Goal: Information Seeking & Learning: Learn about a topic

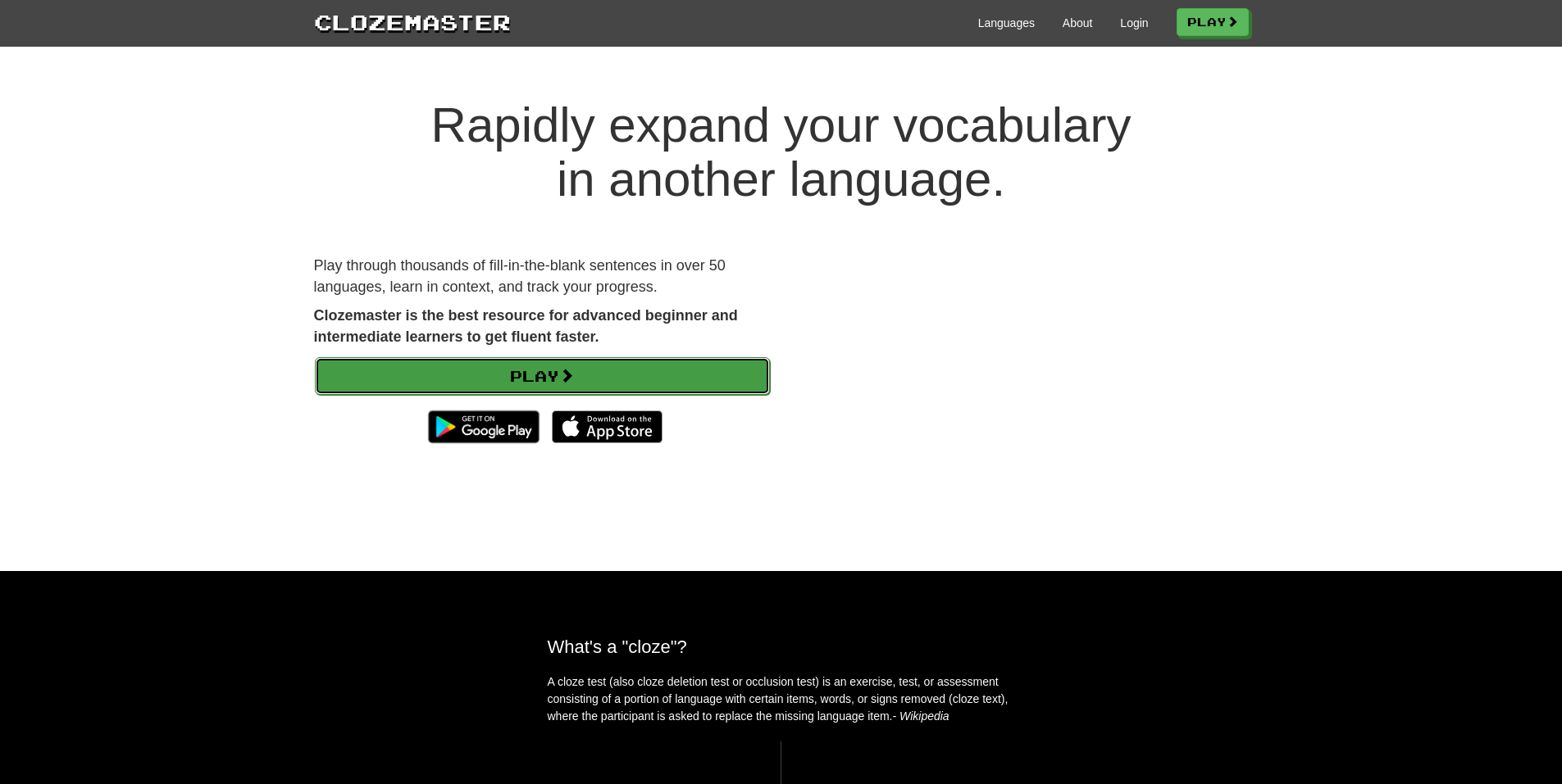
click at [633, 393] on link "Play" at bounding box center [542, 376] width 455 height 38
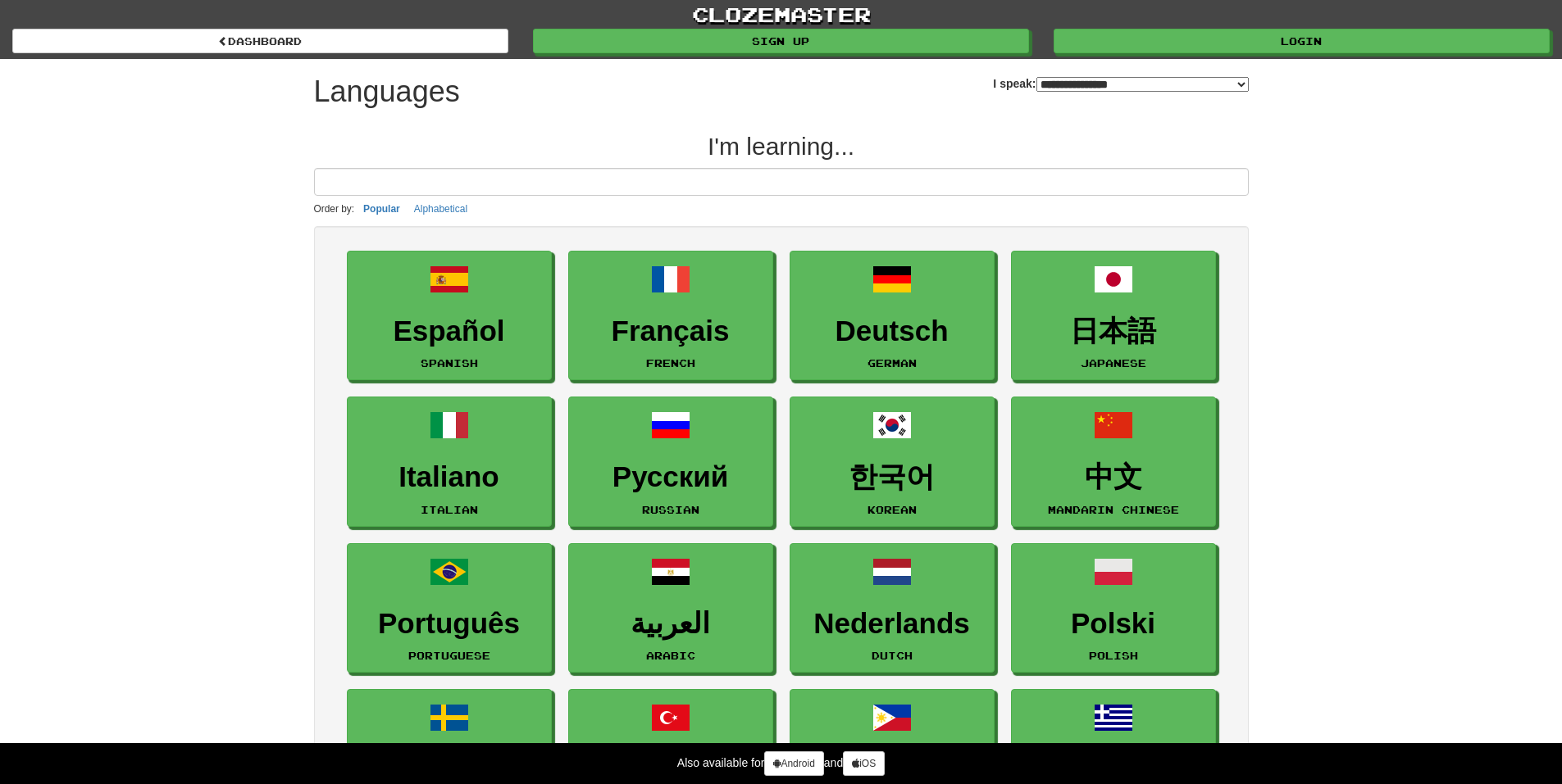
select select "*******"
click at [1371, 58] on div "clozemaster dashboard Sign up Login dashboard" at bounding box center [780, 29] width 1537 height 59
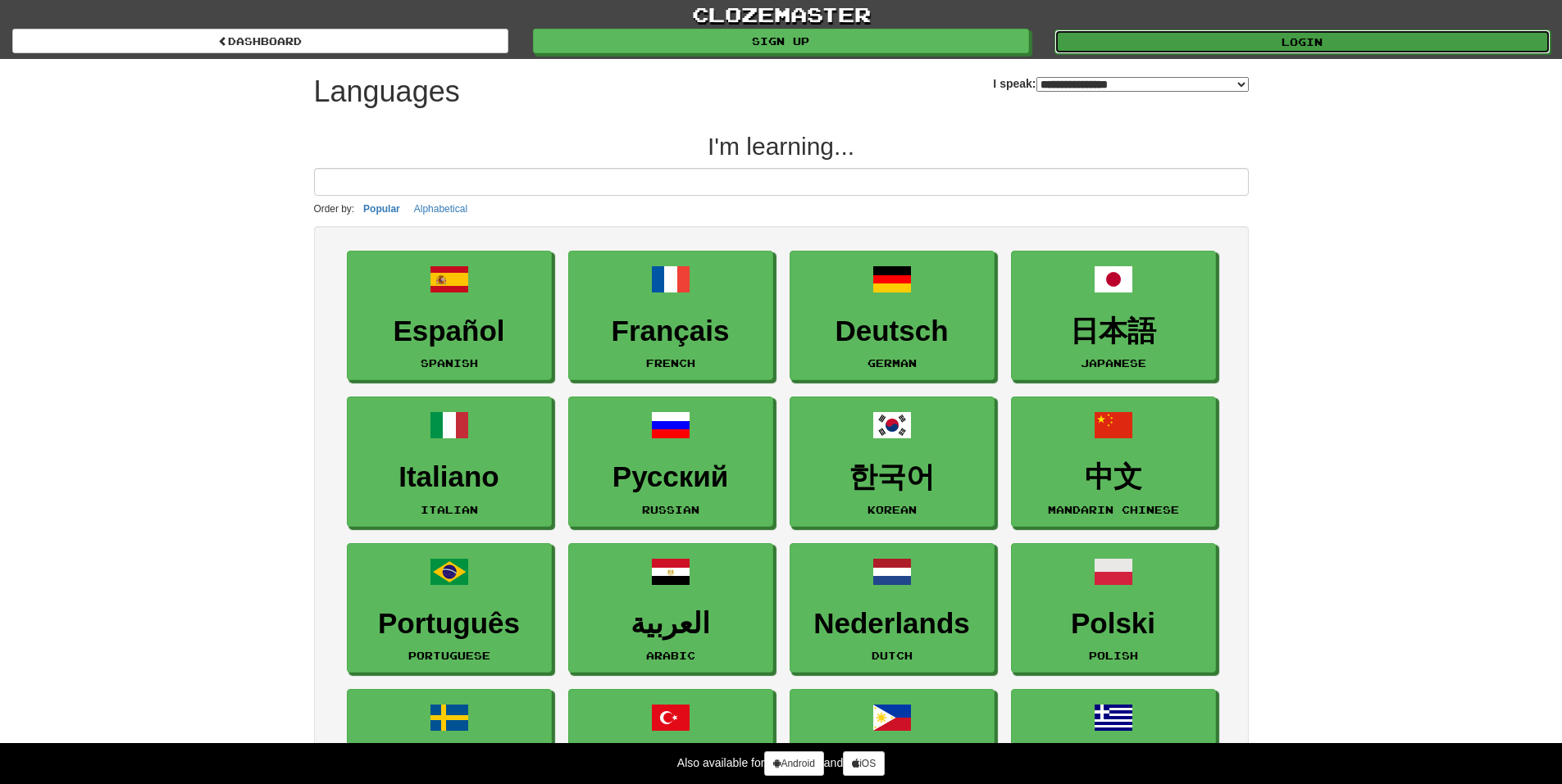
click at [1367, 49] on link "Login" at bounding box center [1302, 42] width 496 height 25
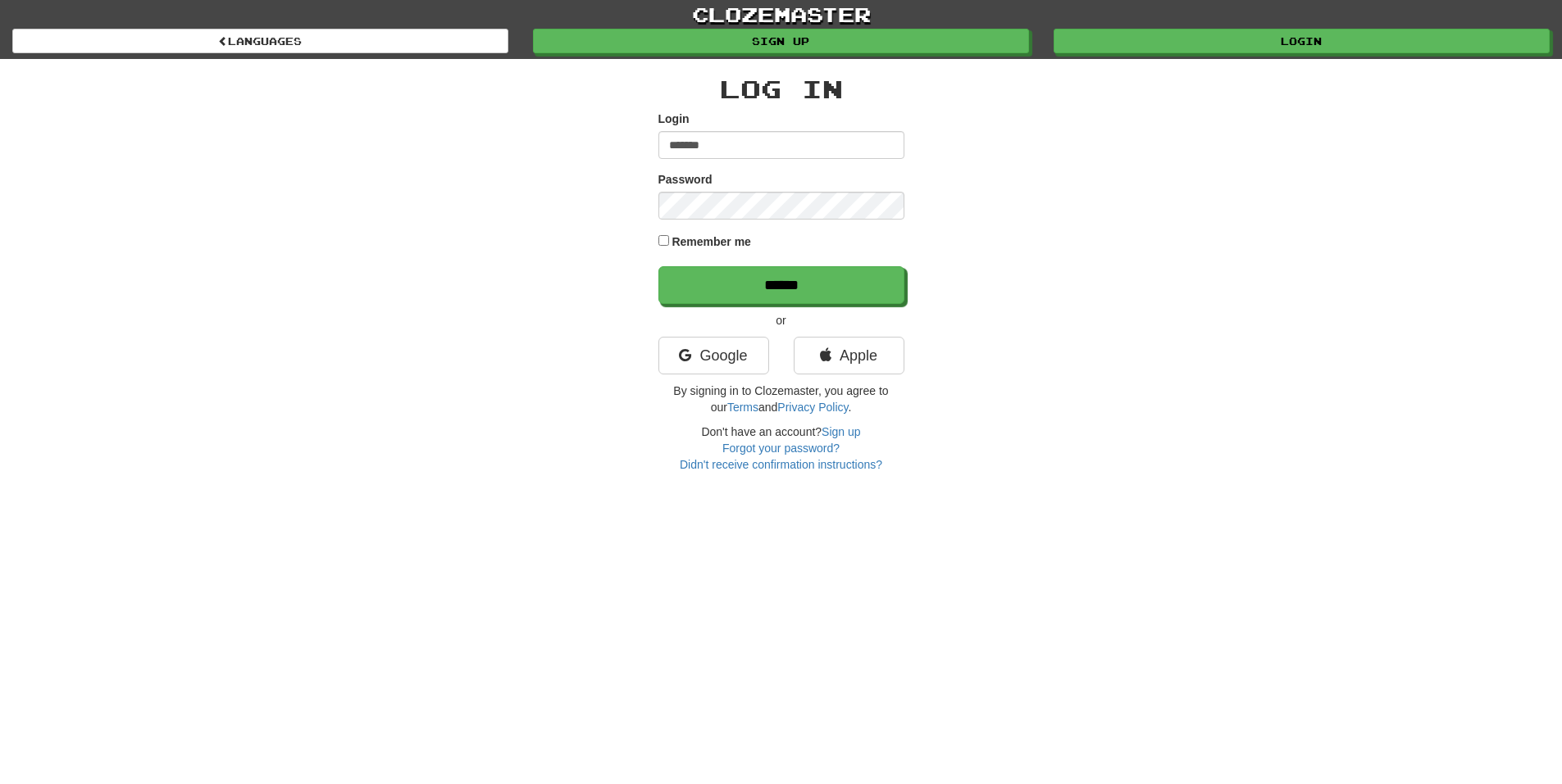
type input "*******"
click at [772, 291] on input "******" at bounding box center [782, 286] width 246 height 38
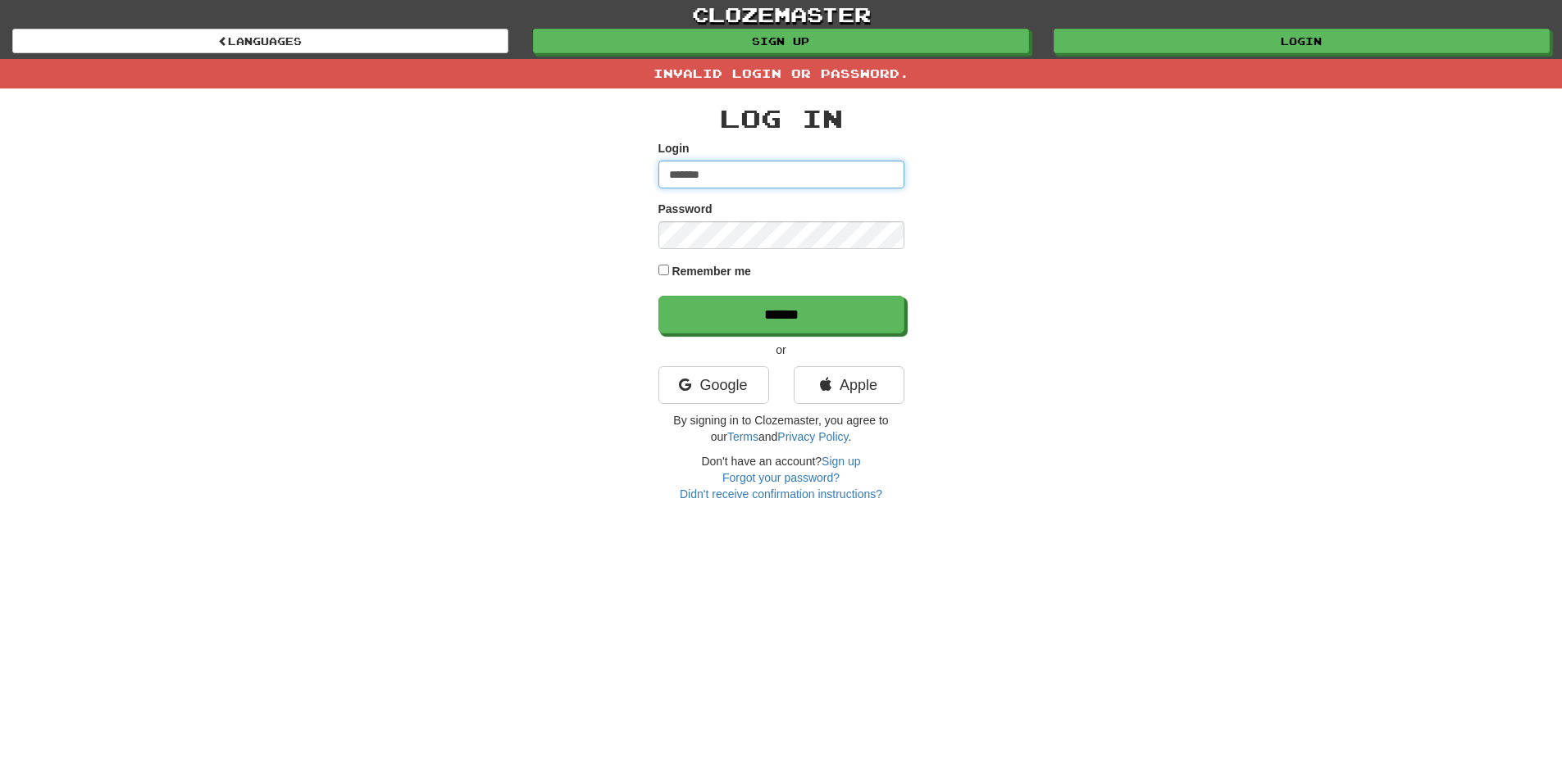
drag, startPoint x: 732, startPoint y: 177, endPoint x: 546, endPoint y: 171, distance: 186.1
click at [546, 171] on div "Log In Login ******* Password Remember me ****** or Google Apple By signing in …" at bounding box center [781, 295] width 959 height 414
click at [773, 166] on input "**********" at bounding box center [781, 174] width 246 height 28
type input "**********"
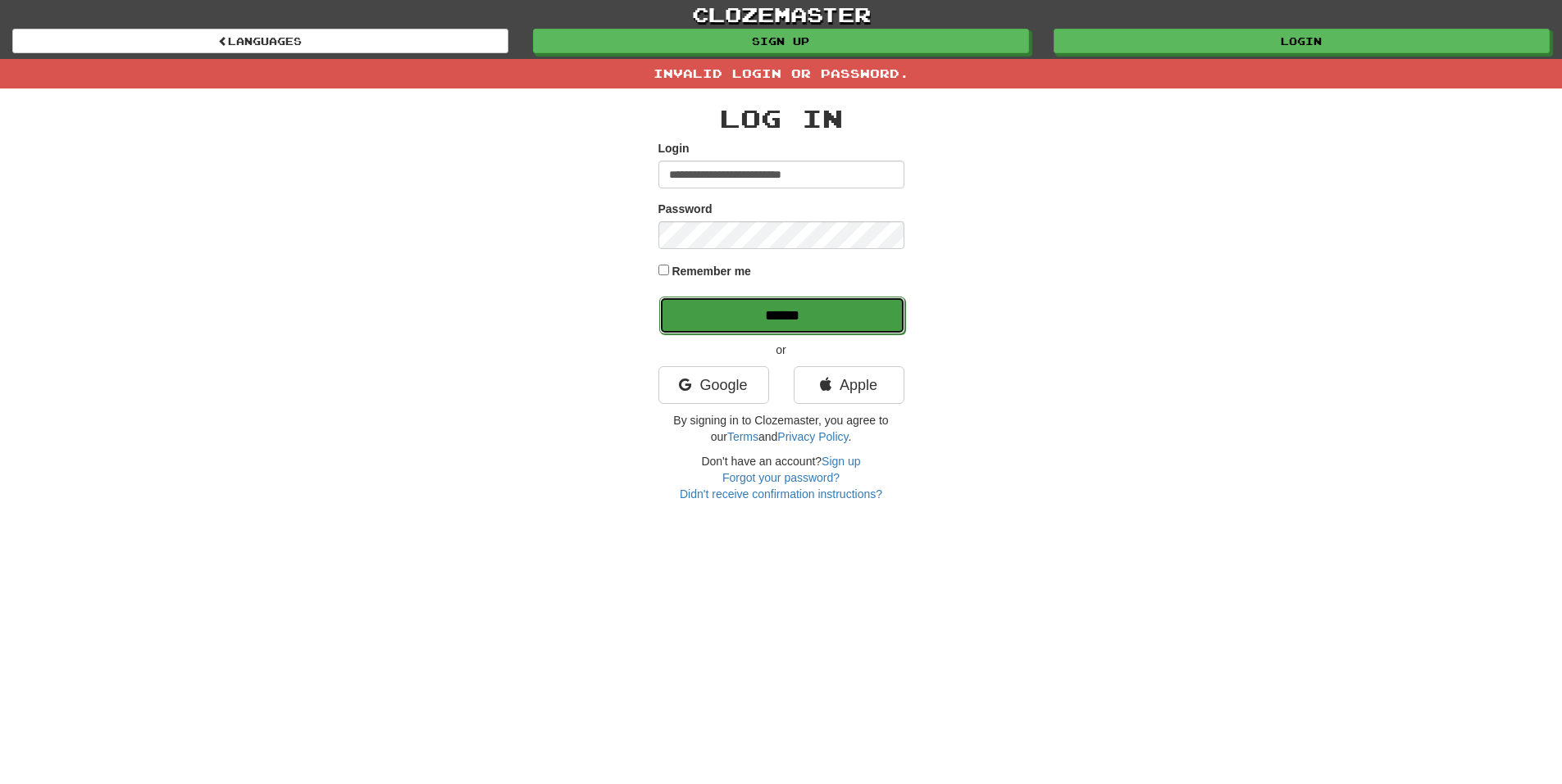
click at [844, 314] on input "******" at bounding box center [782, 316] width 246 height 38
click at [714, 307] on input "******" at bounding box center [782, 316] width 246 height 38
type input "**********"
click at [761, 304] on input "******" at bounding box center [782, 316] width 246 height 38
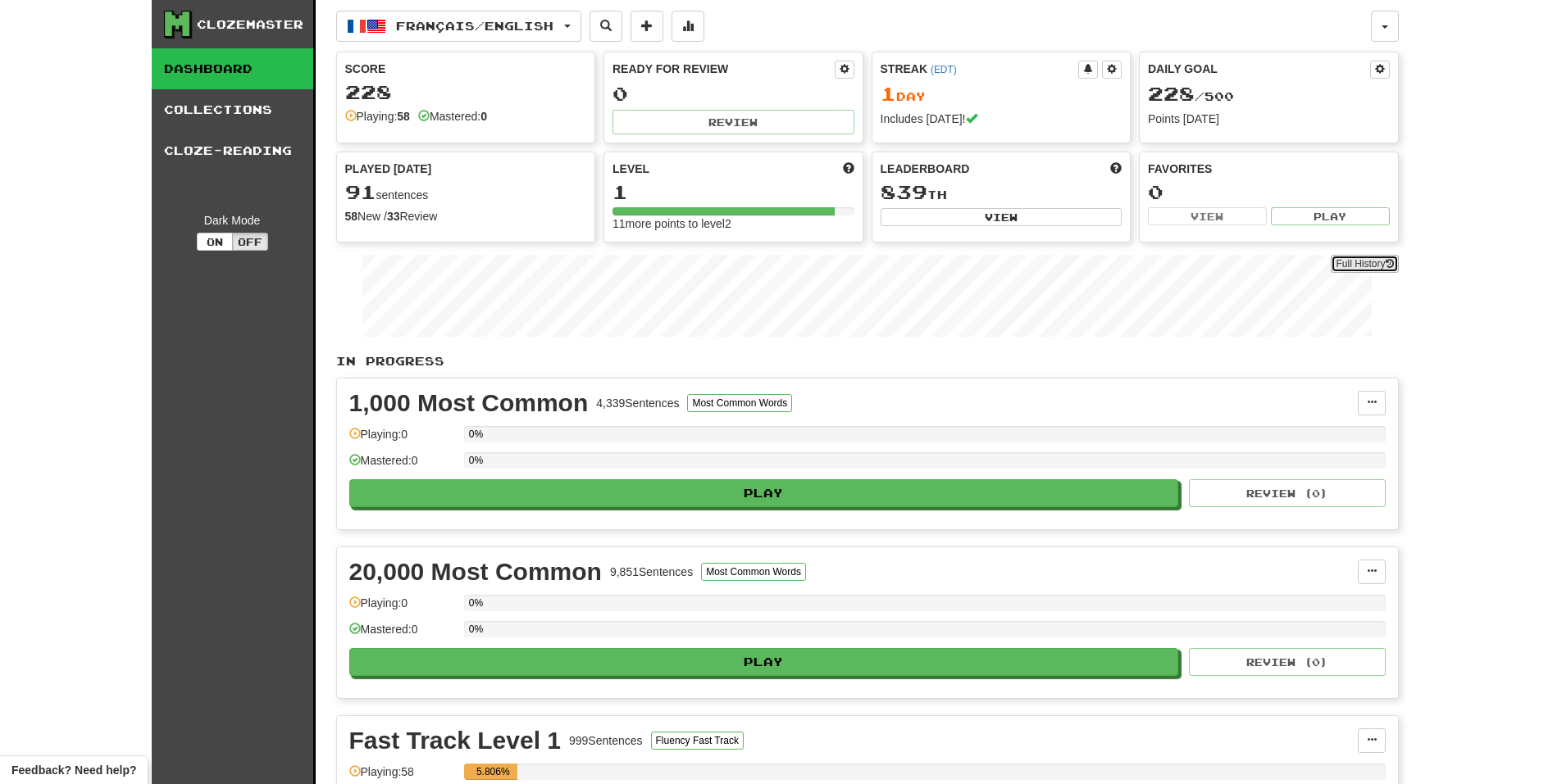
click at [1382, 258] on link "Full History" at bounding box center [1364, 264] width 67 height 18
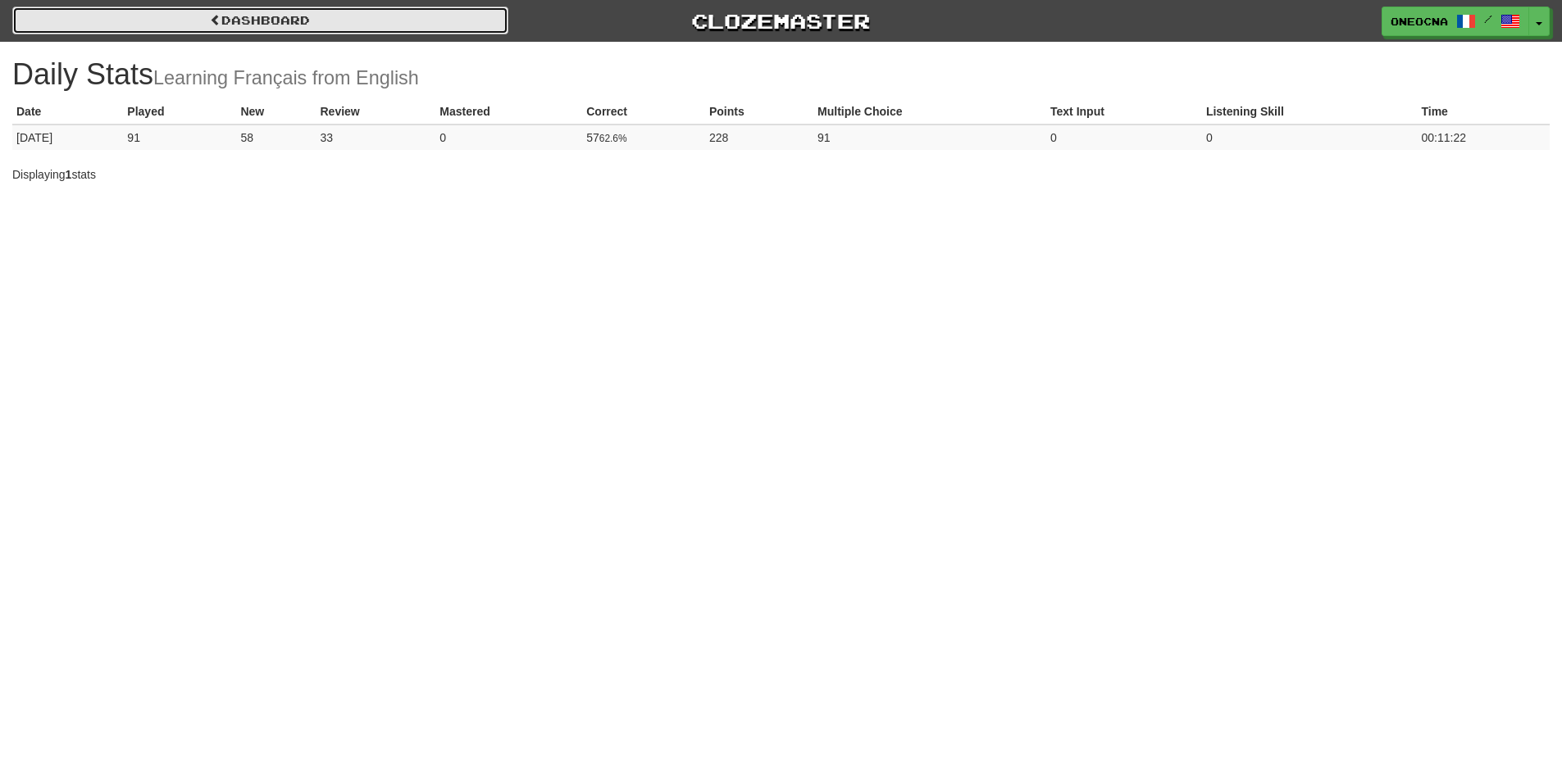
click at [283, 24] on link "Dashboard" at bounding box center [259, 20] width 496 height 28
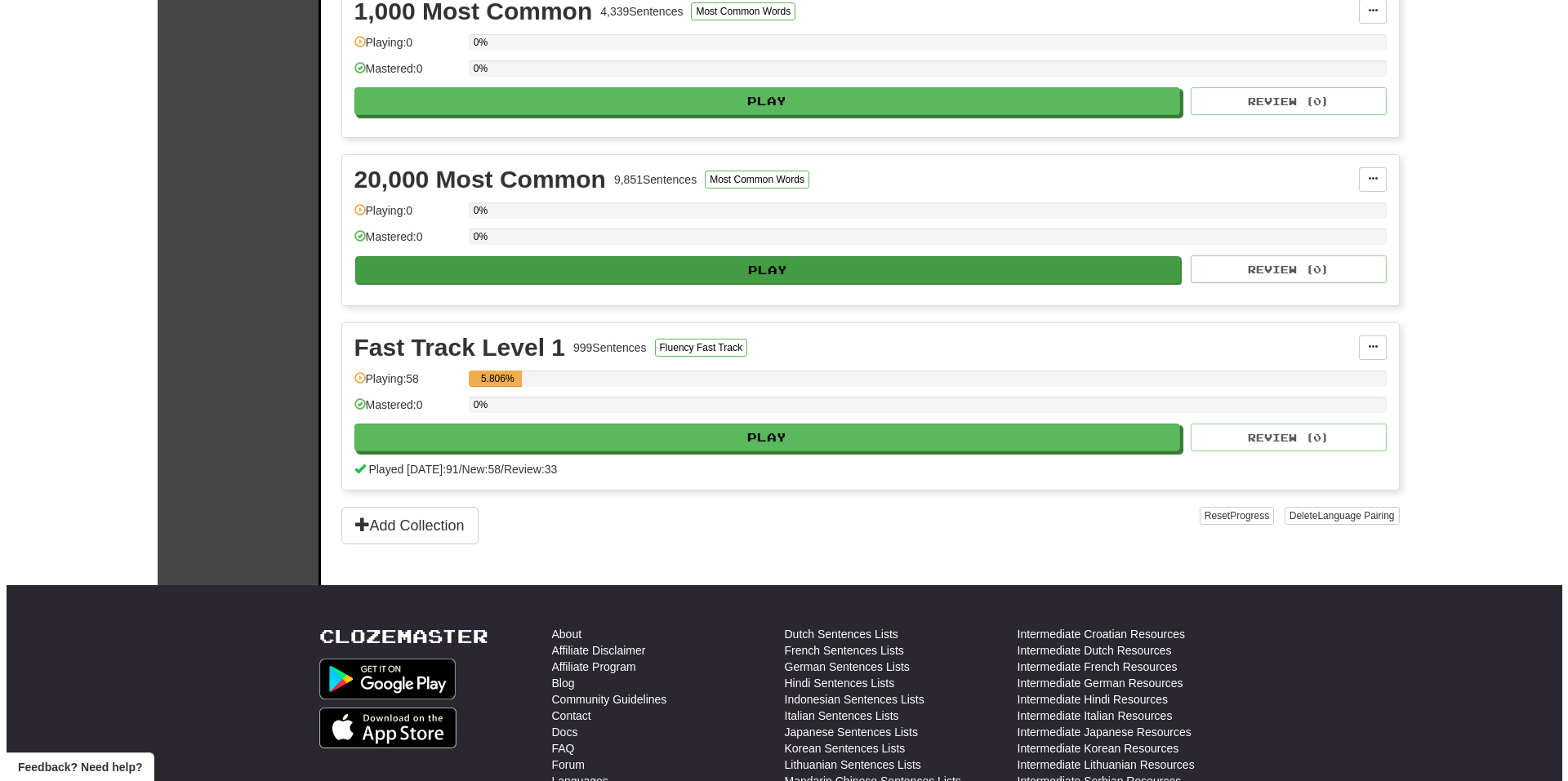
scroll to position [490, 0]
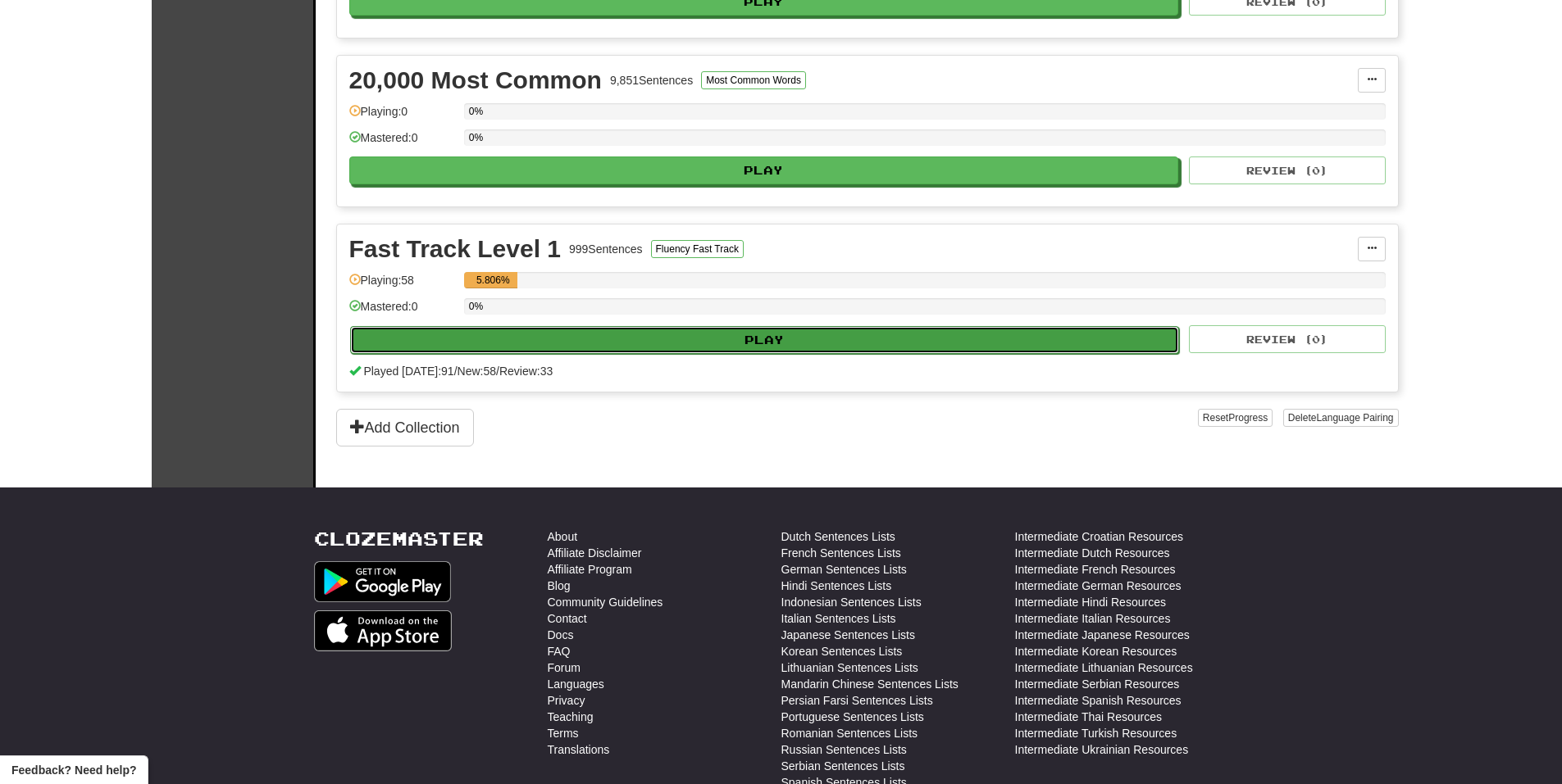
click at [768, 335] on button "Play" at bounding box center [765, 340] width 830 height 28
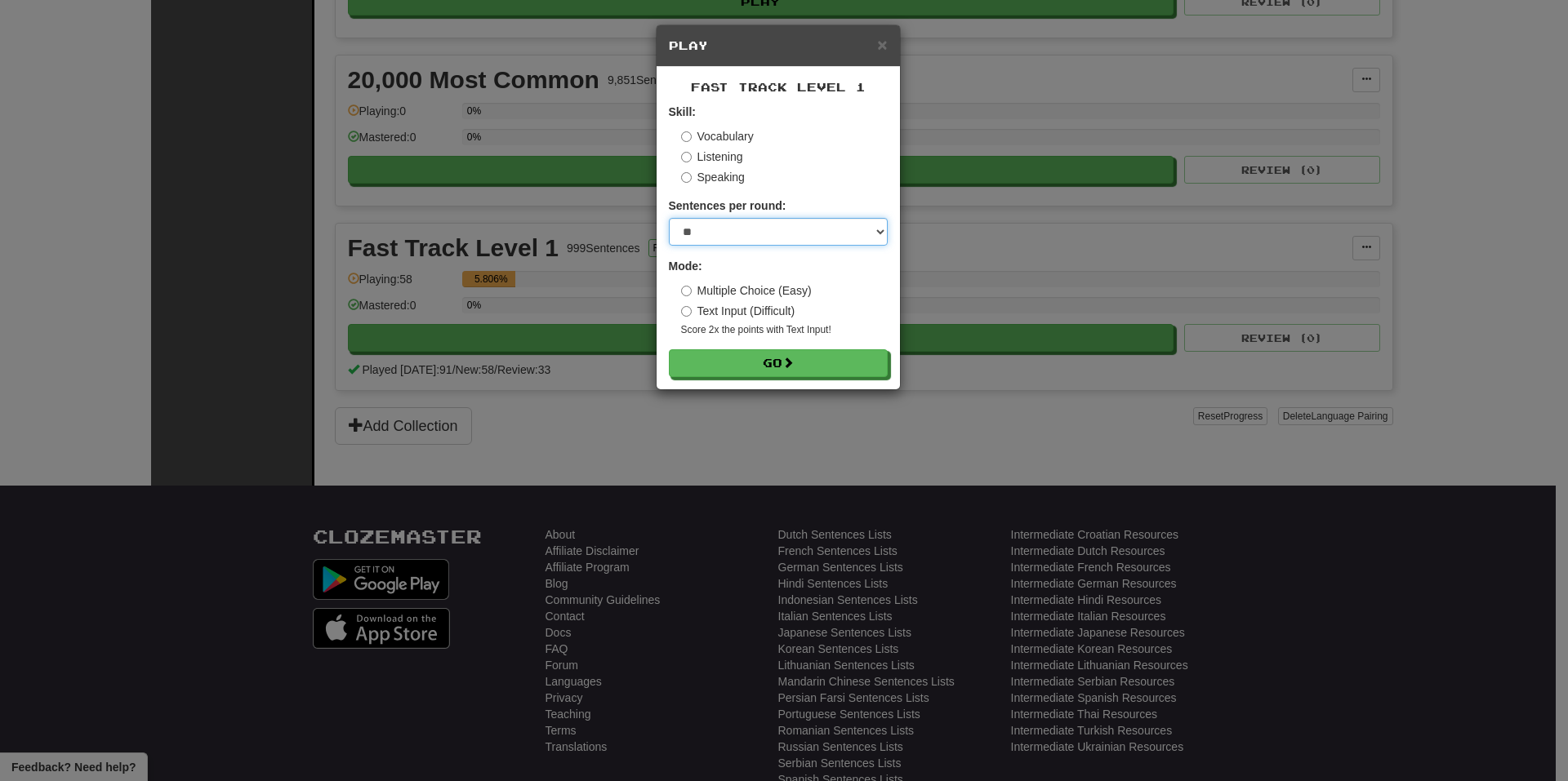
click at [770, 236] on select "* ** ** ** ** ** *** ********" at bounding box center [778, 231] width 219 height 28
select select "********"
click at [669, 218] on select "* ** ** ** ** ** *** ********" at bounding box center [778, 231] width 219 height 28
click at [785, 362] on button "Go" at bounding box center [779, 364] width 219 height 28
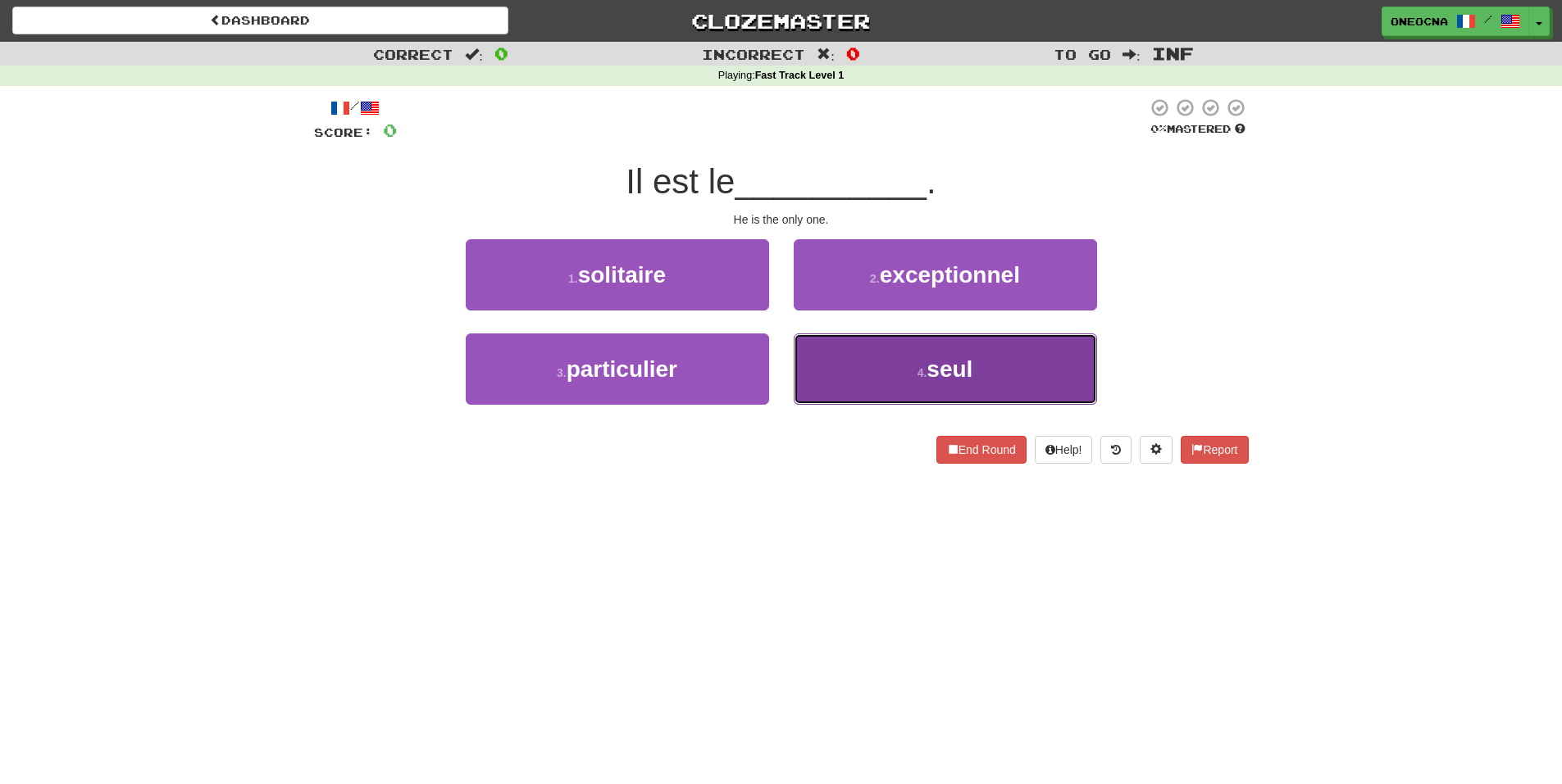
click at [917, 360] on button "4 . [GEOGRAPHIC_DATA]" at bounding box center [945, 369] width 303 height 72
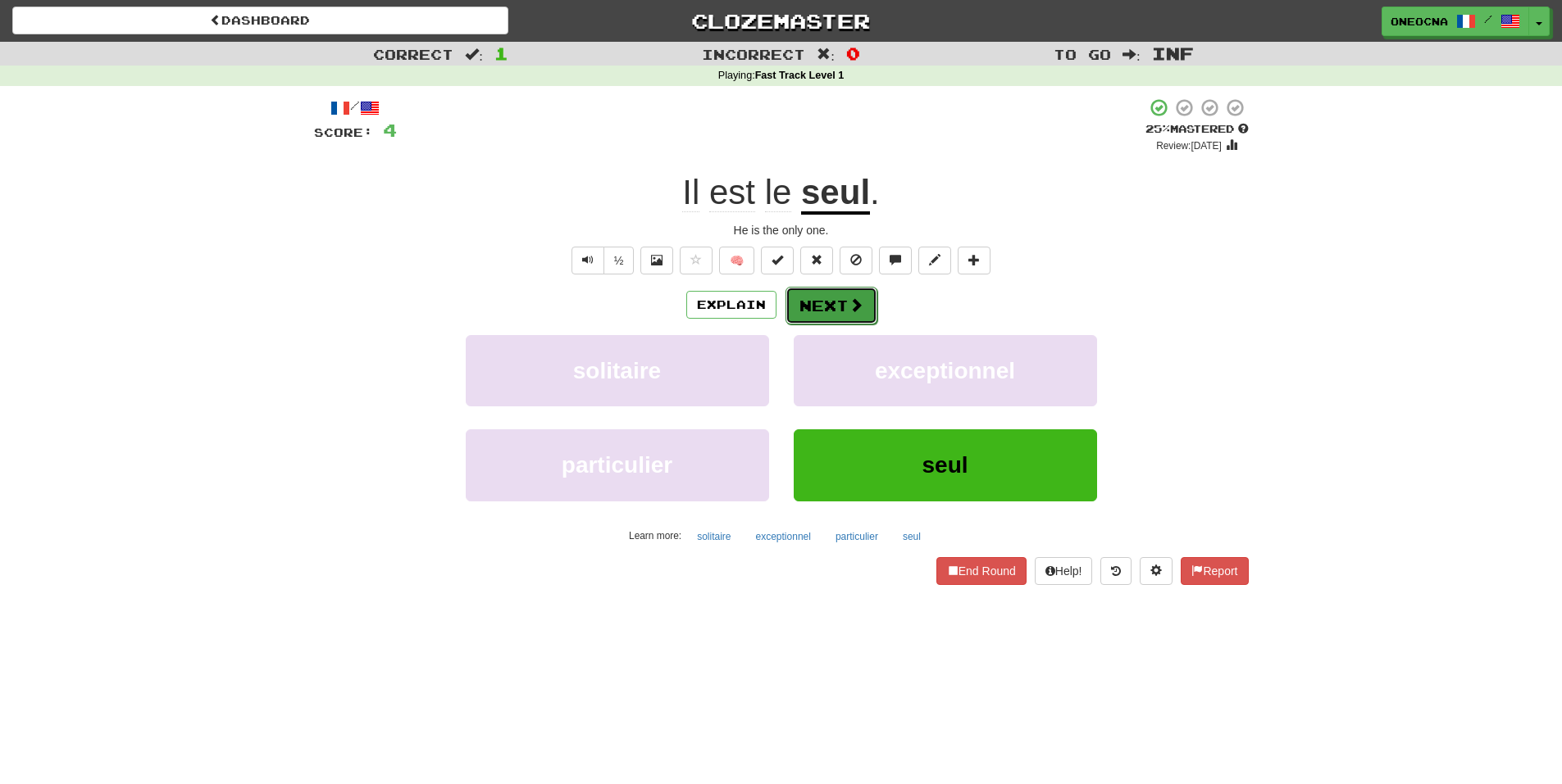
click at [836, 299] on button "Next" at bounding box center [831, 305] width 92 height 38
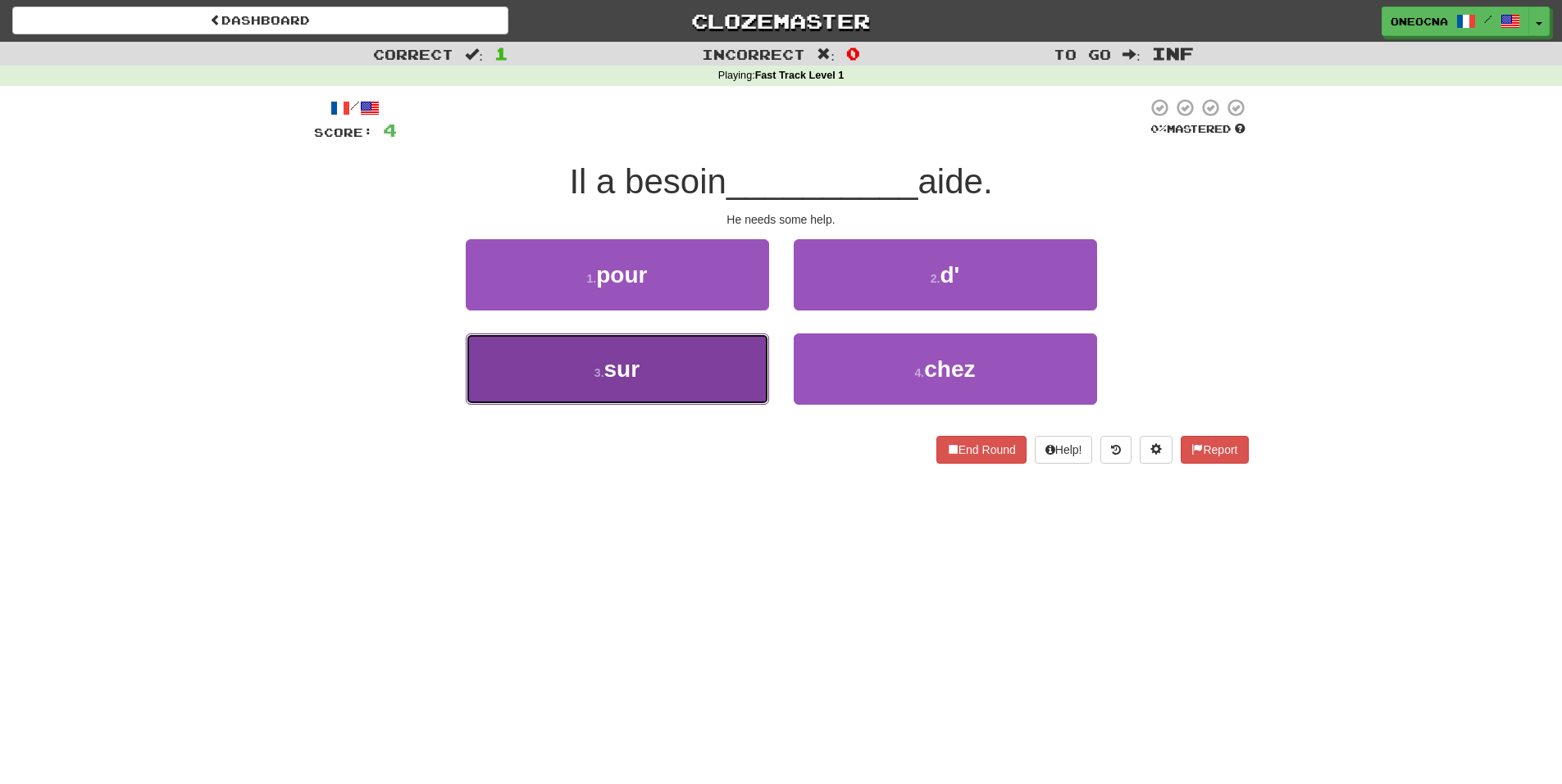
click at [714, 354] on button "3 . sur" at bounding box center [617, 369] width 303 height 72
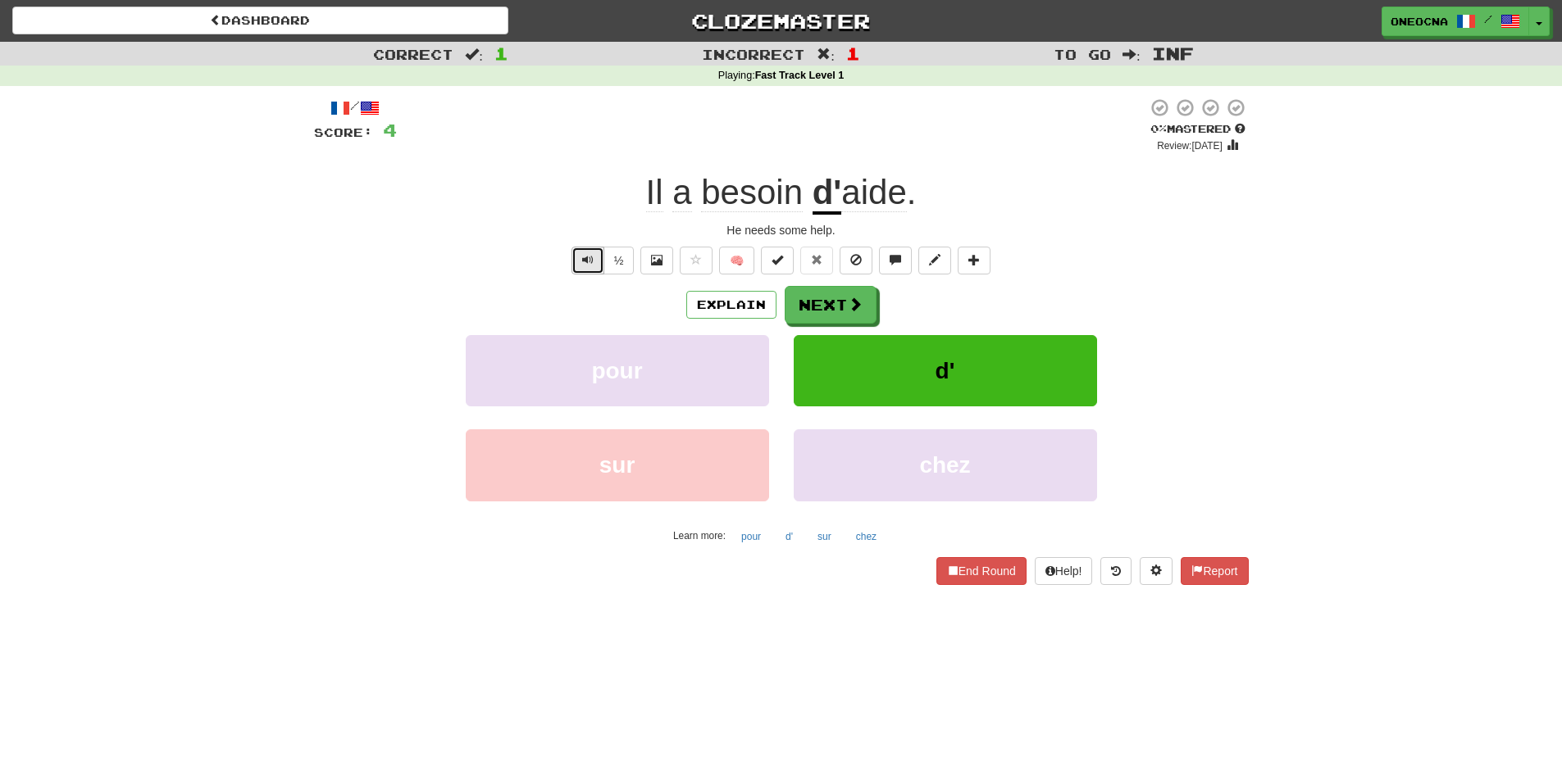
click at [589, 266] on button "Text-to-speech controls" at bounding box center [587, 260] width 32 height 28
click at [1143, 571] on button at bounding box center [1156, 571] width 32 height 28
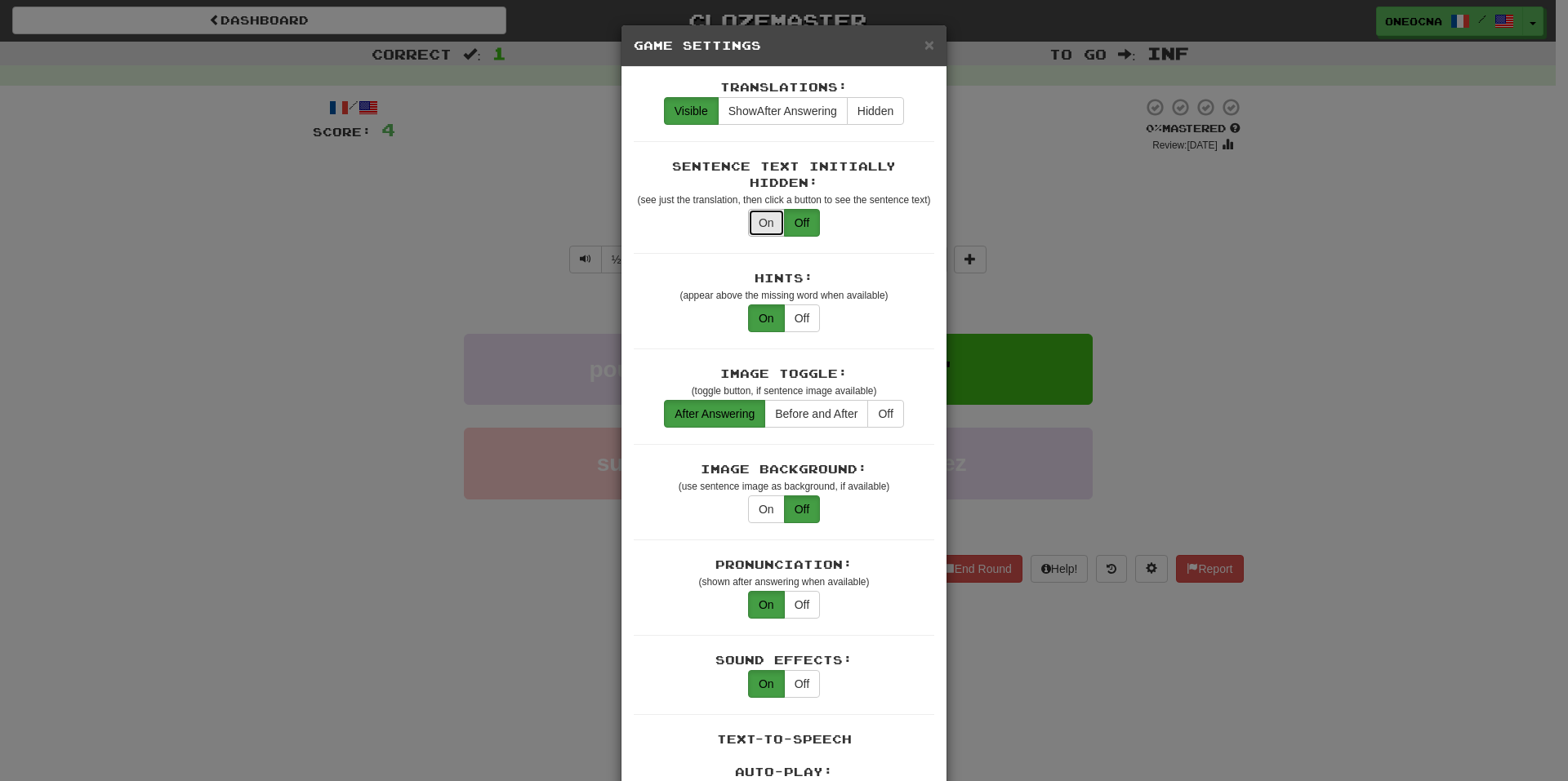
click at [755, 210] on button "On" at bounding box center [766, 223] width 37 height 28
click at [793, 210] on button "Off" at bounding box center [802, 223] width 36 height 28
click at [793, 115] on span "Show After Answering" at bounding box center [783, 110] width 109 height 13
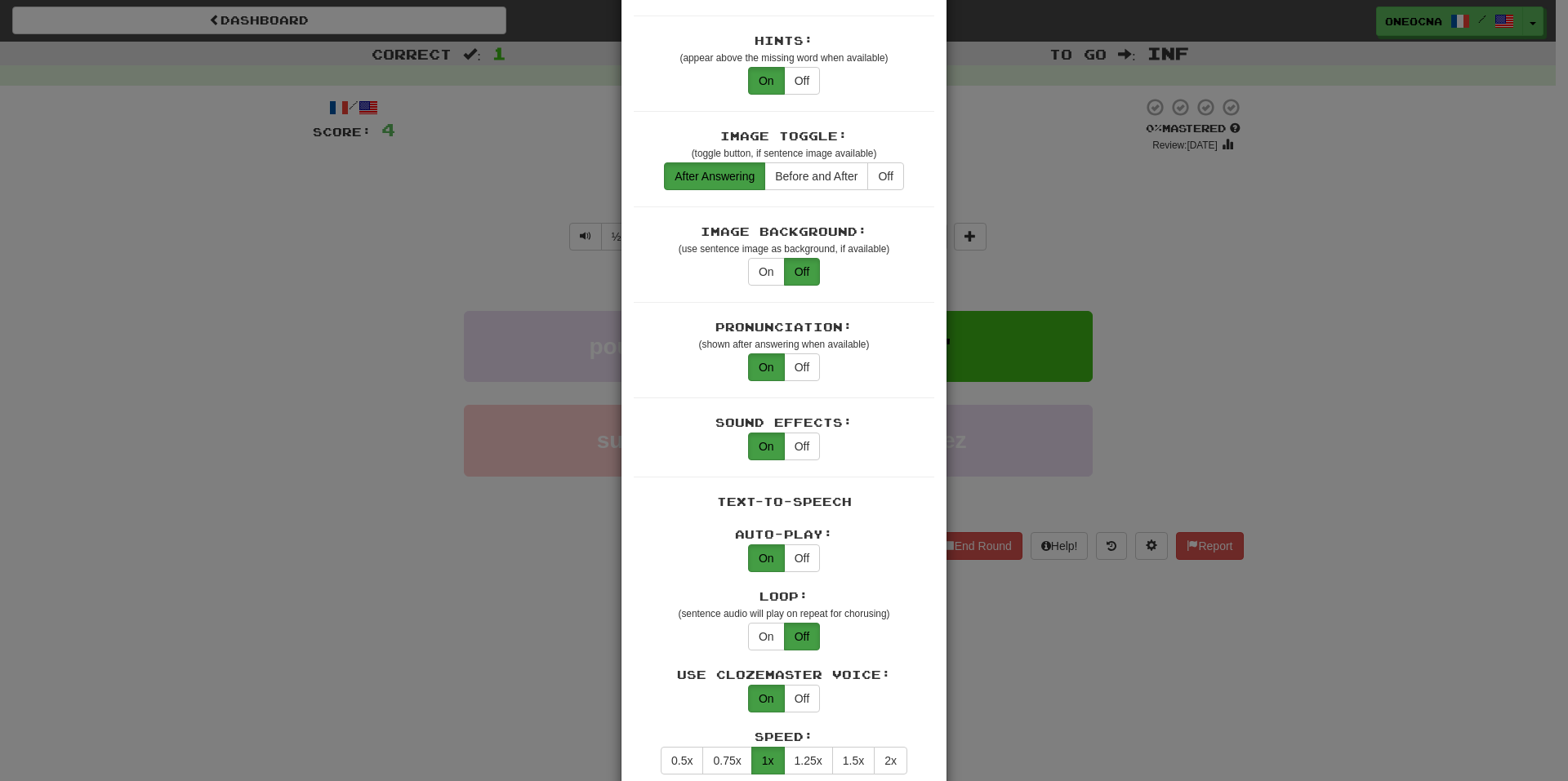
scroll to position [245, 0]
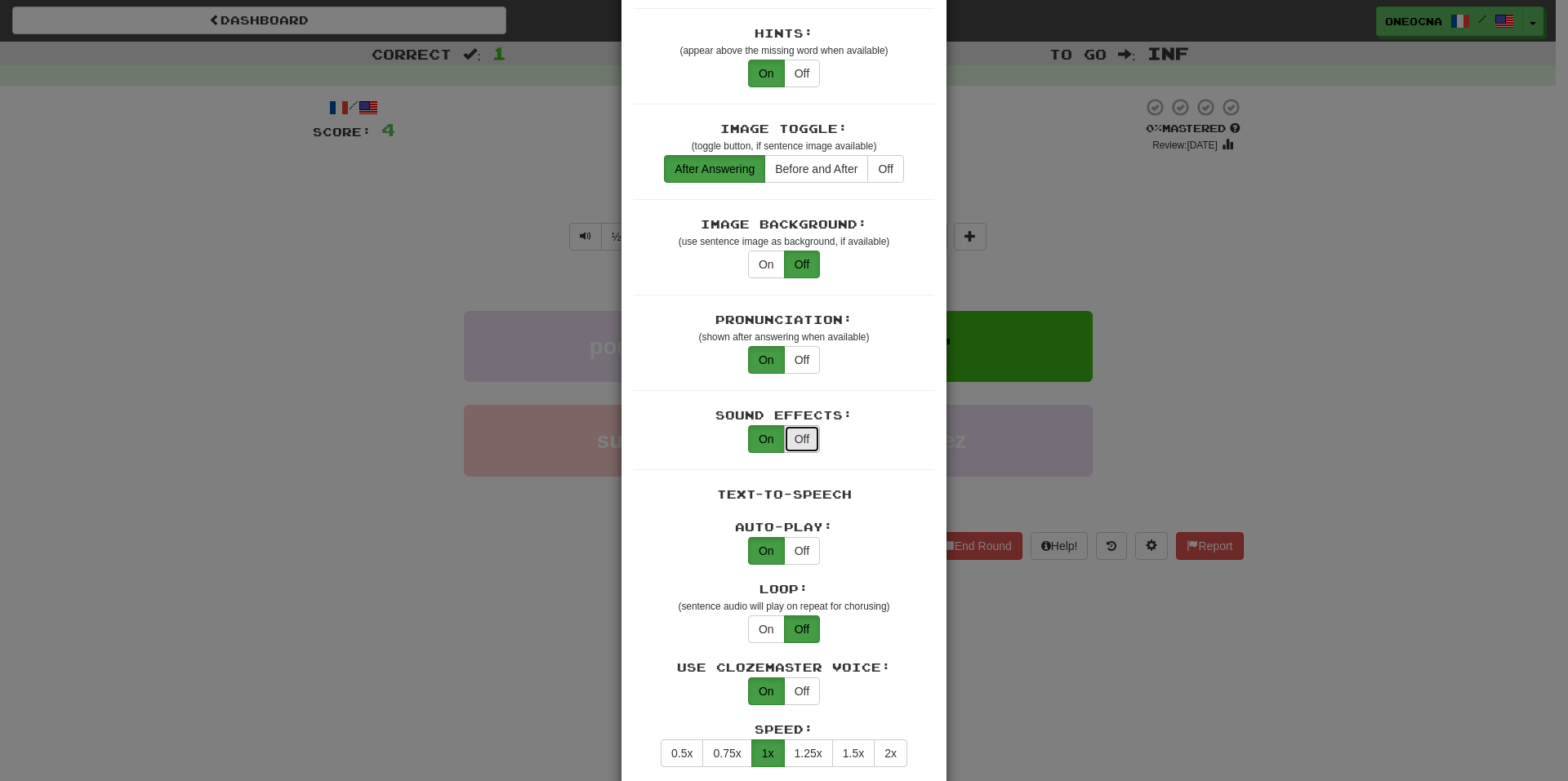
click at [800, 425] on button "Off" at bounding box center [802, 439] width 36 height 28
click at [801, 537] on button "Off" at bounding box center [802, 551] width 36 height 28
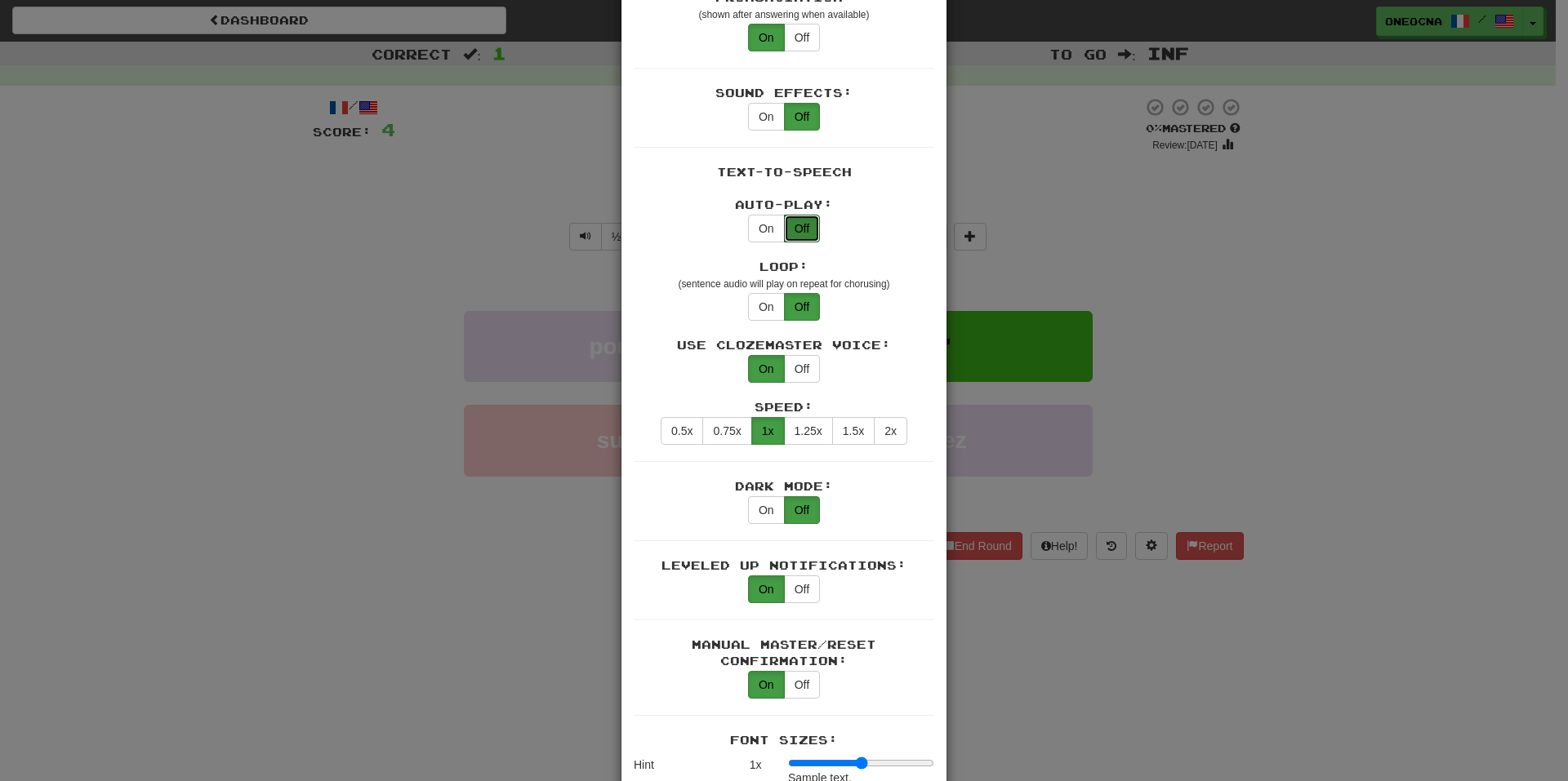
scroll to position [571, 0]
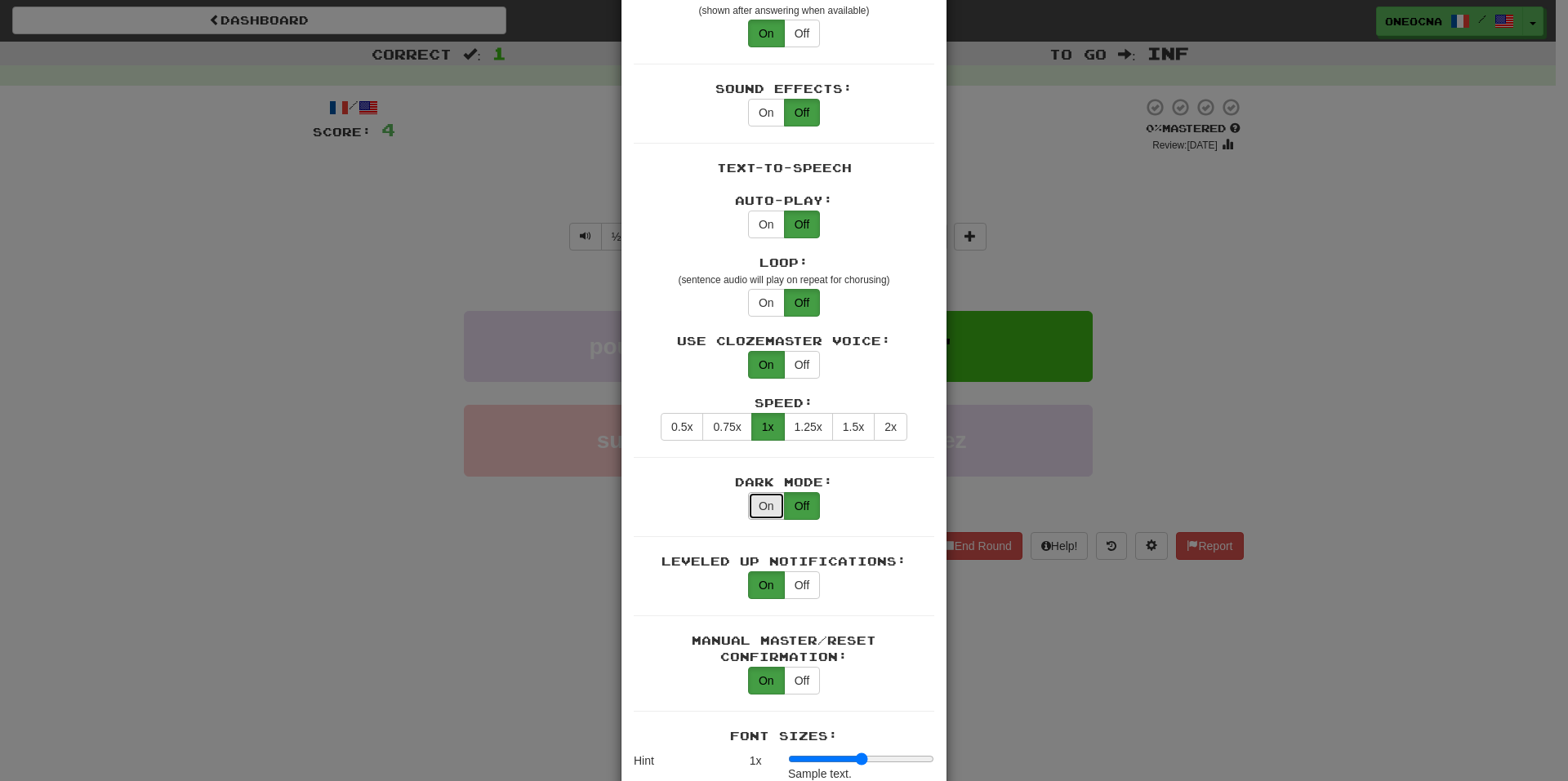
click at [770, 495] on button "On" at bounding box center [766, 506] width 37 height 28
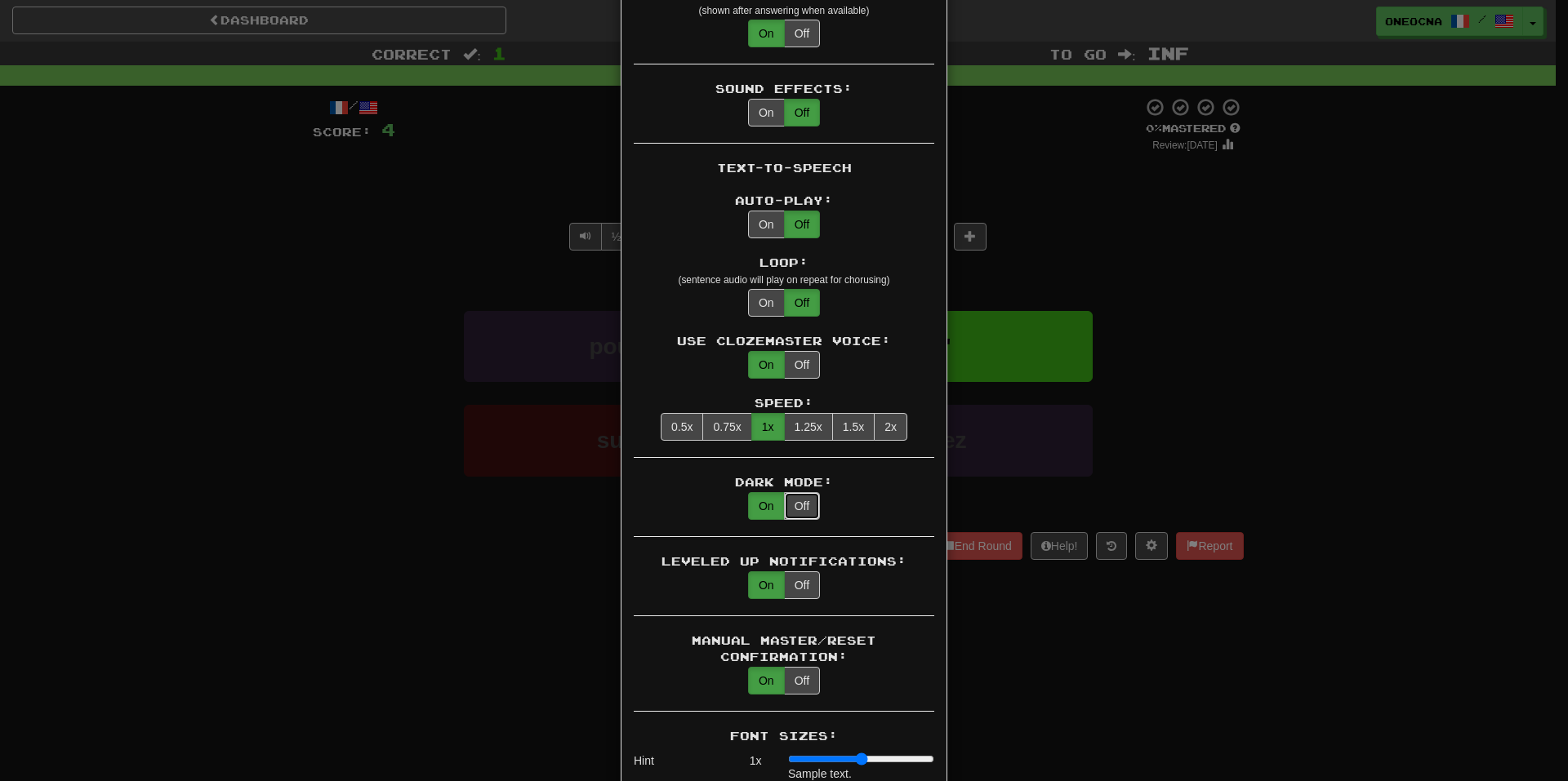
click at [789, 492] on button "Off" at bounding box center [802, 506] width 36 height 28
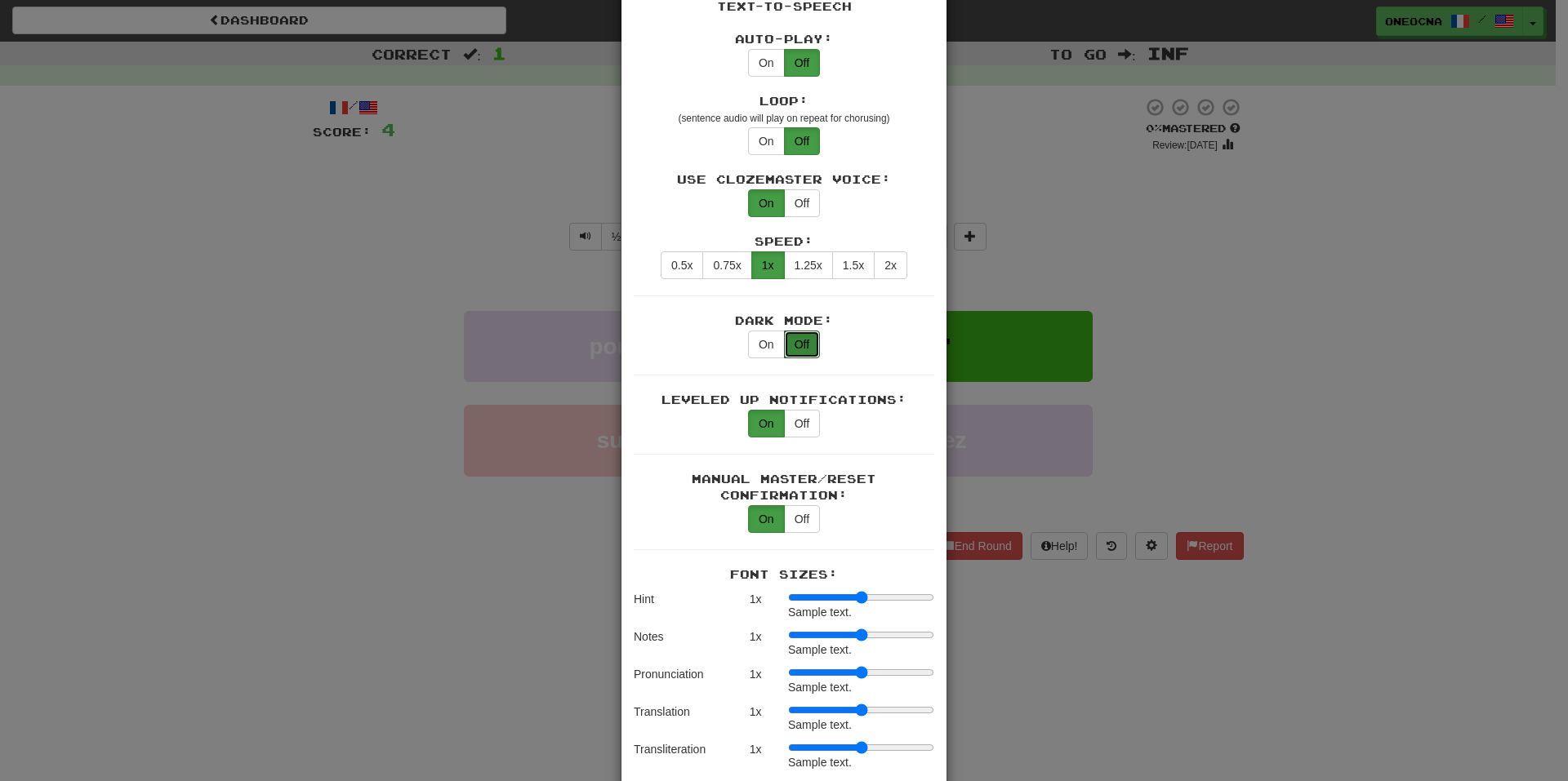
scroll to position [734, 0]
click at [803, 412] on button "Off" at bounding box center [802, 422] width 36 height 28
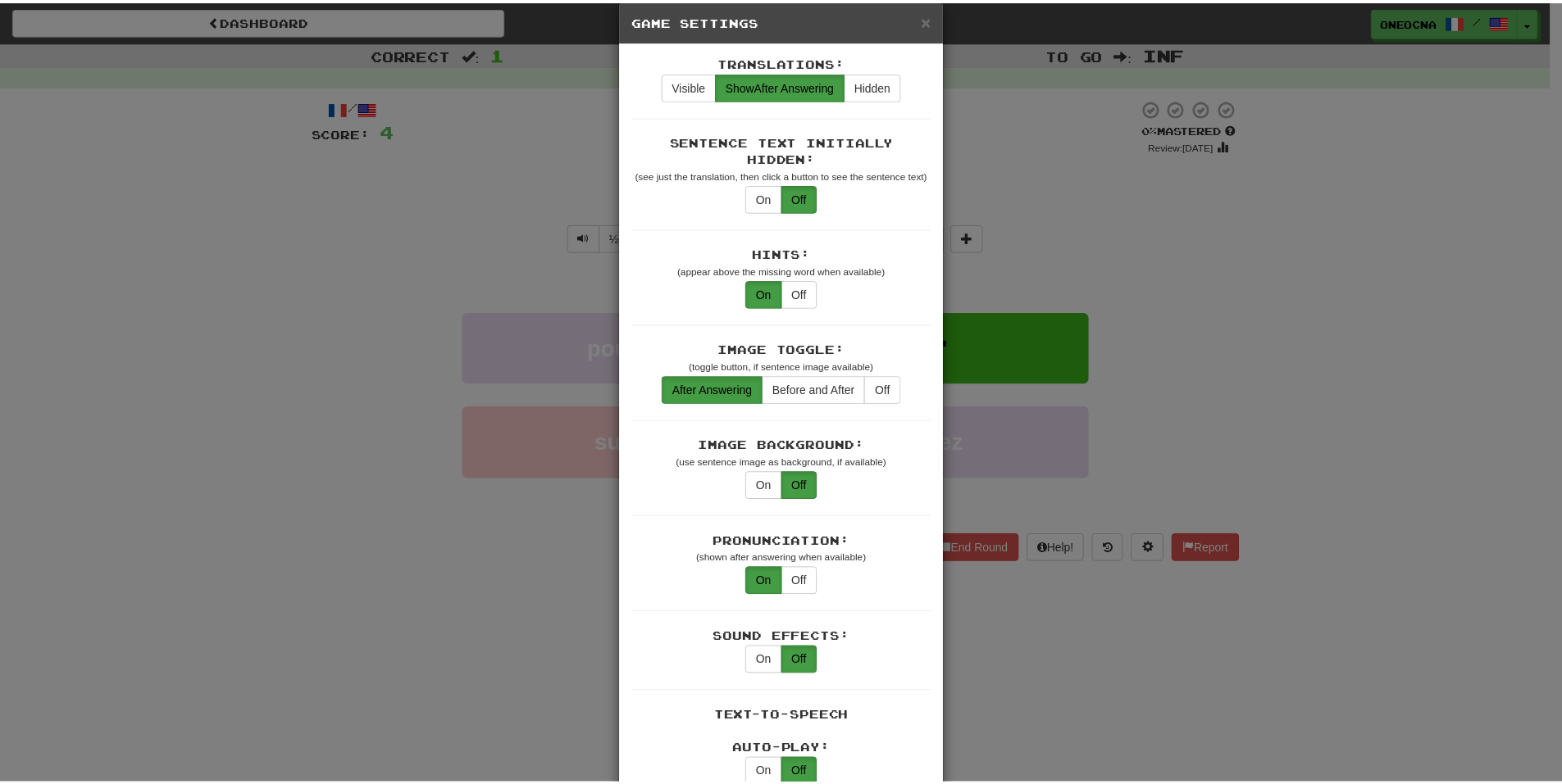
scroll to position [0, 0]
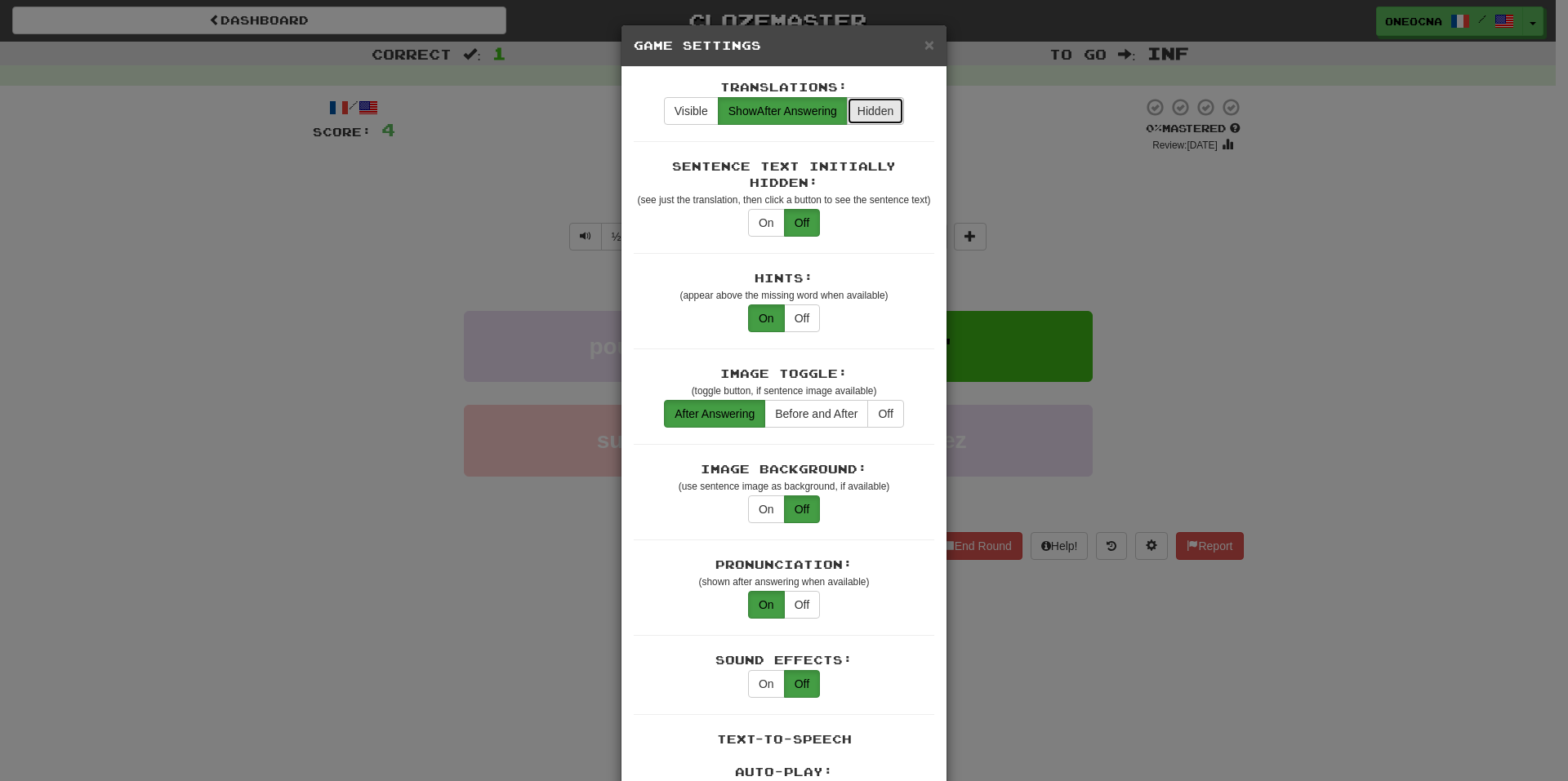
click at [893, 99] on button "Hidden" at bounding box center [875, 110] width 57 height 28
click at [702, 108] on button "Visible" at bounding box center [691, 110] width 54 height 28
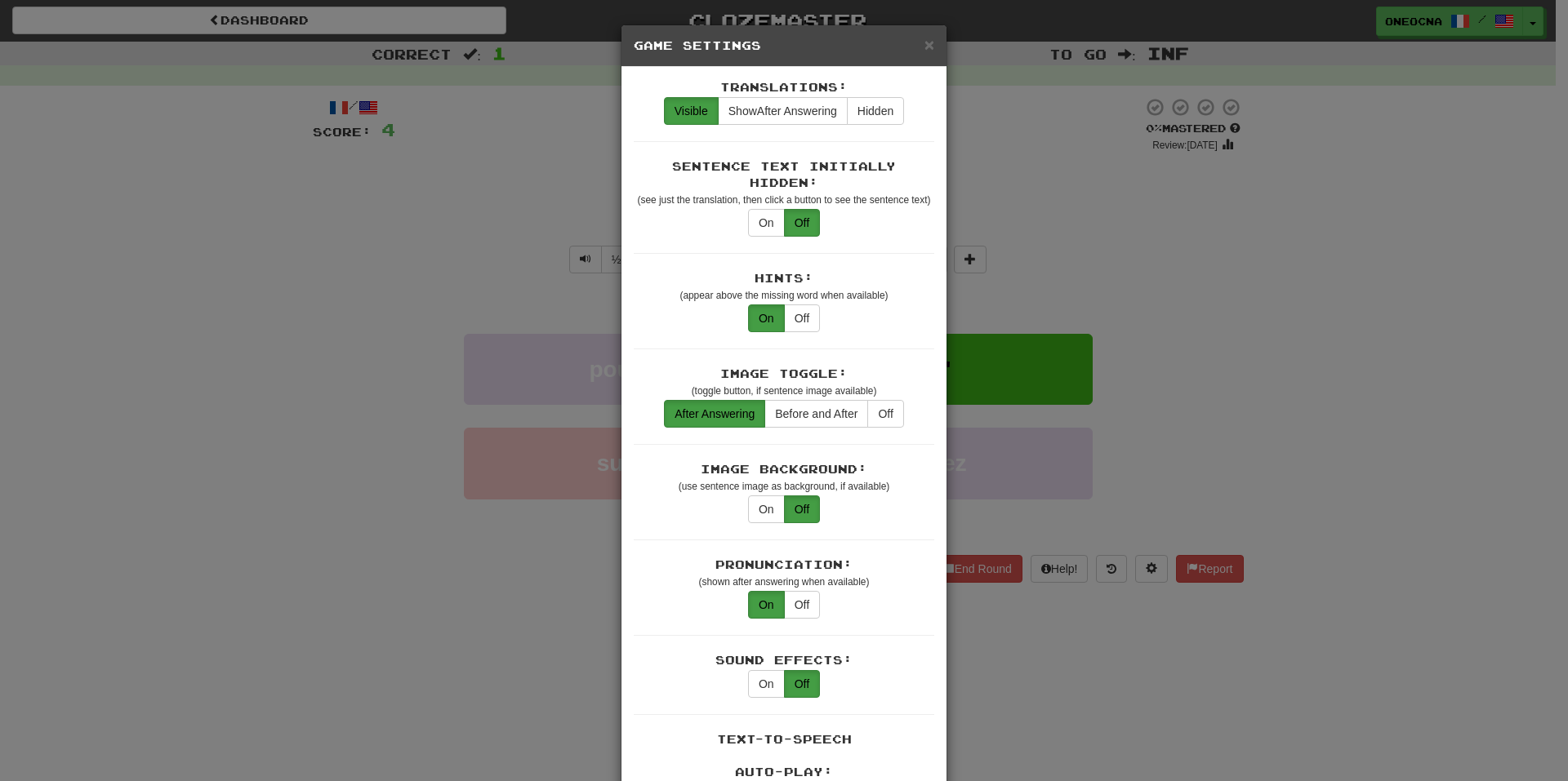
click at [930, 45] on div "× Game Settings" at bounding box center [784, 46] width 325 height 42
click at [924, 48] on span "×" at bounding box center [929, 44] width 10 height 19
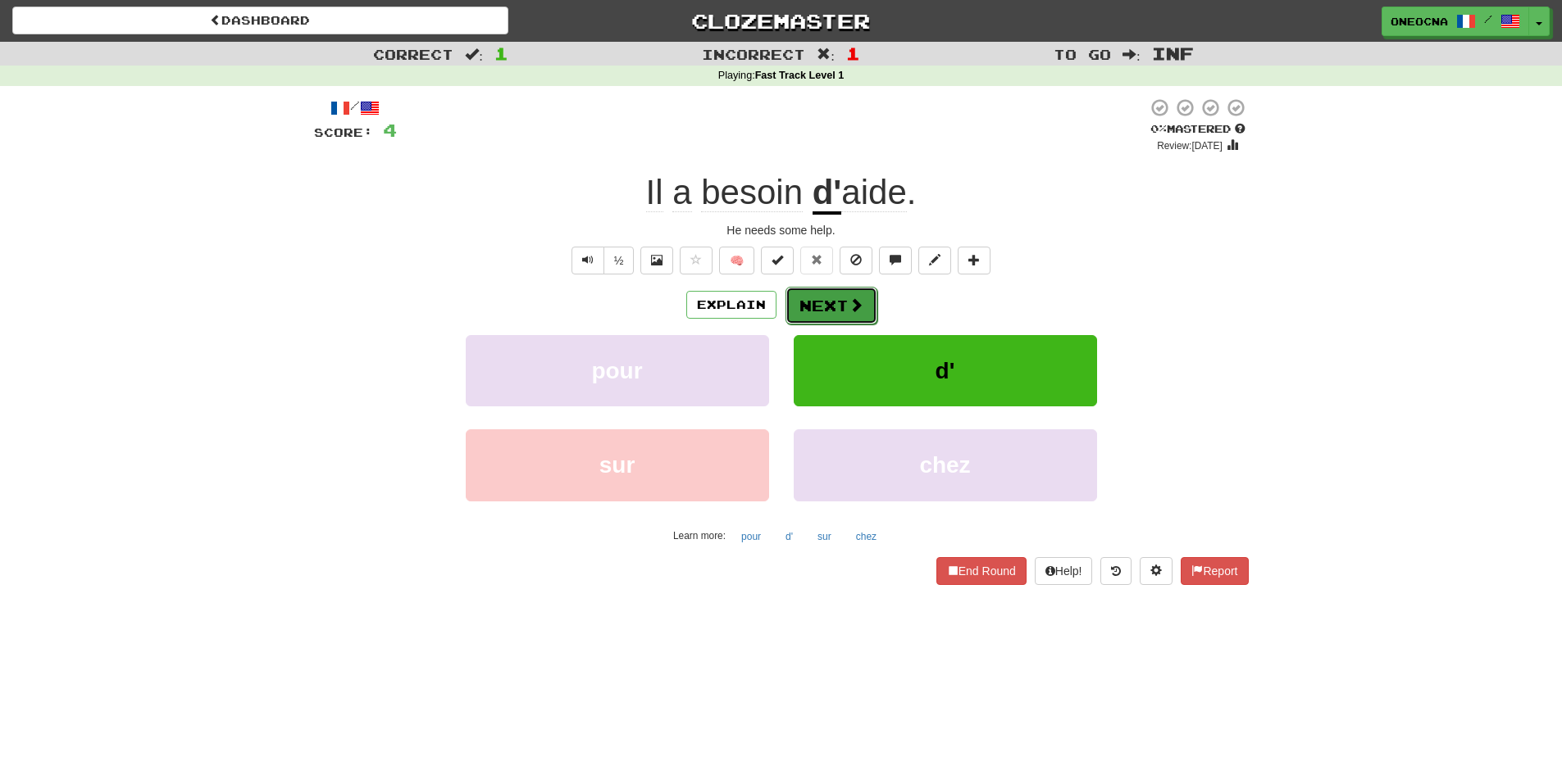
click at [841, 287] on button "Next" at bounding box center [831, 305] width 92 height 38
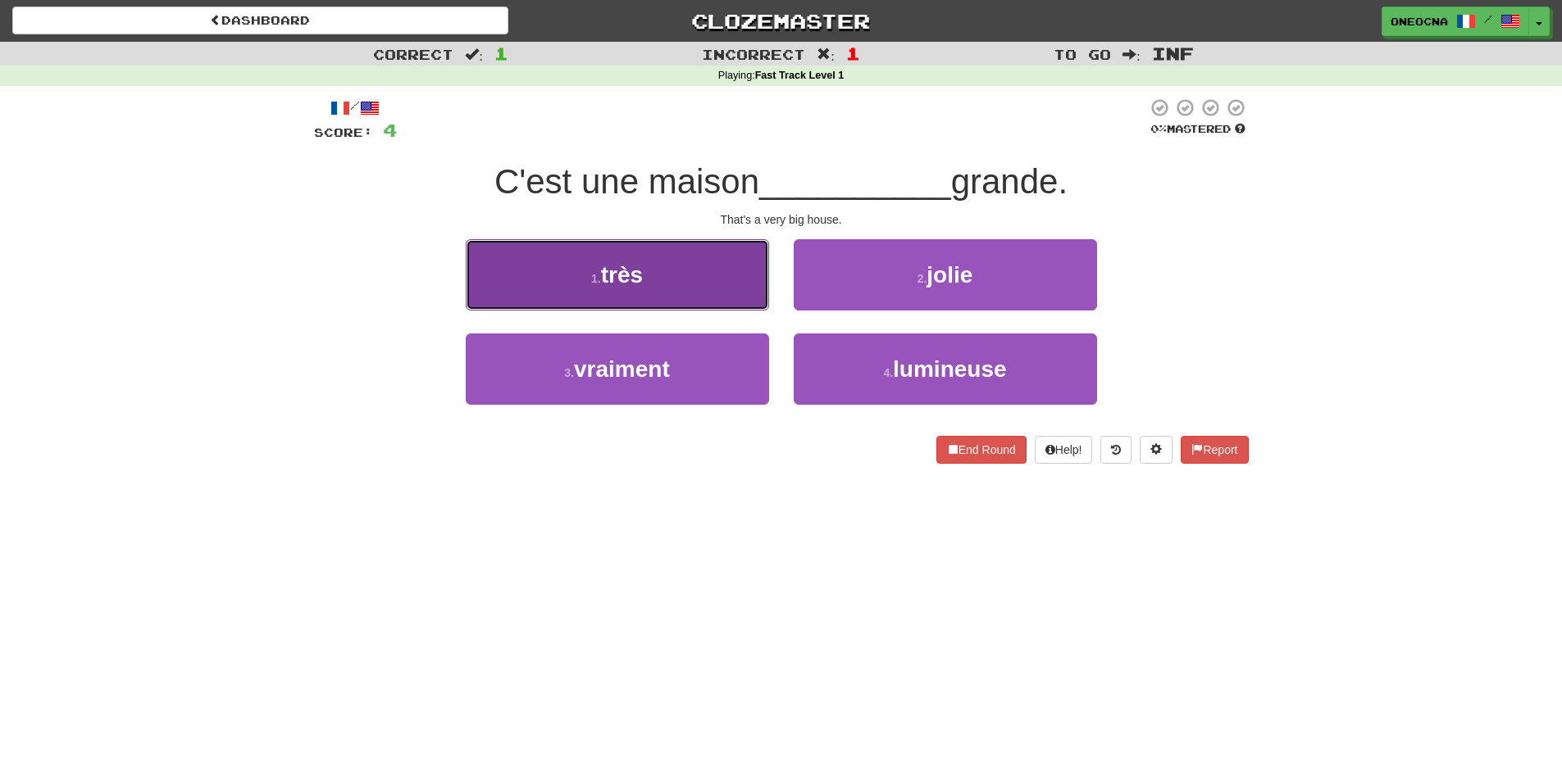
click at [704, 272] on button "1 . très" at bounding box center [617, 275] width 303 height 72
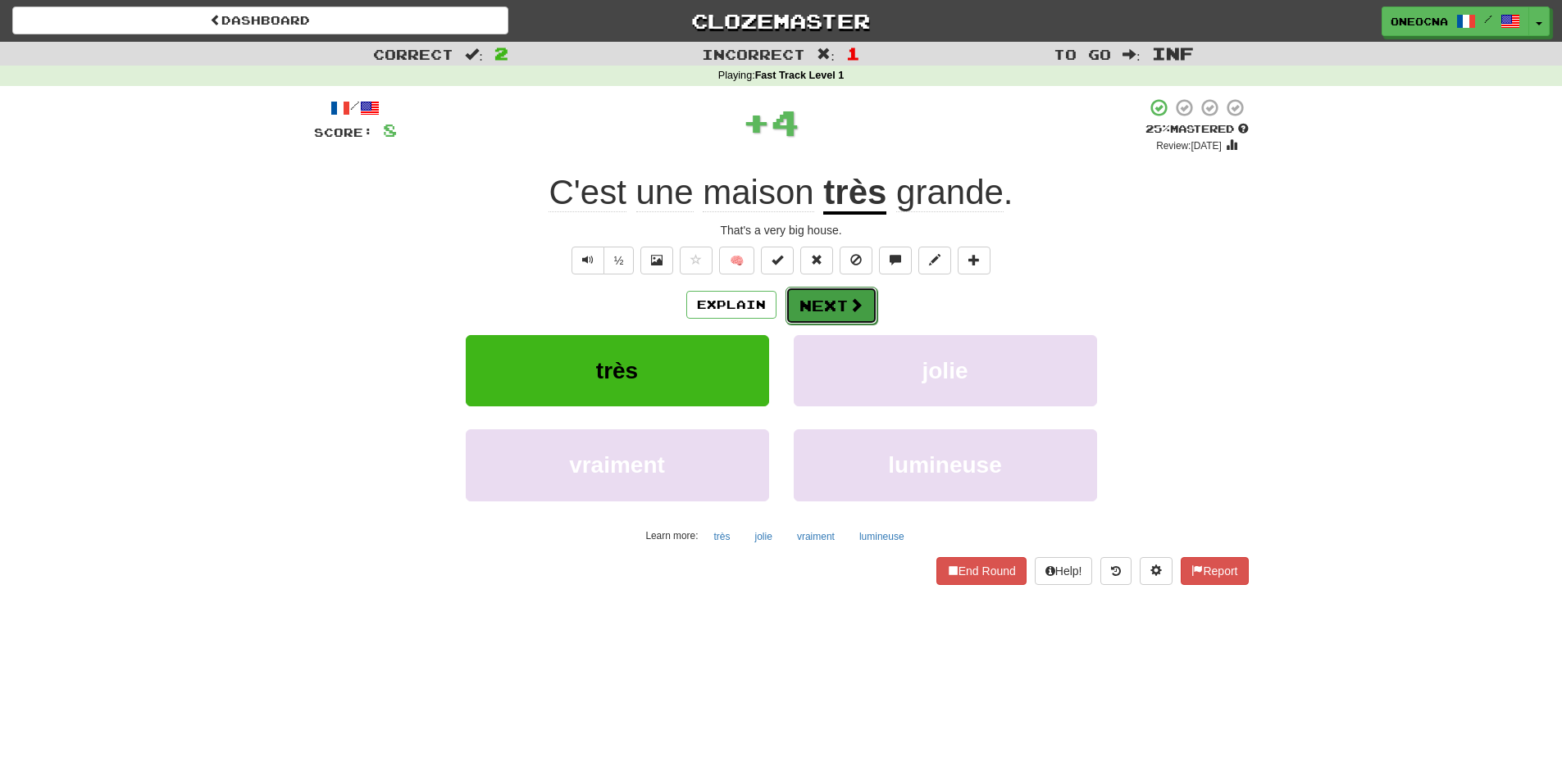
click at [851, 299] on span at bounding box center [855, 305] width 15 height 15
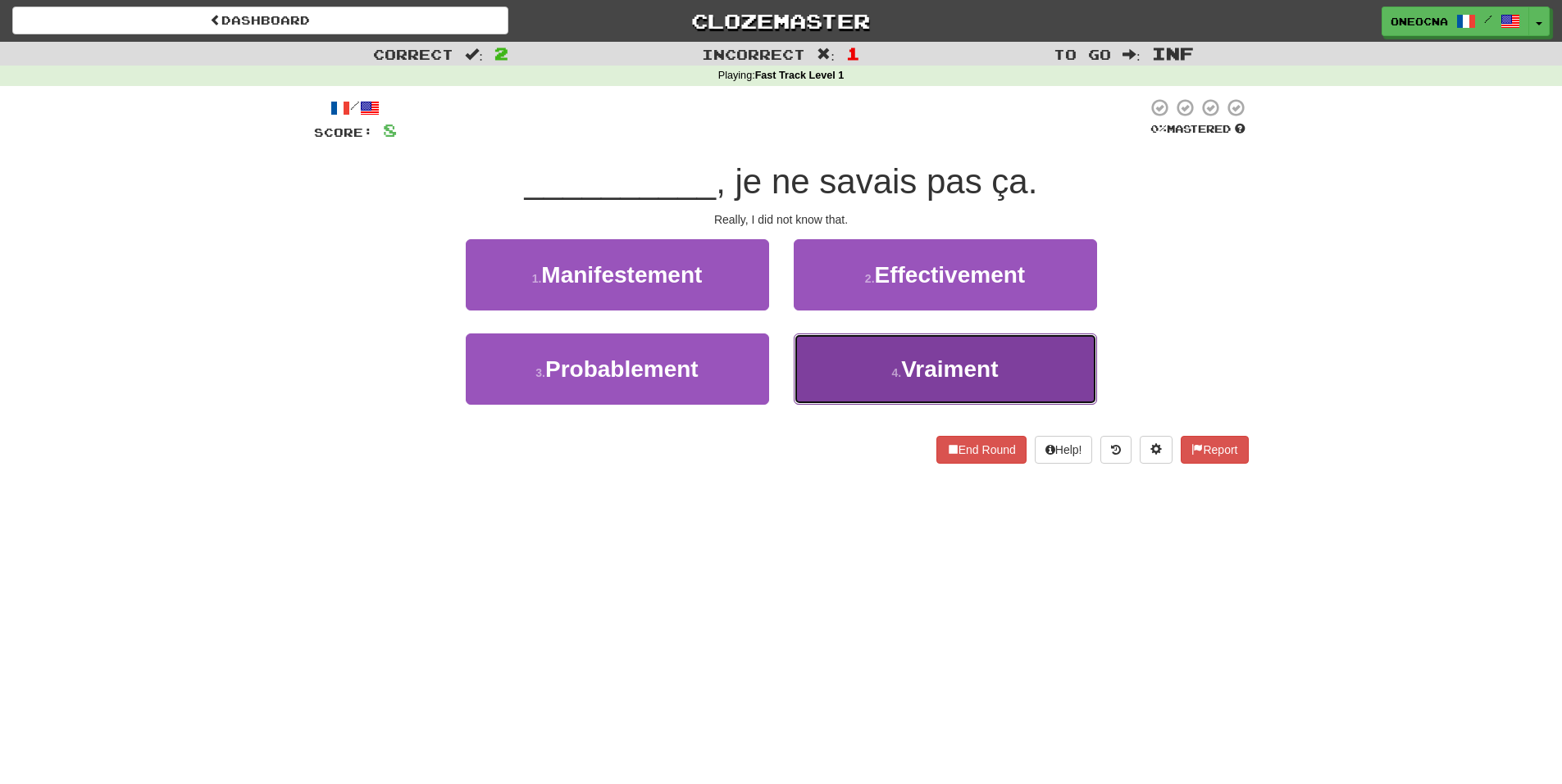
click at [876, 361] on button "4 . Vraiment" at bounding box center [945, 369] width 303 height 72
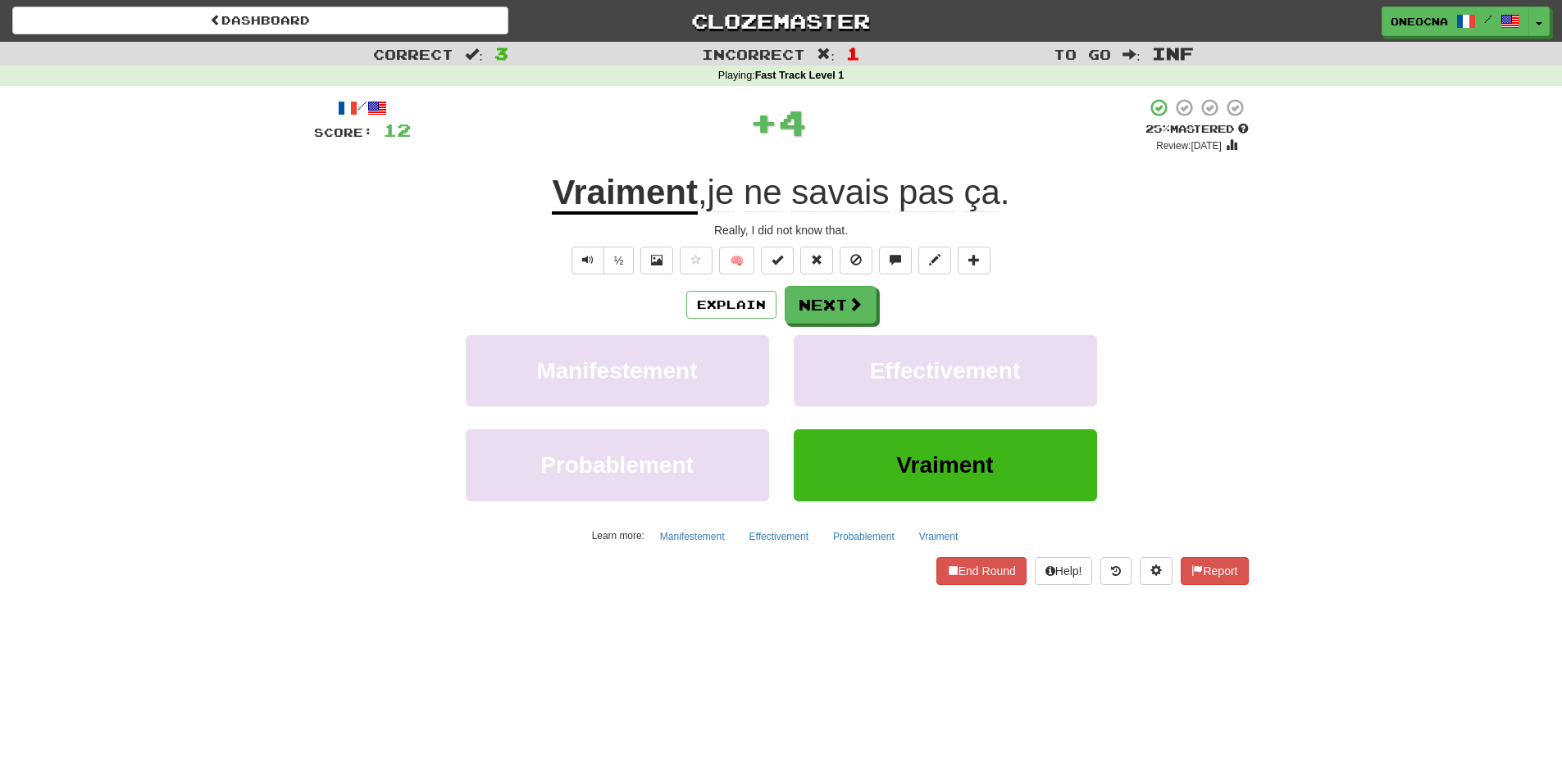
click at [602, 189] on u "Vraiment" at bounding box center [624, 194] width 145 height 42
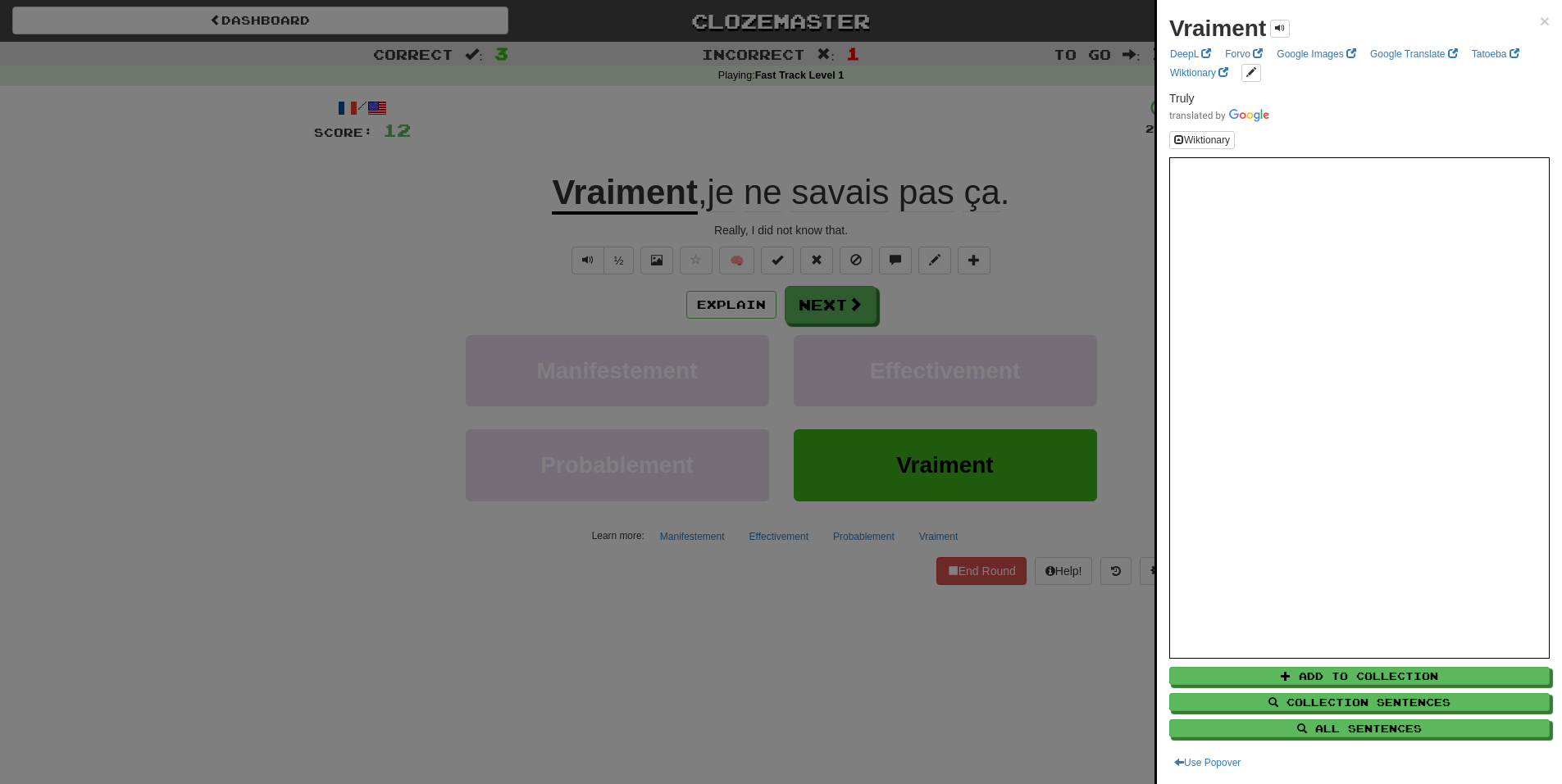
click at [1539, 18] on div "Vraiment × DeepL Forvo Google Images Google Translate Tatoeba Wiktionary Truly …" at bounding box center [1359, 392] width 405 height 784
click at [1540, 12] on span "×" at bounding box center [1545, 20] width 10 height 19
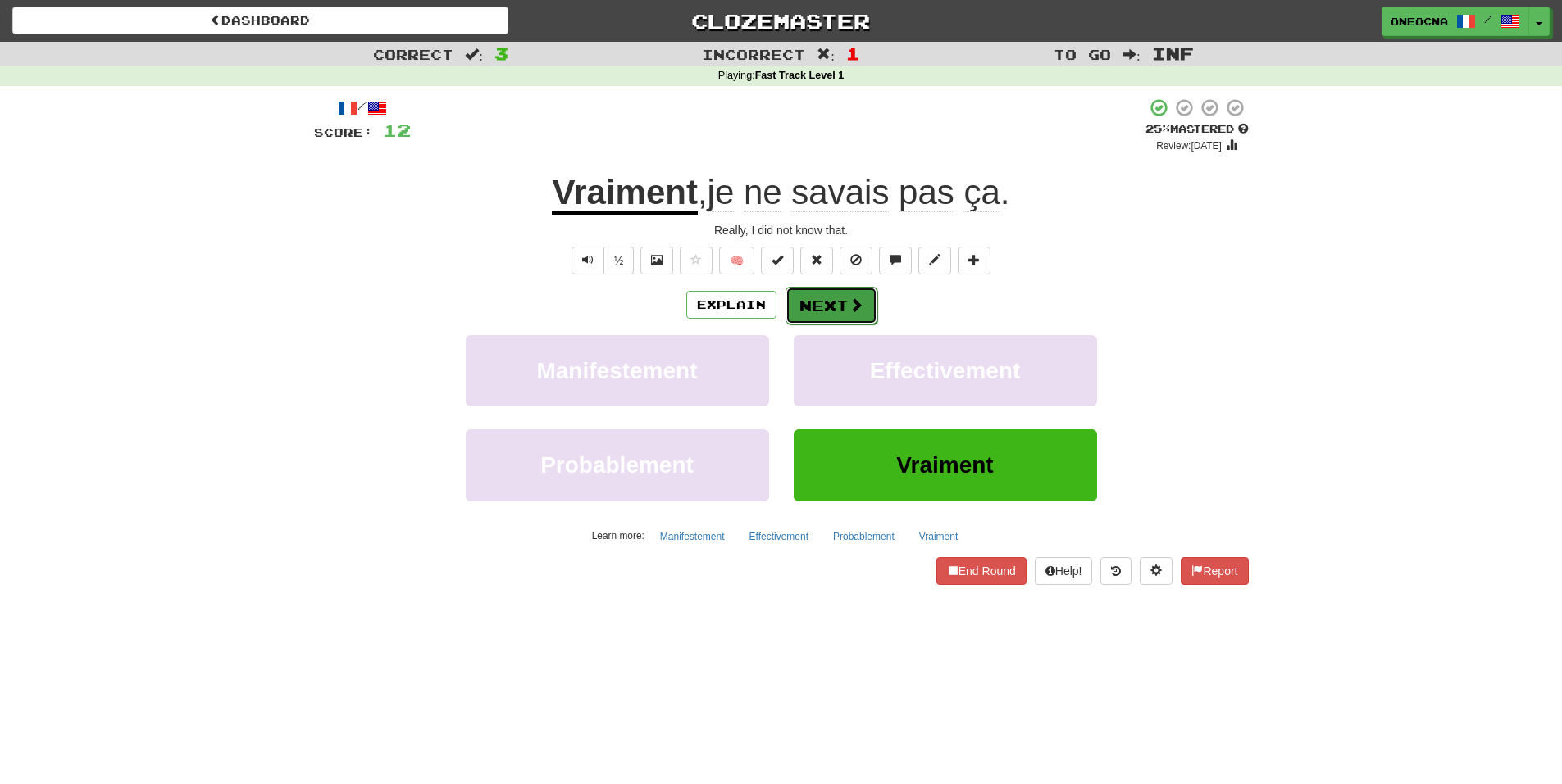
click at [845, 295] on button "Next" at bounding box center [831, 305] width 92 height 38
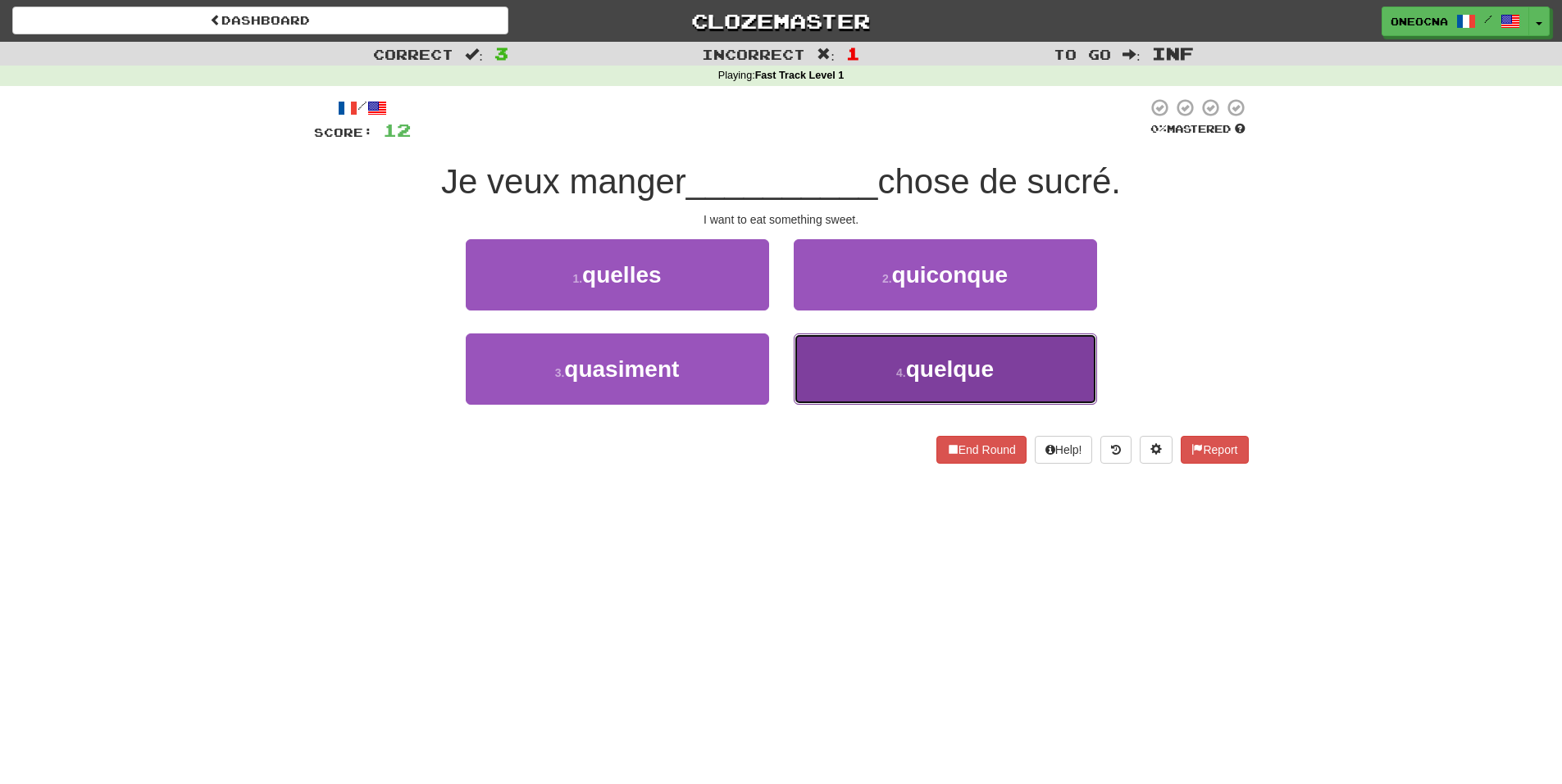
click at [973, 363] on span "quelque" at bounding box center [949, 369] width 88 height 26
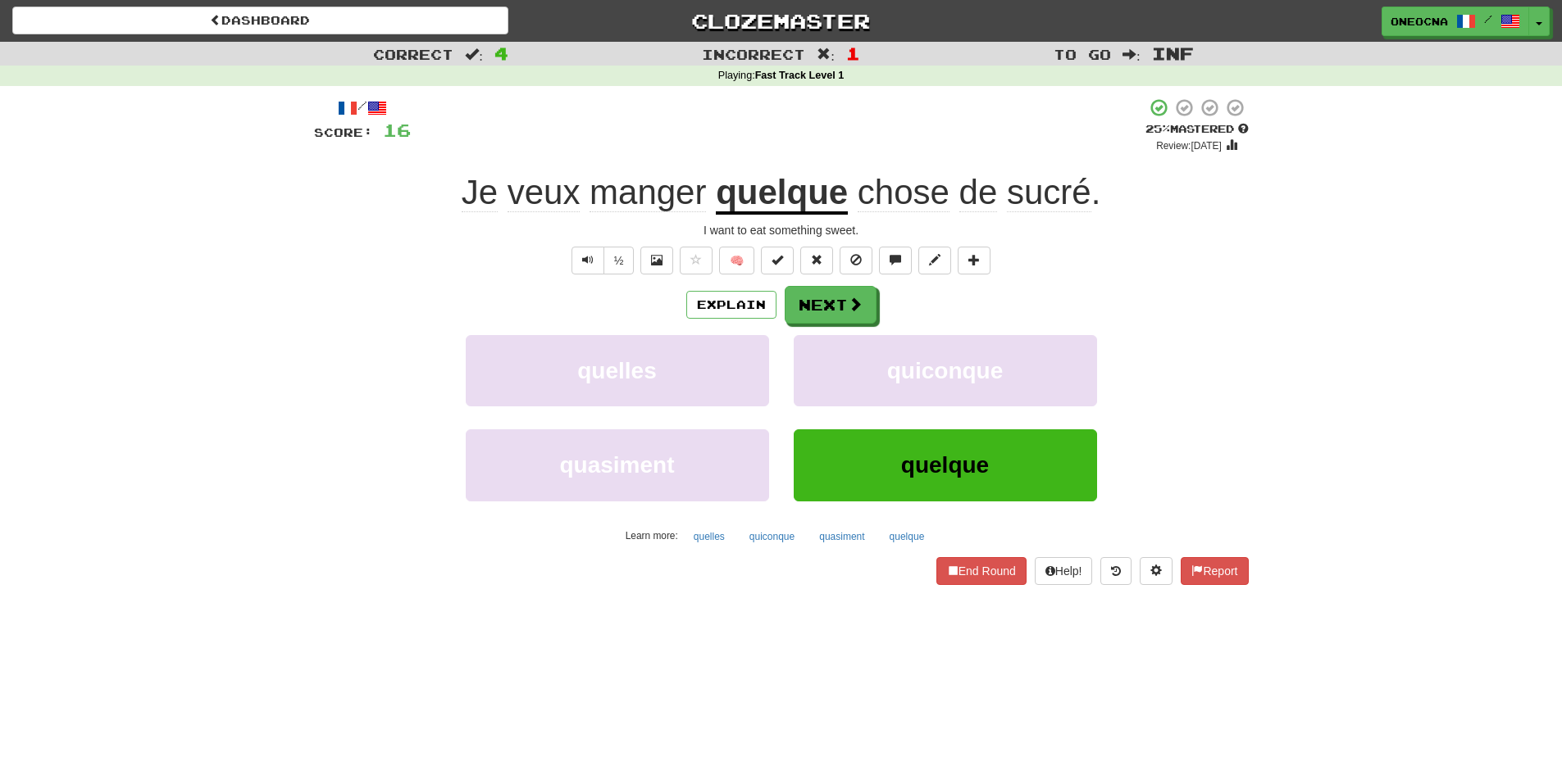
click at [776, 200] on u "quelque" at bounding box center [782, 194] width 132 height 42
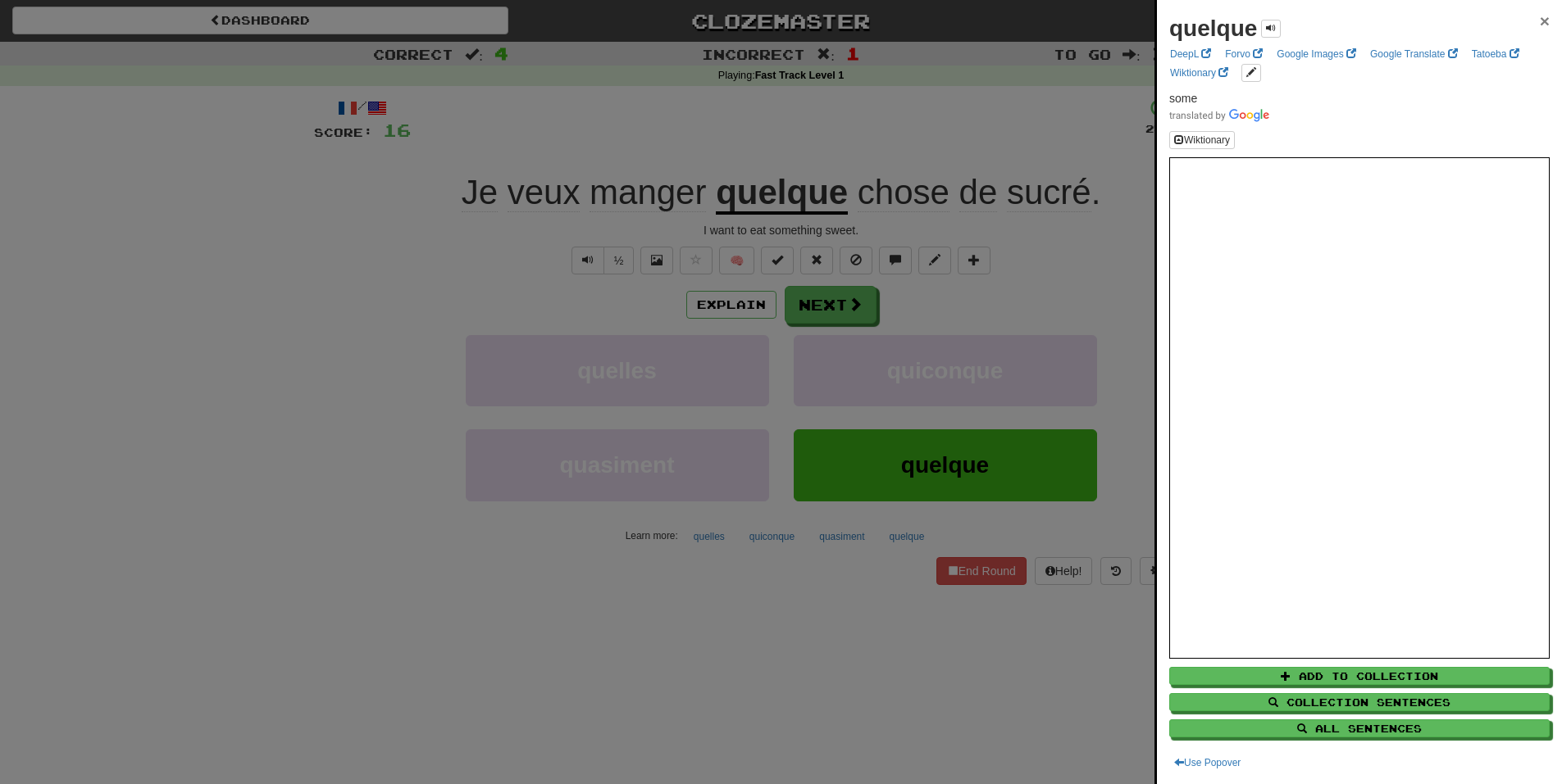
click at [1540, 15] on span "×" at bounding box center [1545, 20] width 10 height 19
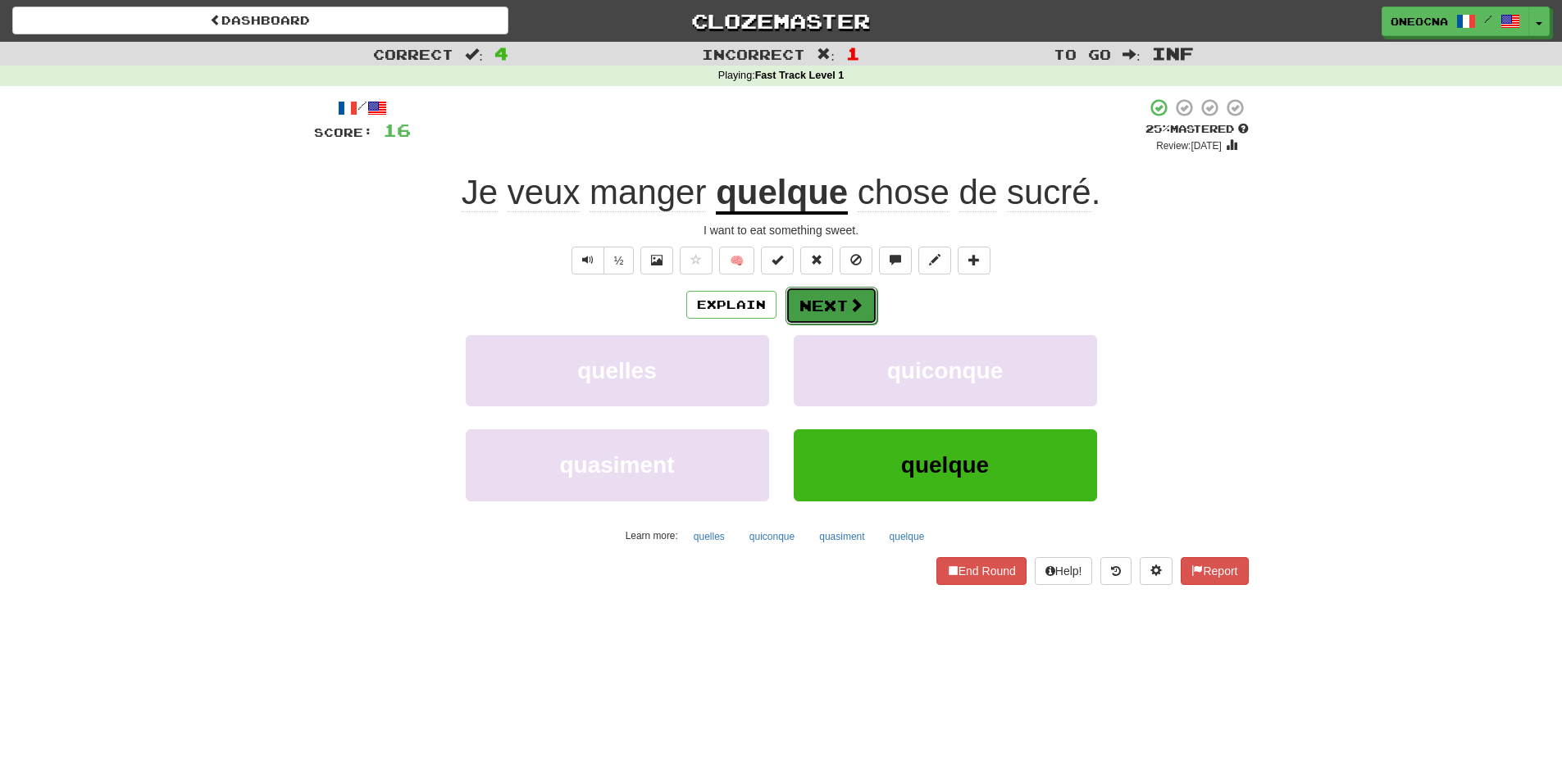
click at [841, 296] on button "Next" at bounding box center [831, 305] width 92 height 38
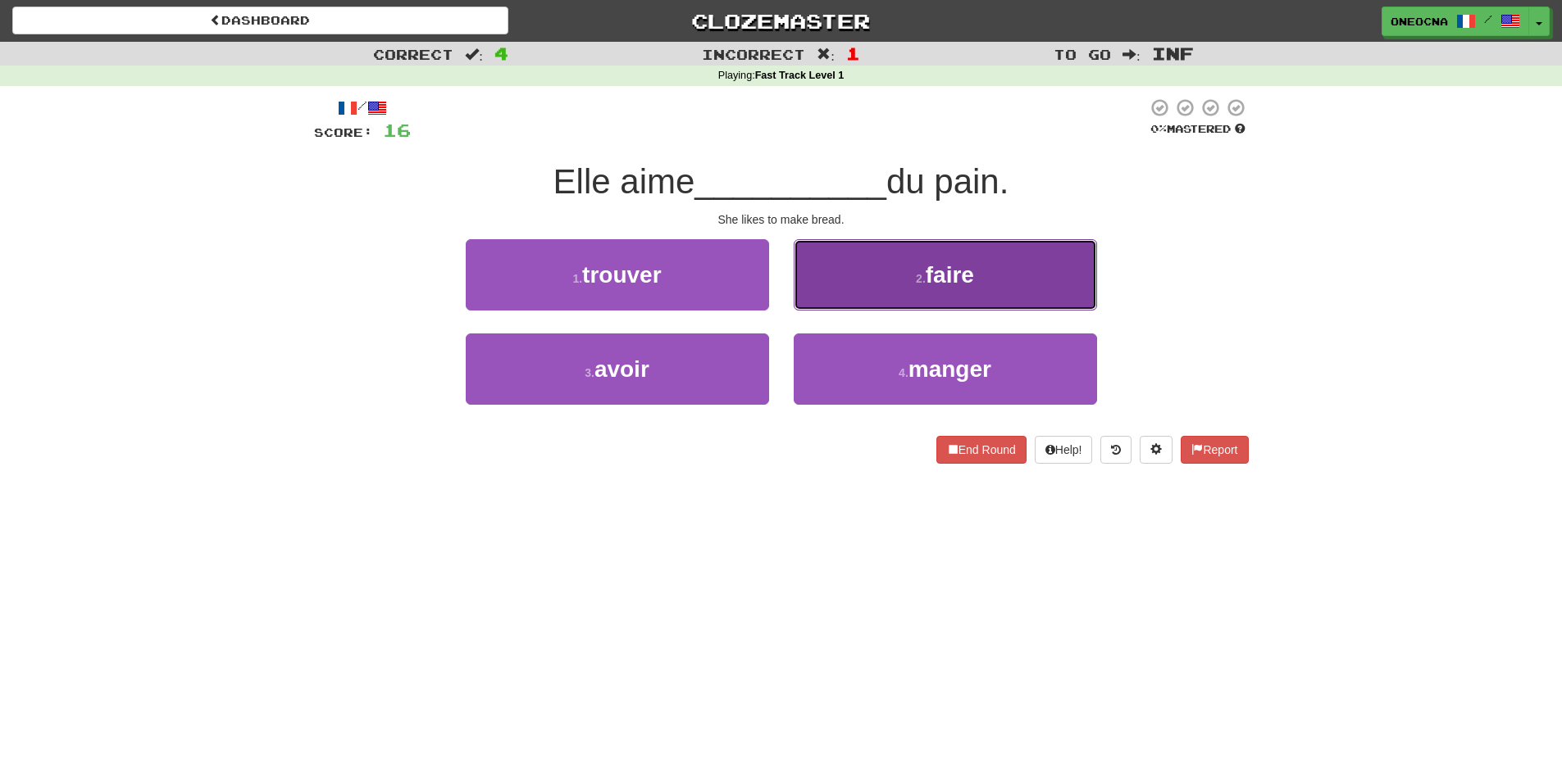
click at [1006, 276] on button "2 . faire" at bounding box center [945, 275] width 303 height 72
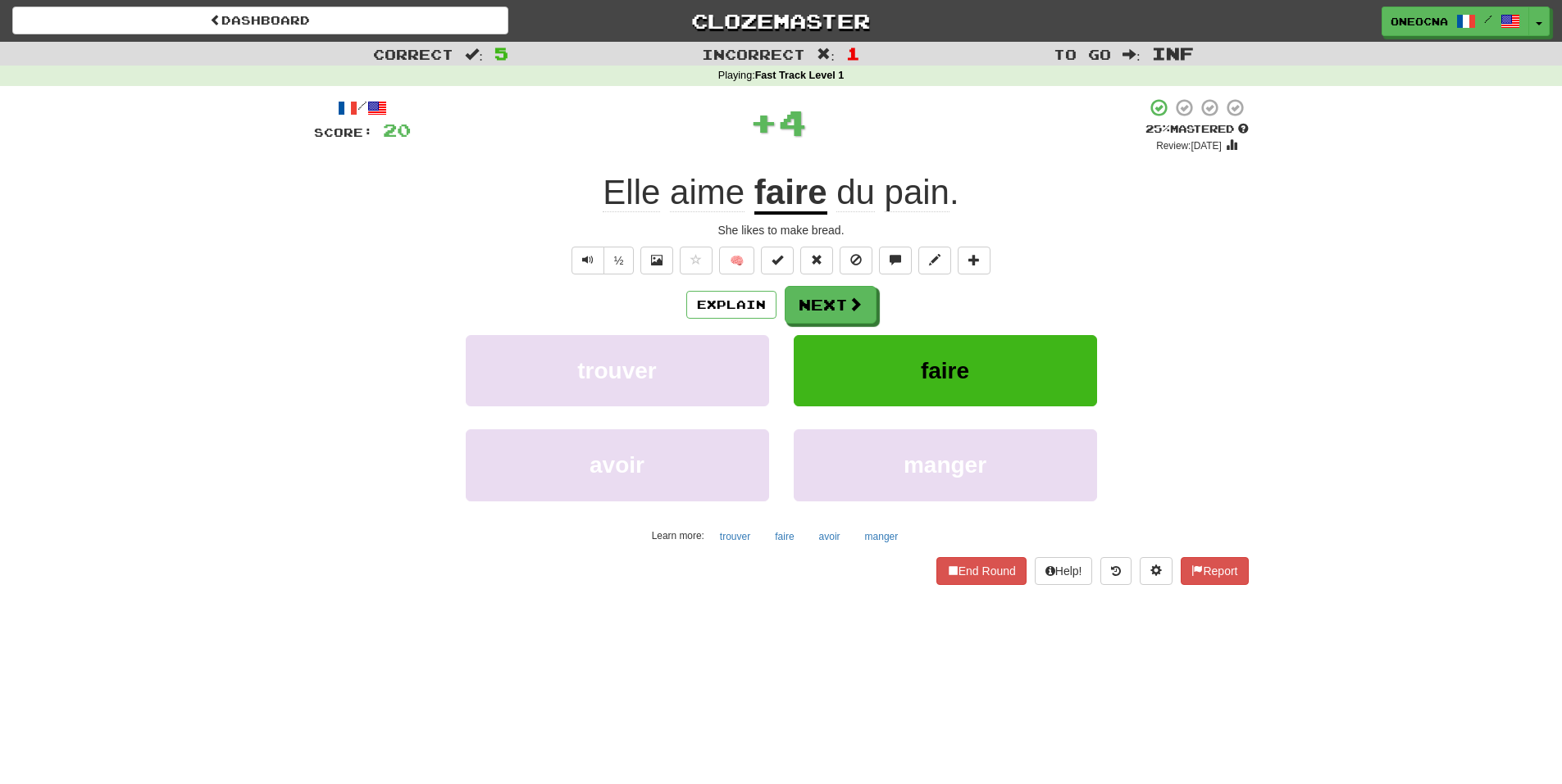
click at [781, 195] on u "faire" at bounding box center [790, 194] width 73 height 42
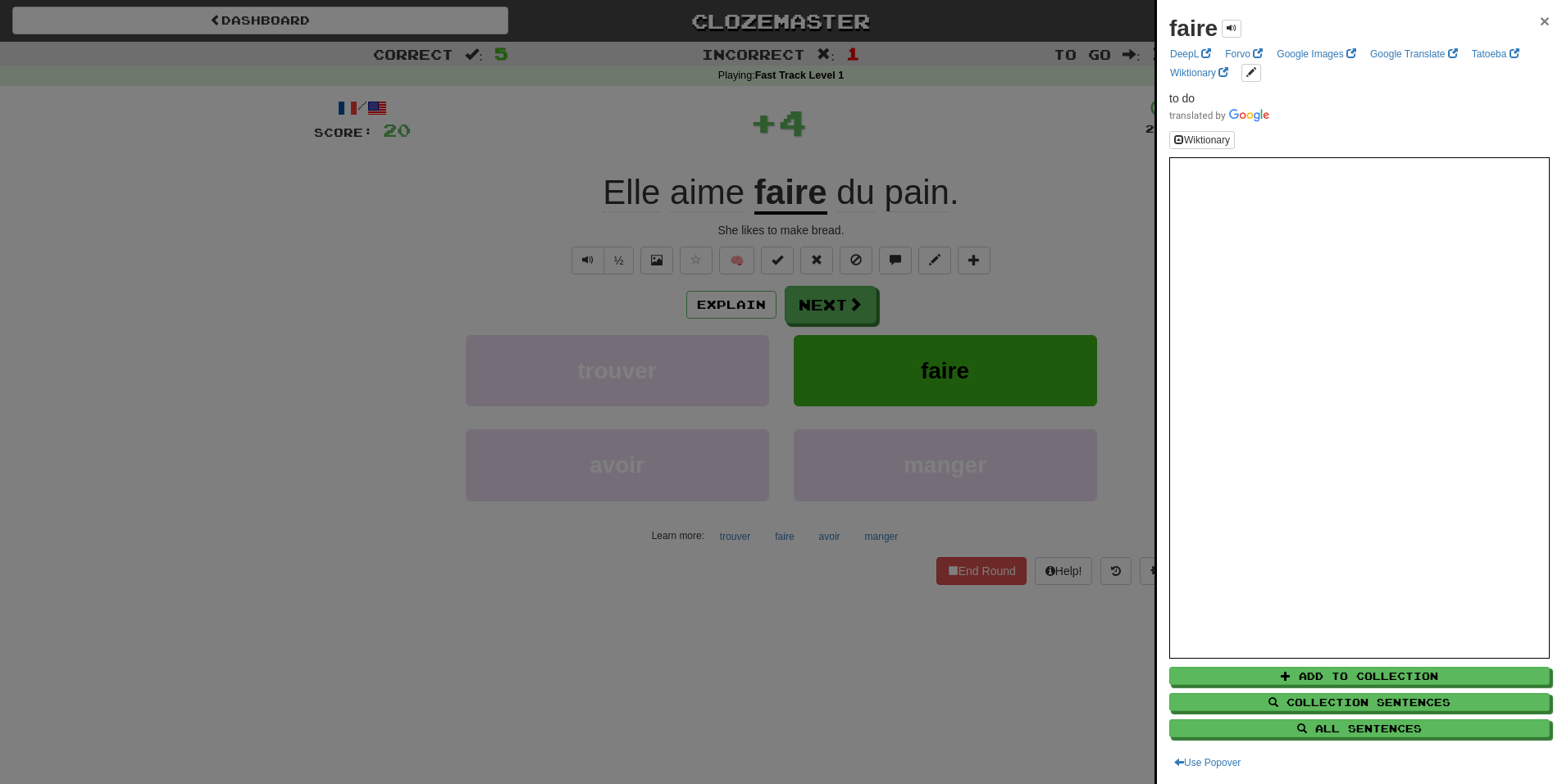
click at [1540, 17] on span "×" at bounding box center [1545, 20] width 10 height 19
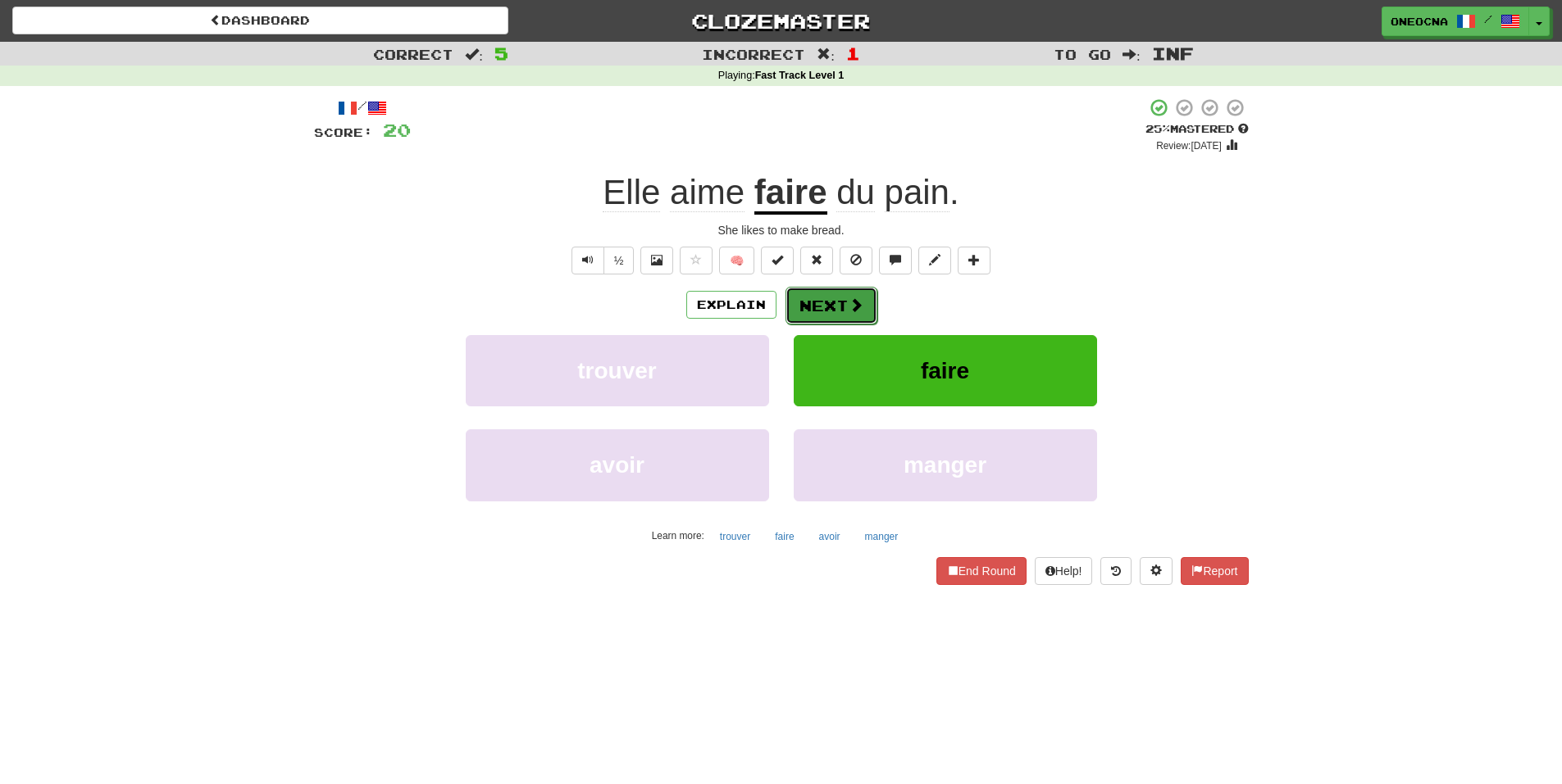
click at [841, 298] on button "Next" at bounding box center [831, 305] width 92 height 38
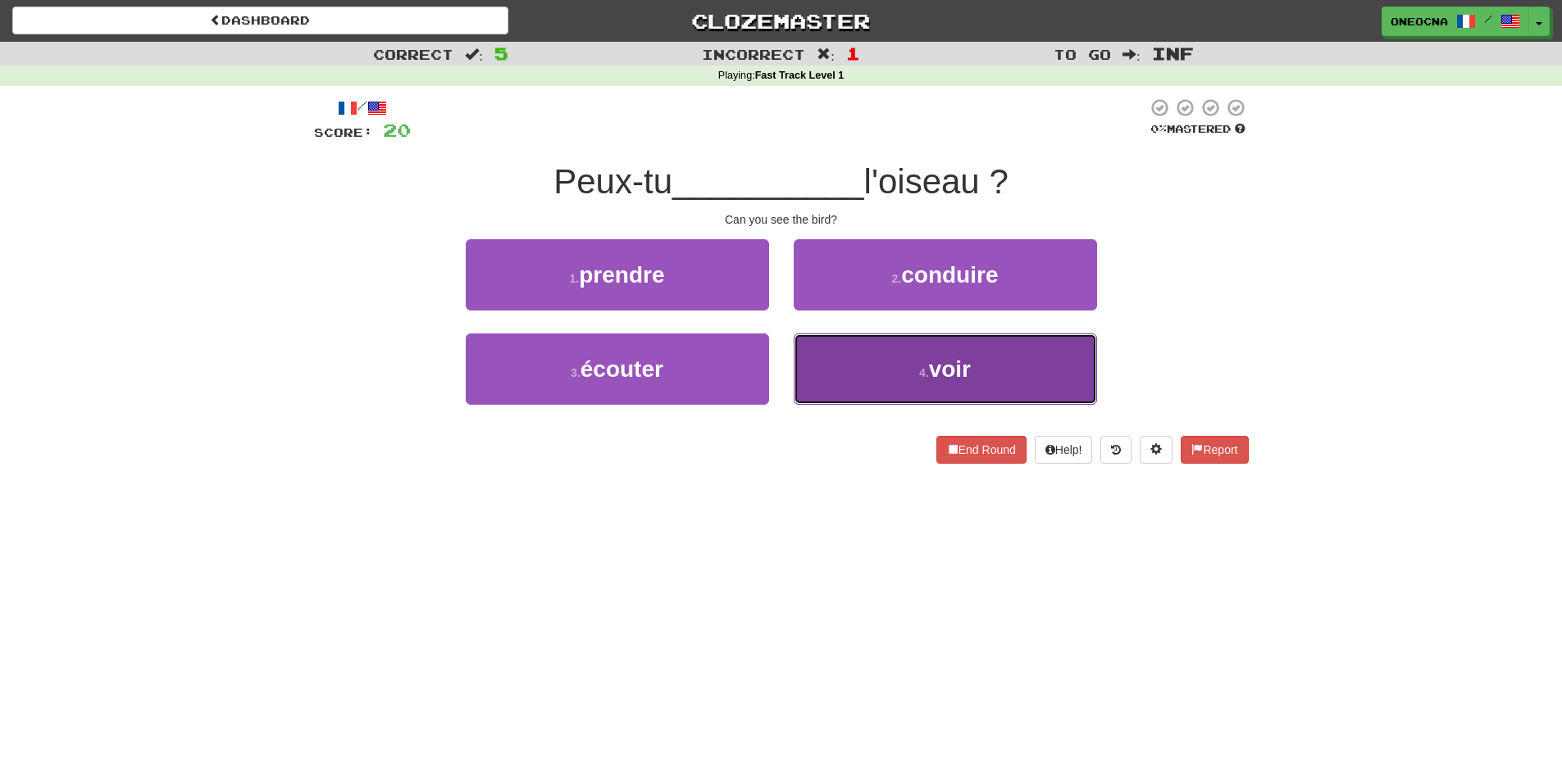
click at [879, 372] on button "4 . voir" at bounding box center [945, 369] width 303 height 72
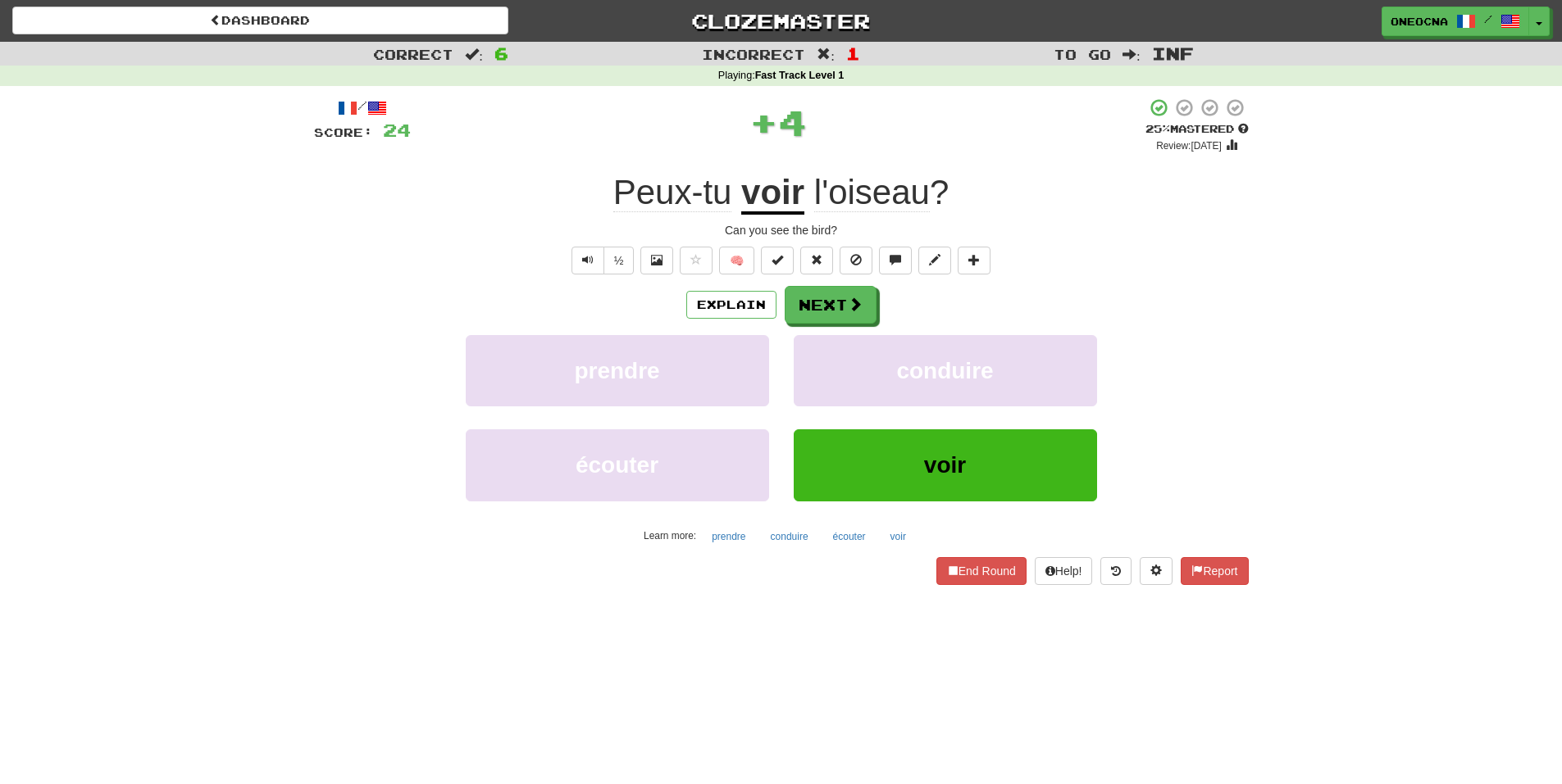
click at [774, 190] on u "voir" at bounding box center [772, 194] width 63 height 42
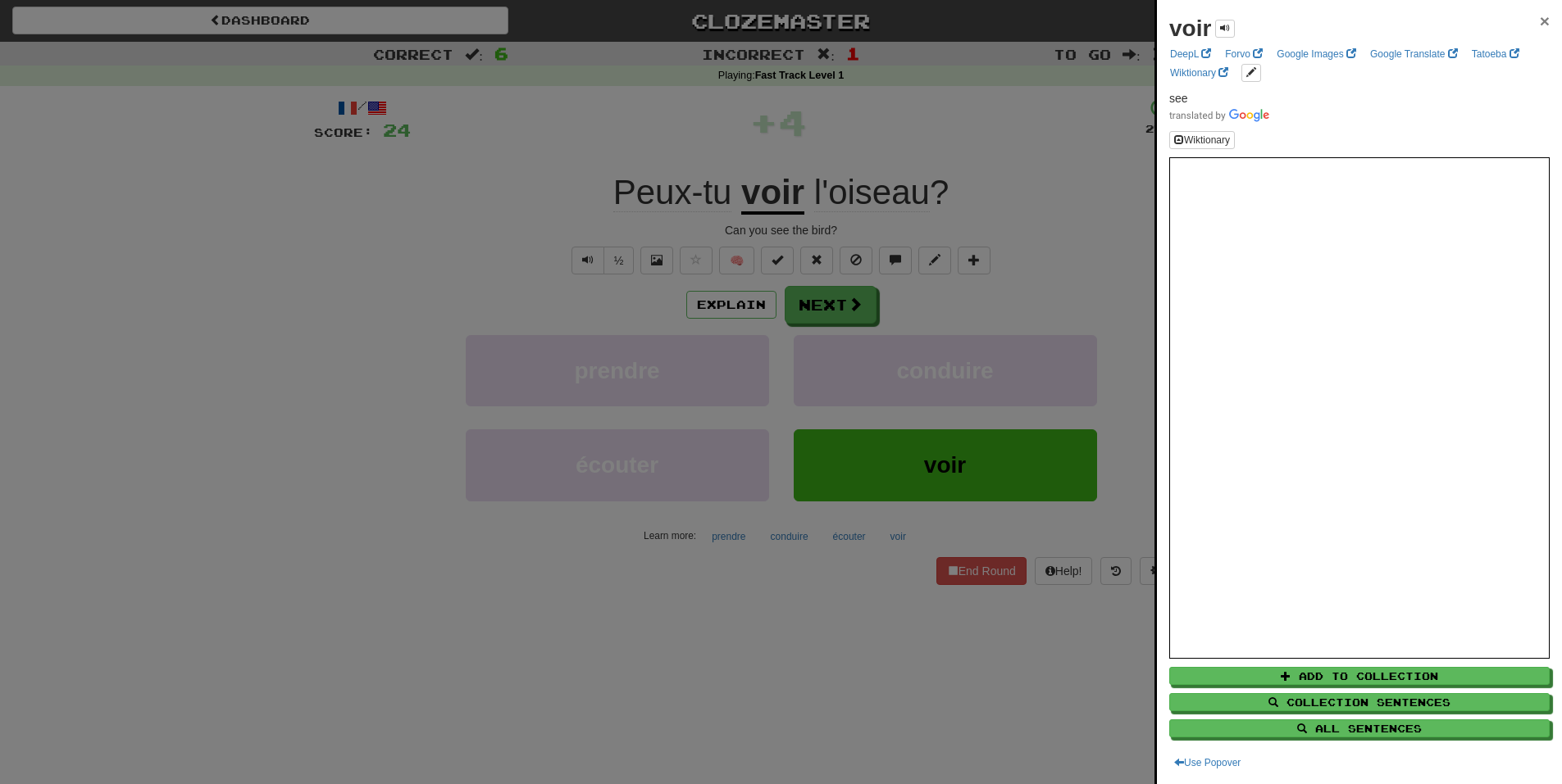
click at [1540, 18] on span "×" at bounding box center [1545, 20] width 10 height 19
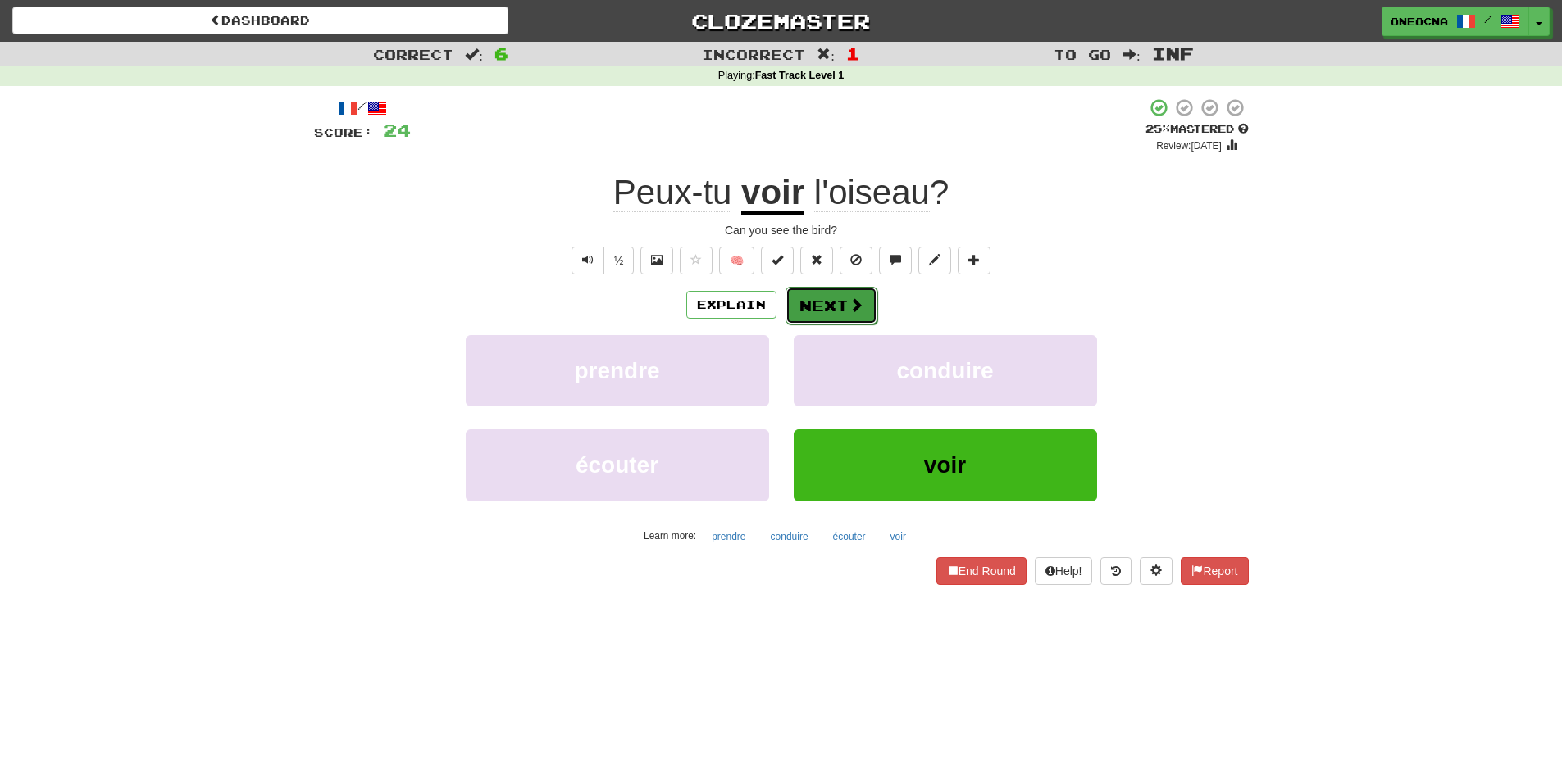
click at [842, 290] on button "Next" at bounding box center [831, 305] width 92 height 38
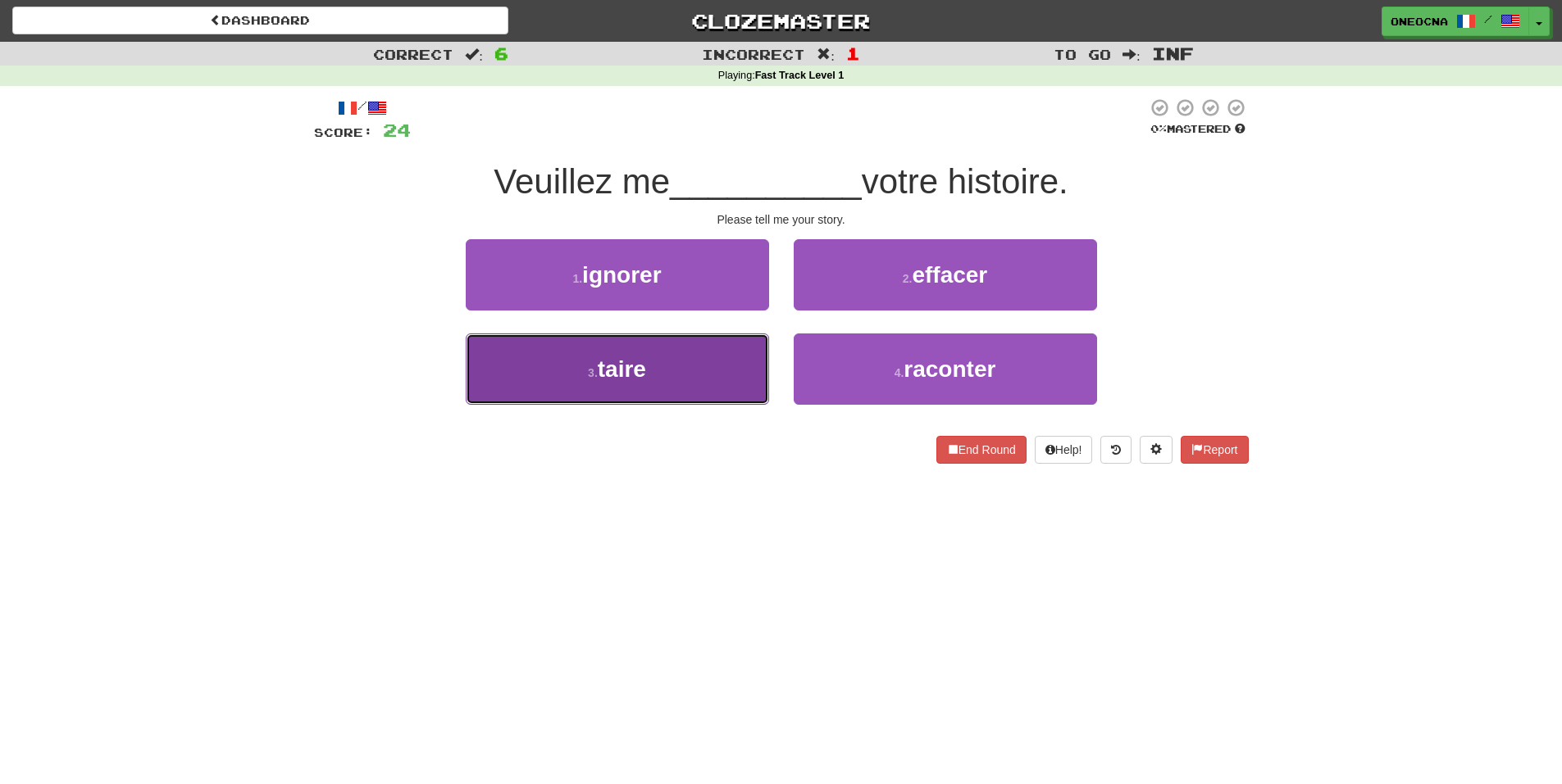
click at [737, 360] on button "3 . [GEOGRAPHIC_DATA]" at bounding box center [617, 369] width 303 height 72
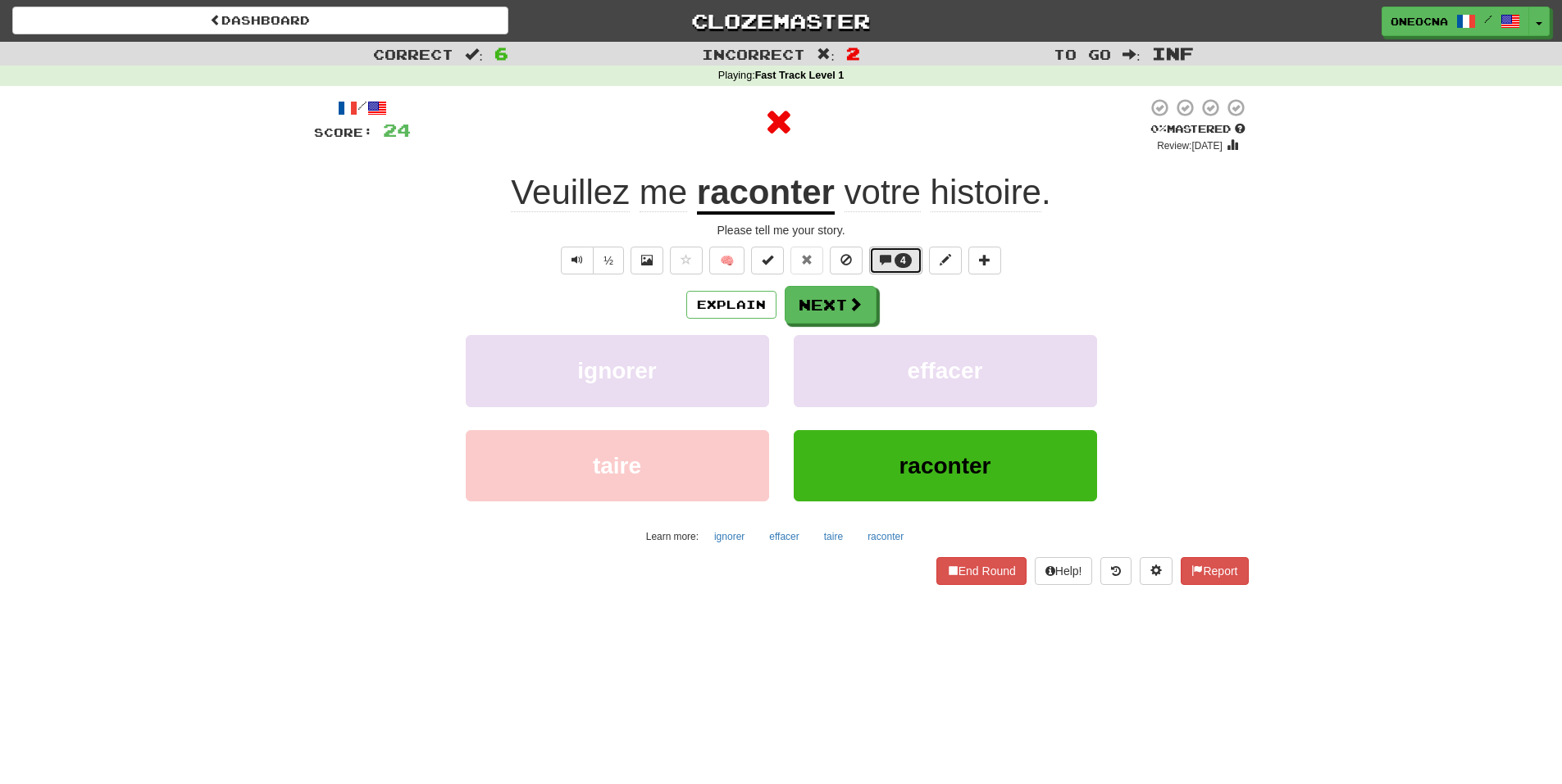
click at [890, 264] on span at bounding box center [885, 259] width 11 height 11
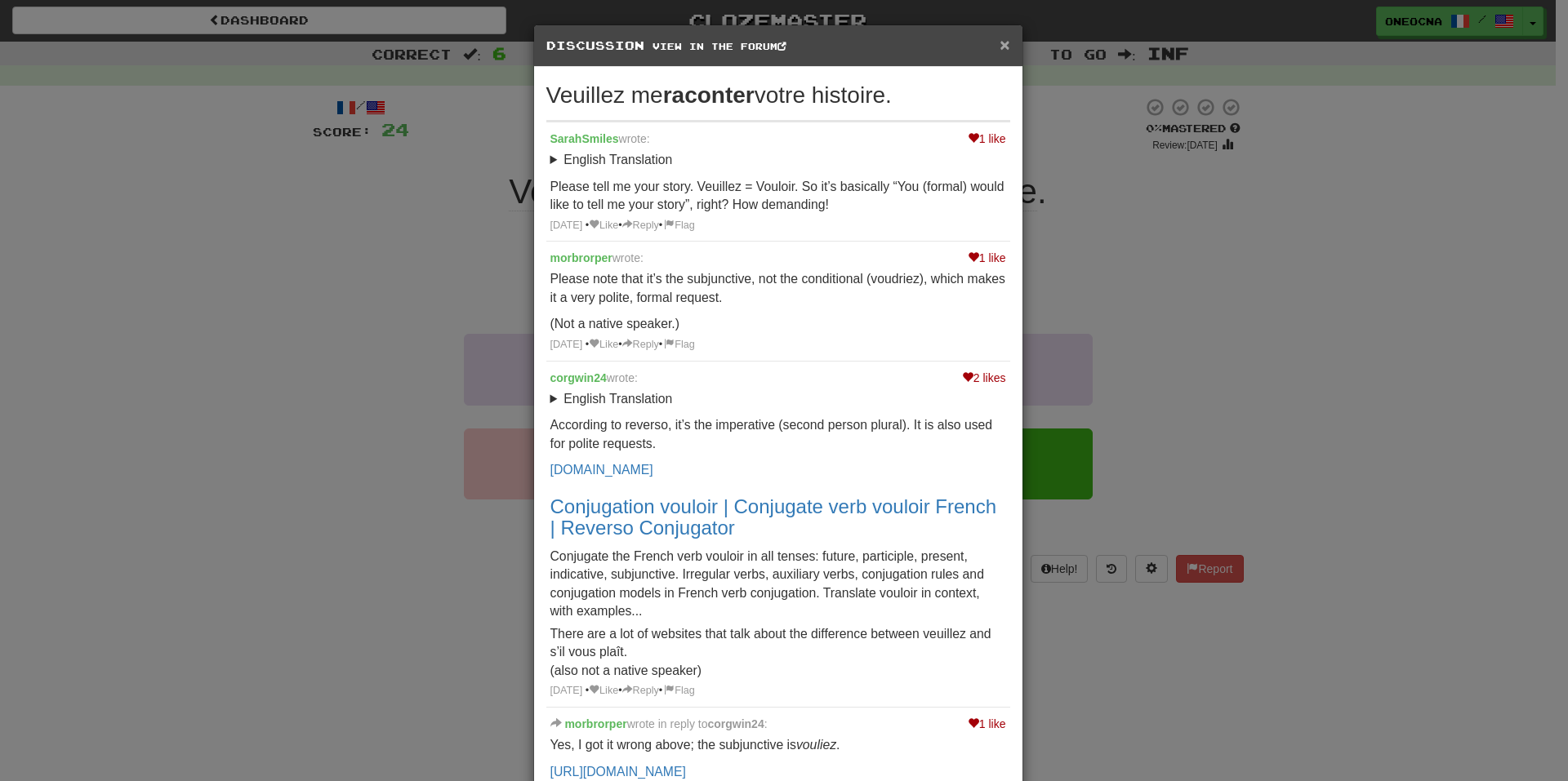
click at [1001, 49] on span "×" at bounding box center [1005, 44] width 10 height 19
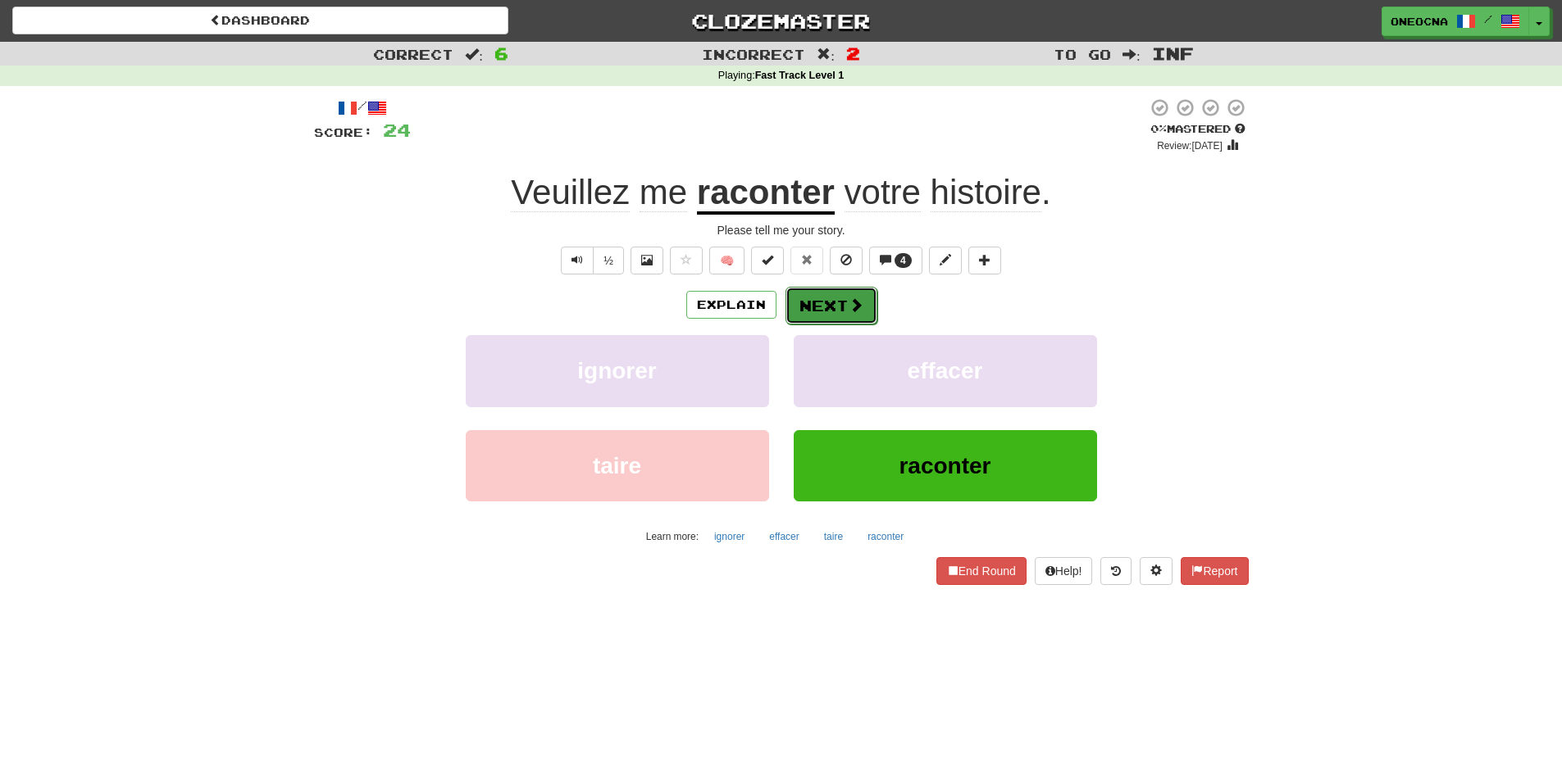
click at [820, 315] on button "Next" at bounding box center [831, 305] width 92 height 38
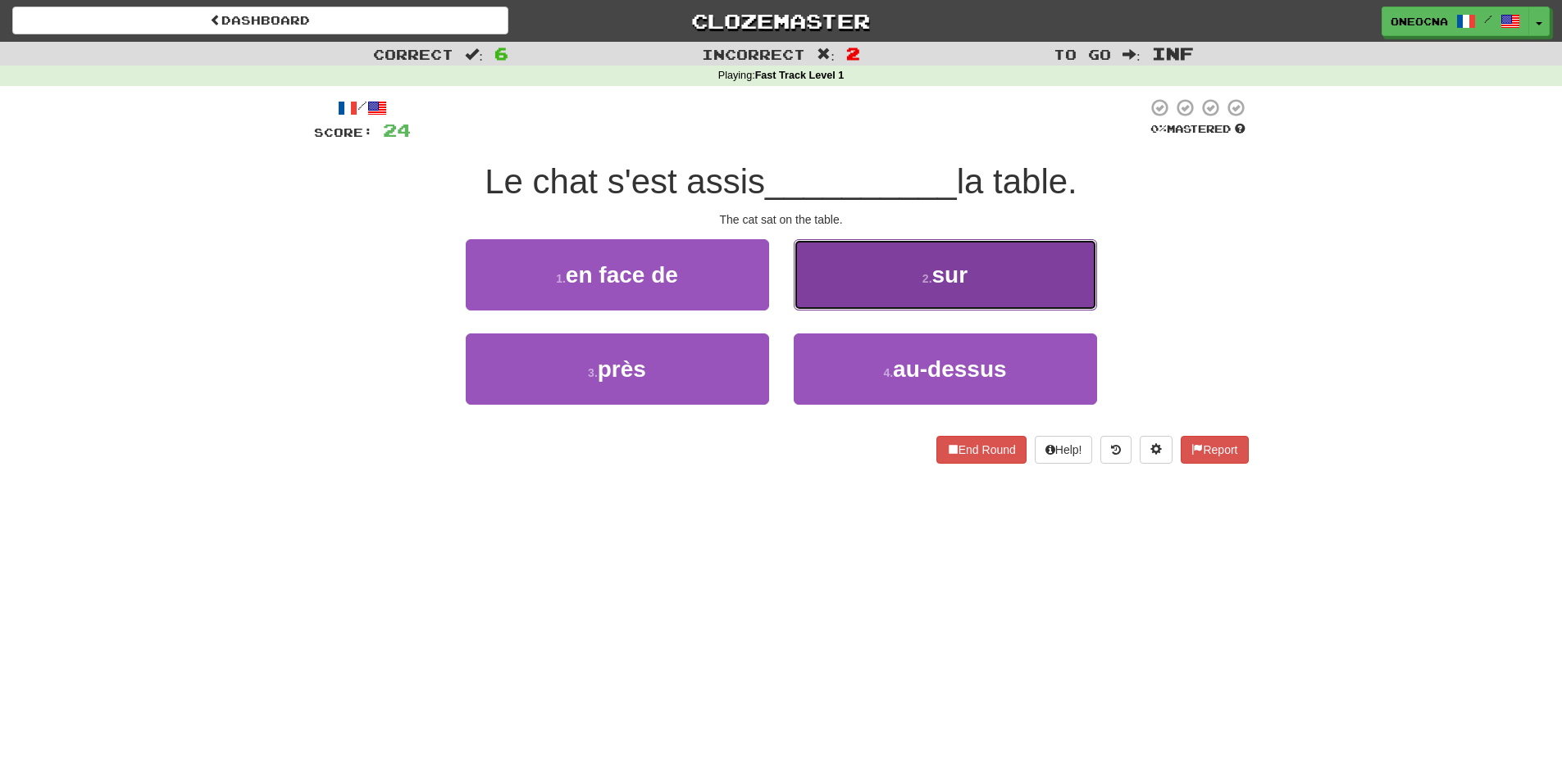
click at [860, 270] on button "2 . sur" at bounding box center [945, 275] width 303 height 72
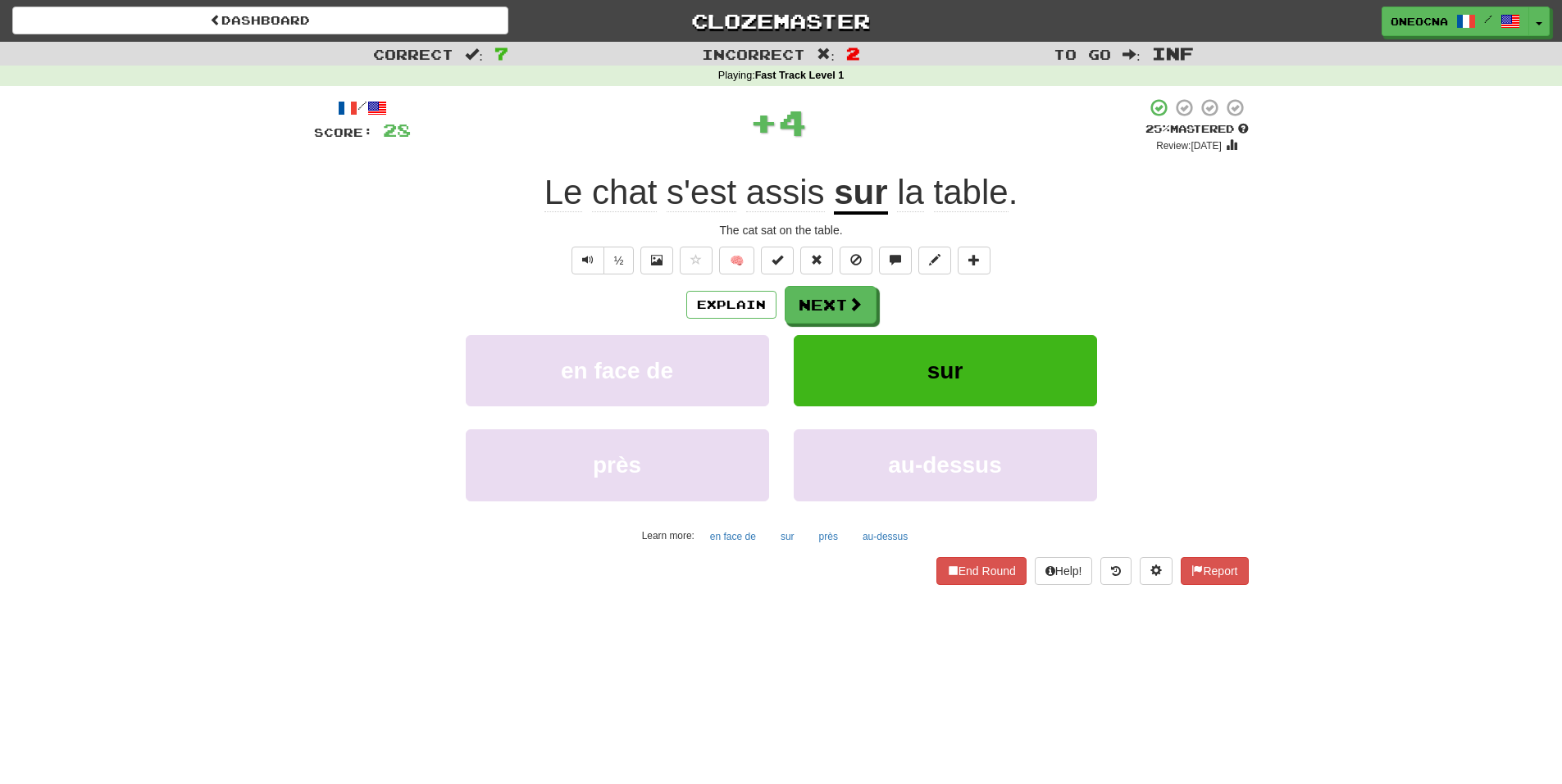
click at [858, 192] on u "sur" at bounding box center [860, 194] width 53 height 42
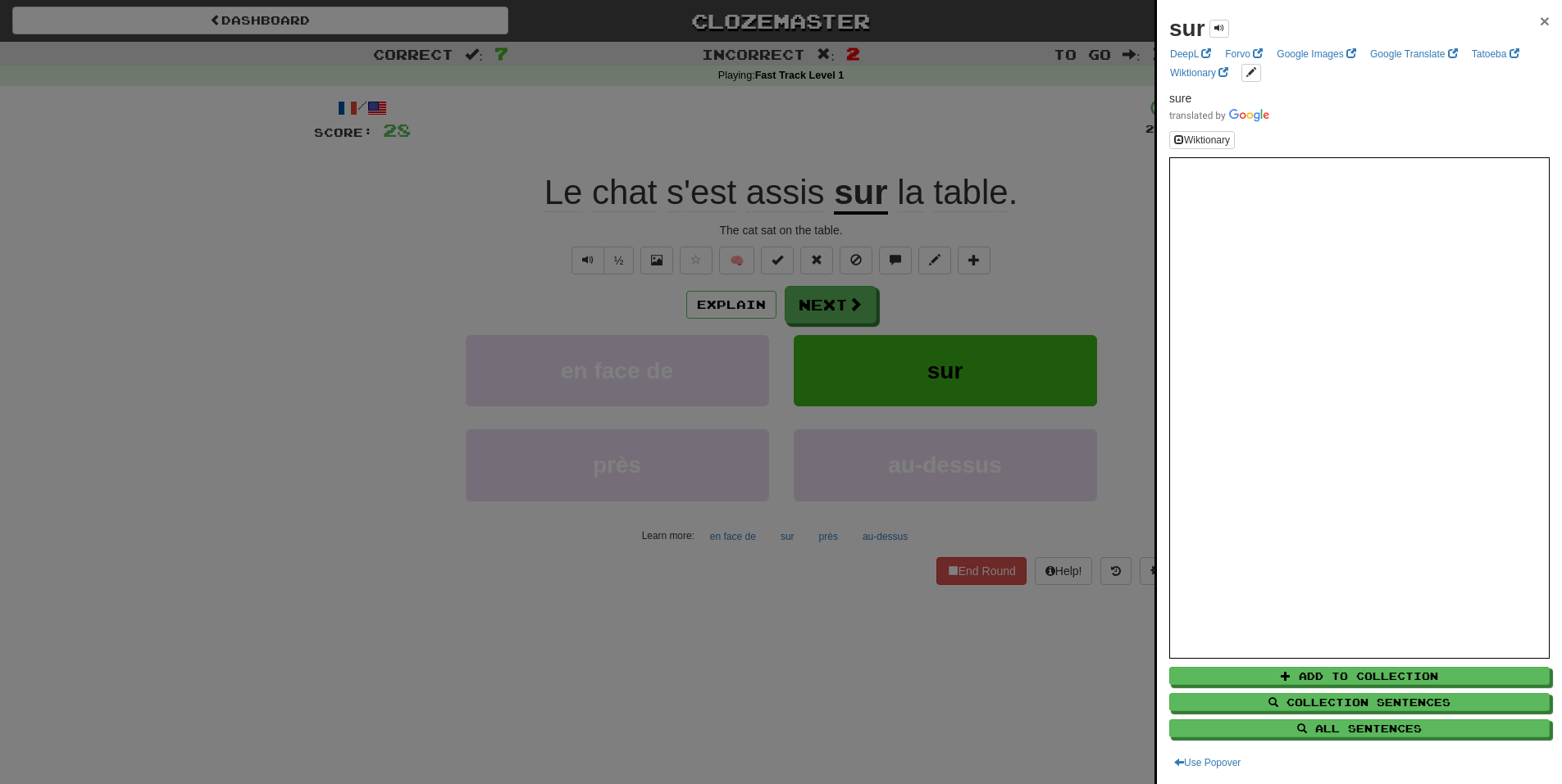
click at [1540, 17] on span "×" at bounding box center [1545, 20] width 10 height 19
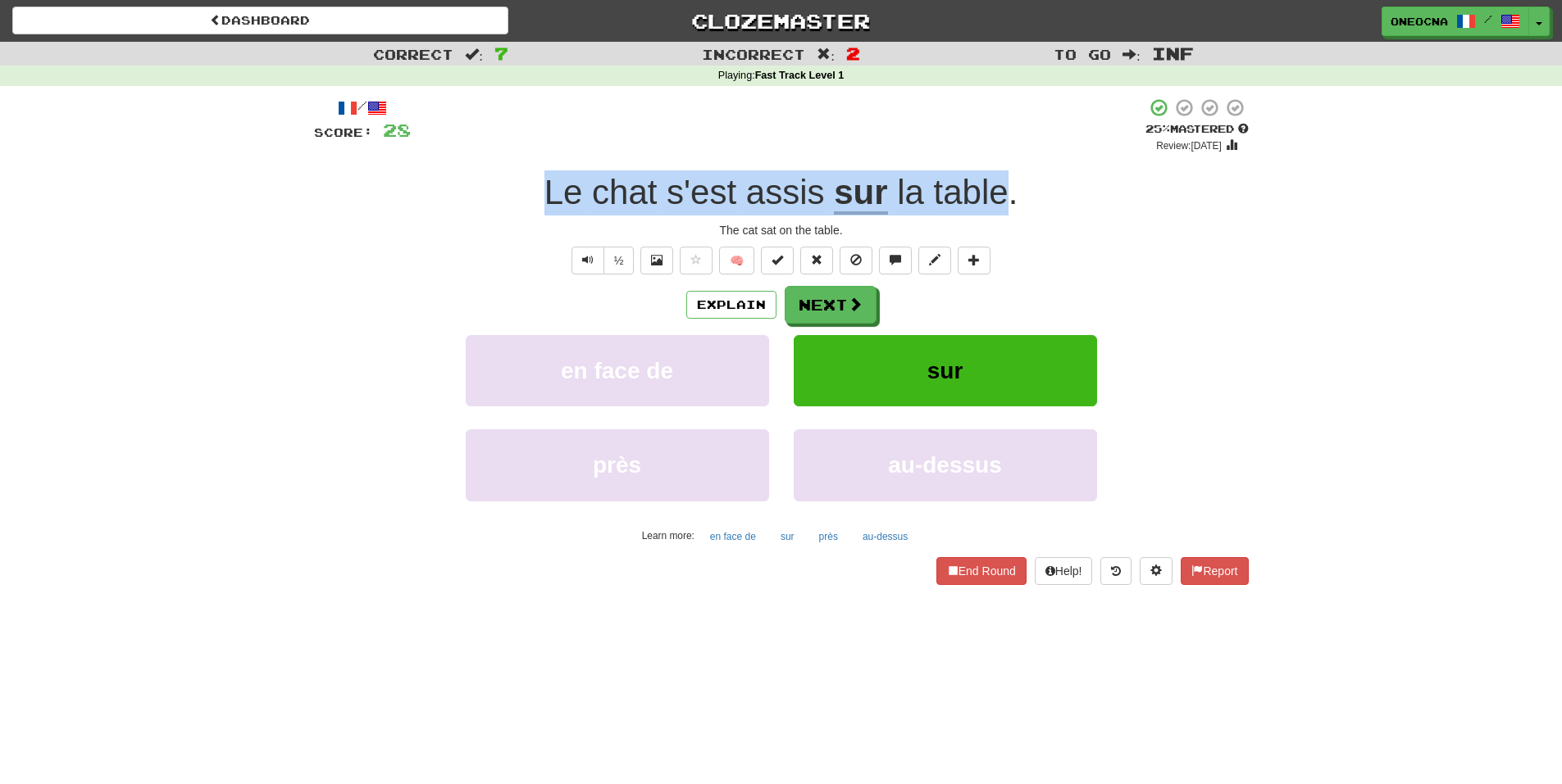
drag, startPoint x: 527, startPoint y: 177, endPoint x: 1005, endPoint y: 180, distance: 478.0
click at [1005, 180] on div "Le chat s'est assis sur la table ." at bounding box center [781, 193] width 935 height 45
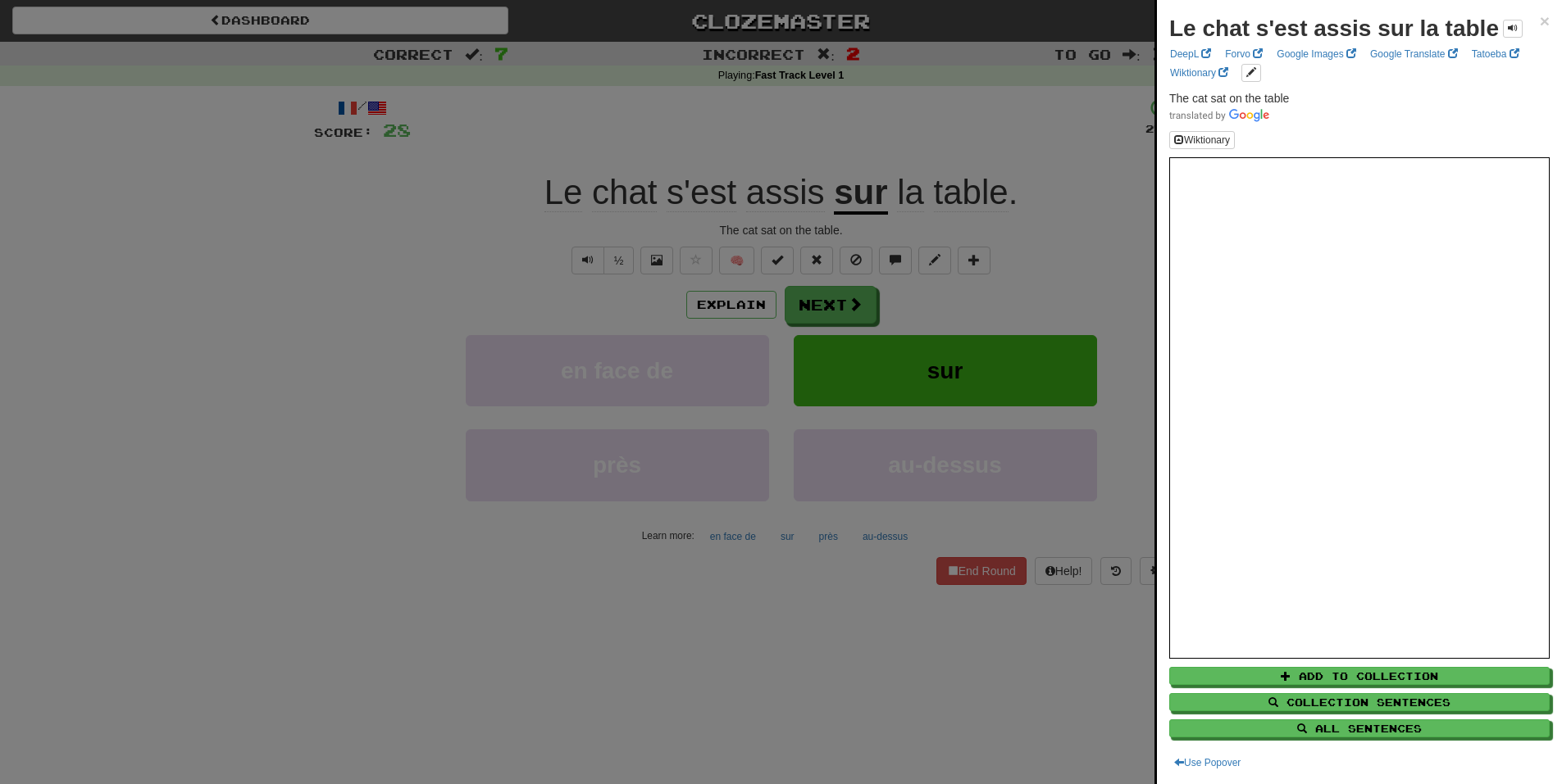
click at [784, 109] on div at bounding box center [781, 392] width 1562 height 784
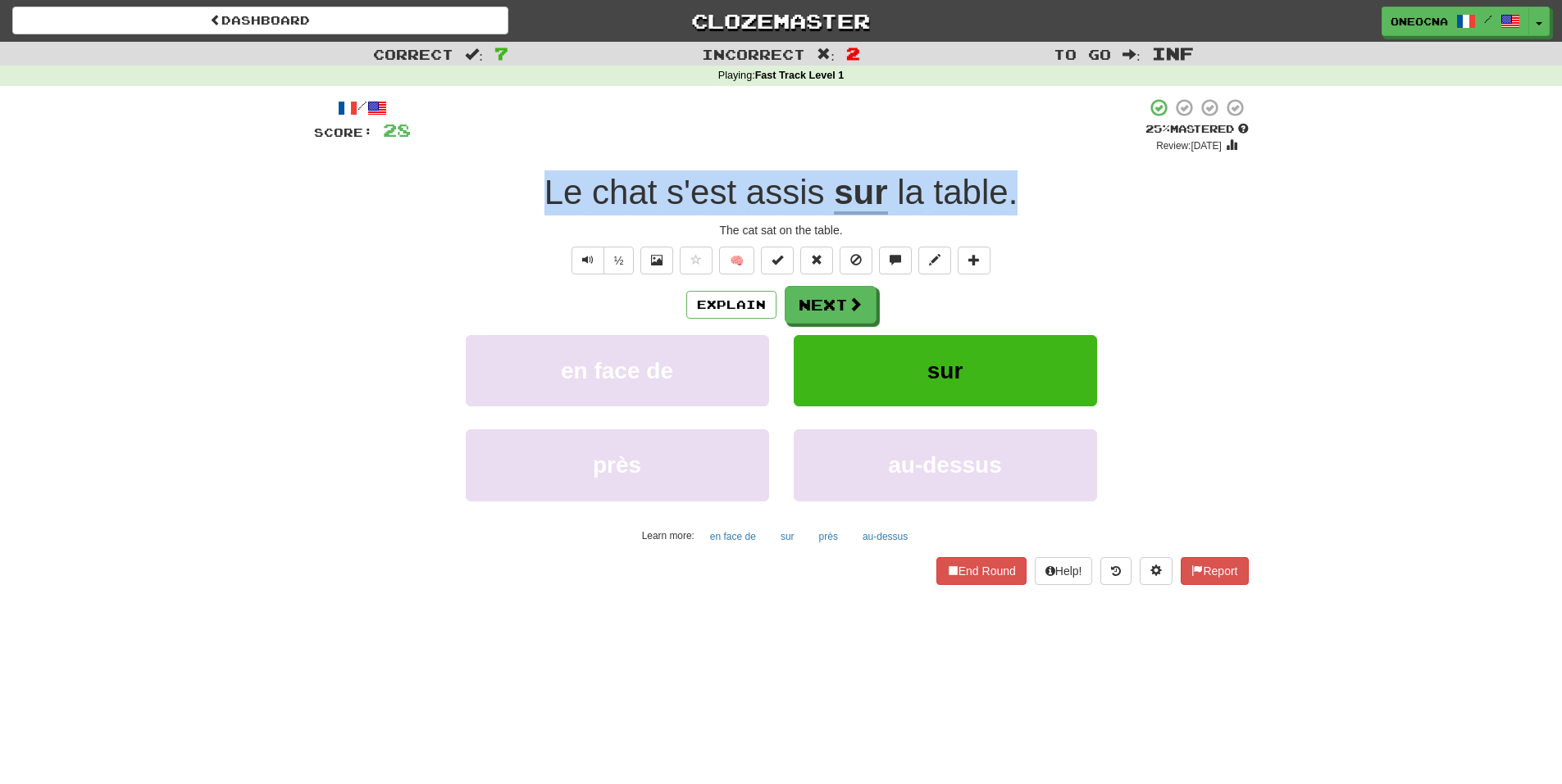
drag, startPoint x: 538, startPoint y: 192, endPoint x: 1042, endPoint y: 173, distance: 504.4
click at [1042, 173] on div "Le chat s'est assis sur la table ." at bounding box center [781, 193] width 935 height 45
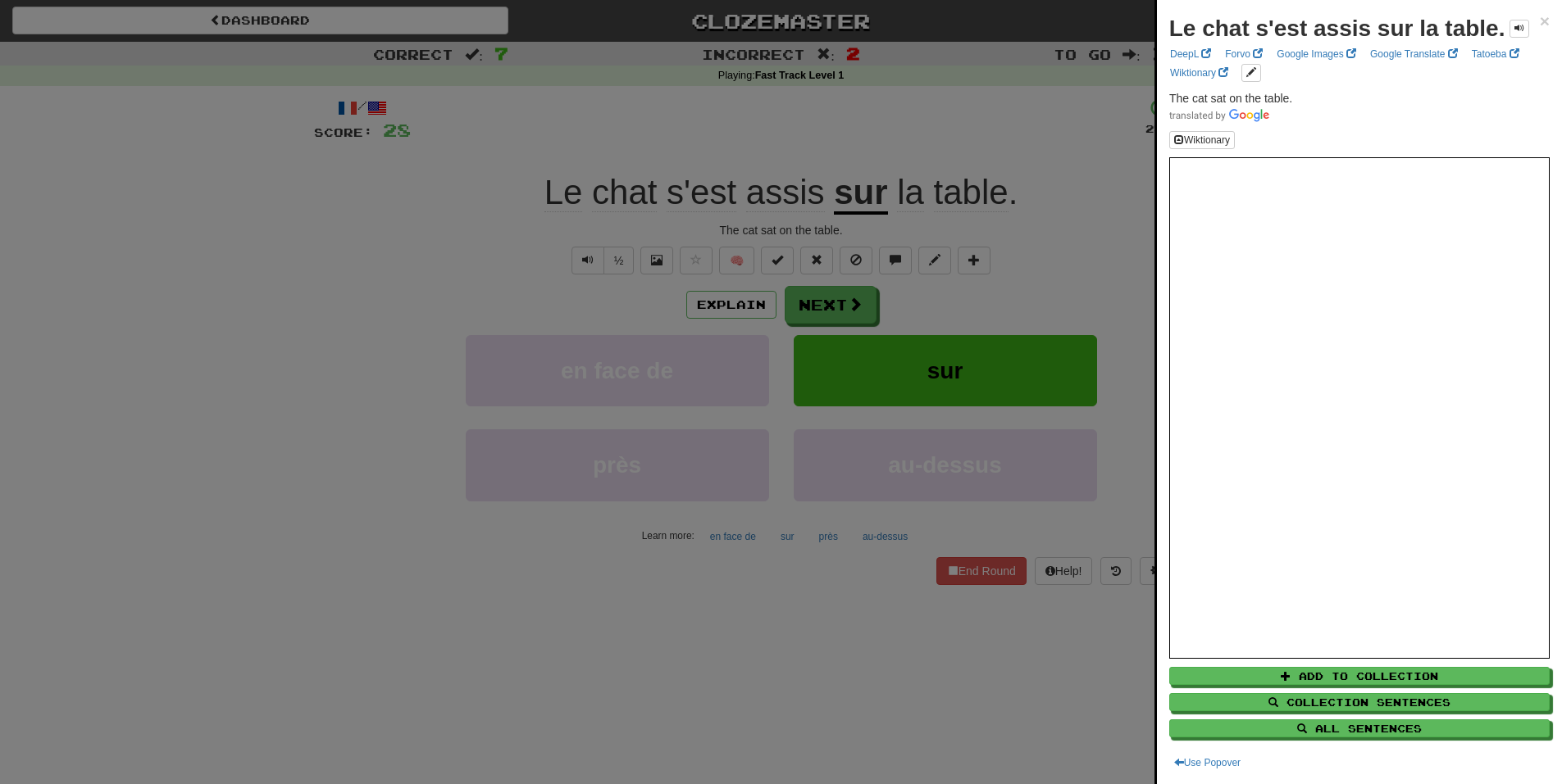
drag, startPoint x: 935, startPoint y: 192, endPoint x: 1058, endPoint y: 140, distance: 133.5
click at [1034, 138] on div at bounding box center [781, 392] width 1562 height 784
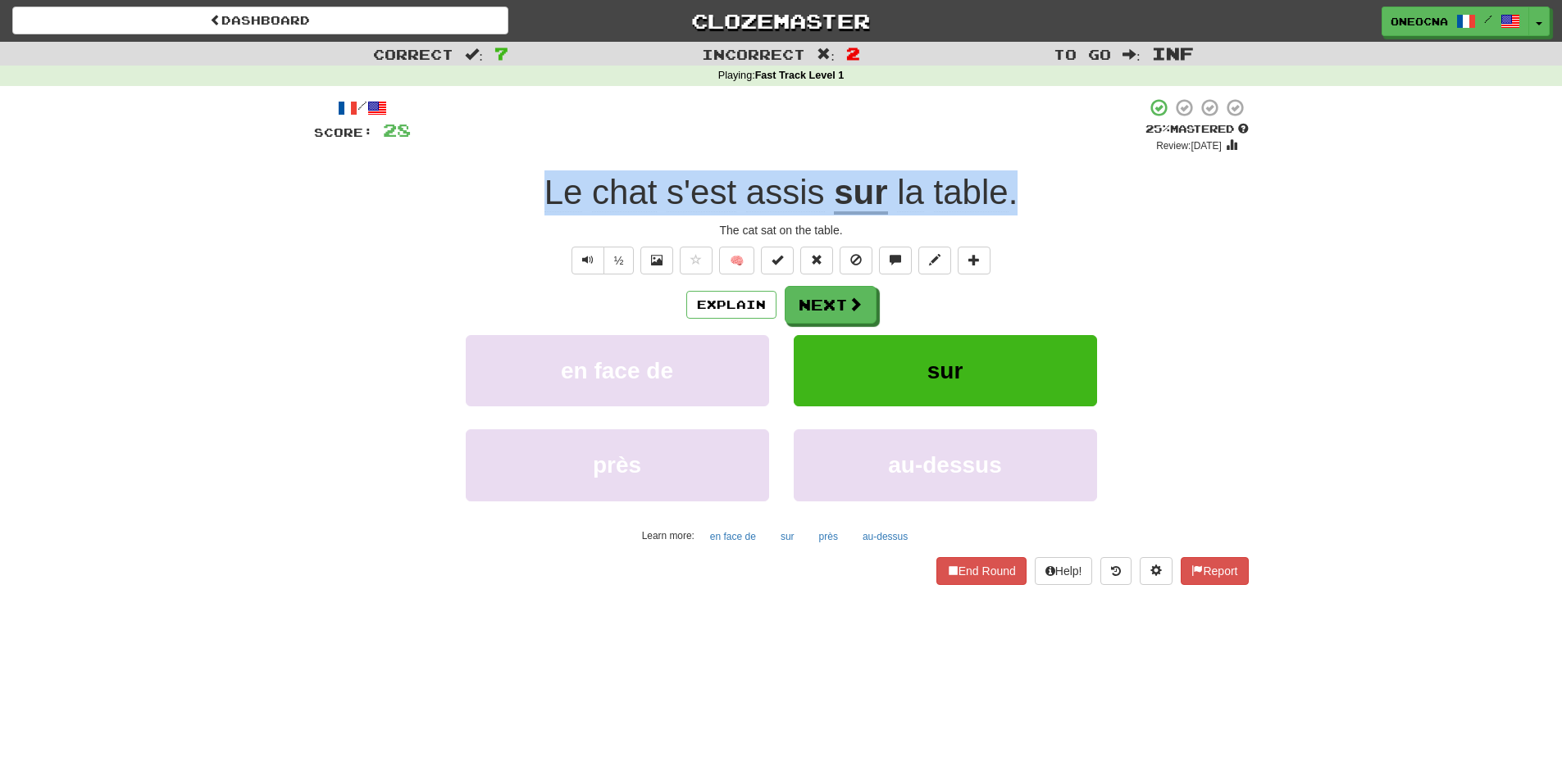
drag, startPoint x: 534, startPoint y: 185, endPoint x: 1015, endPoint y: 198, distance: 481.2
click at [1015, 198] on div "Le chat s'est assis sur la table ." at bounding box center [781, 193] width 935 height 45
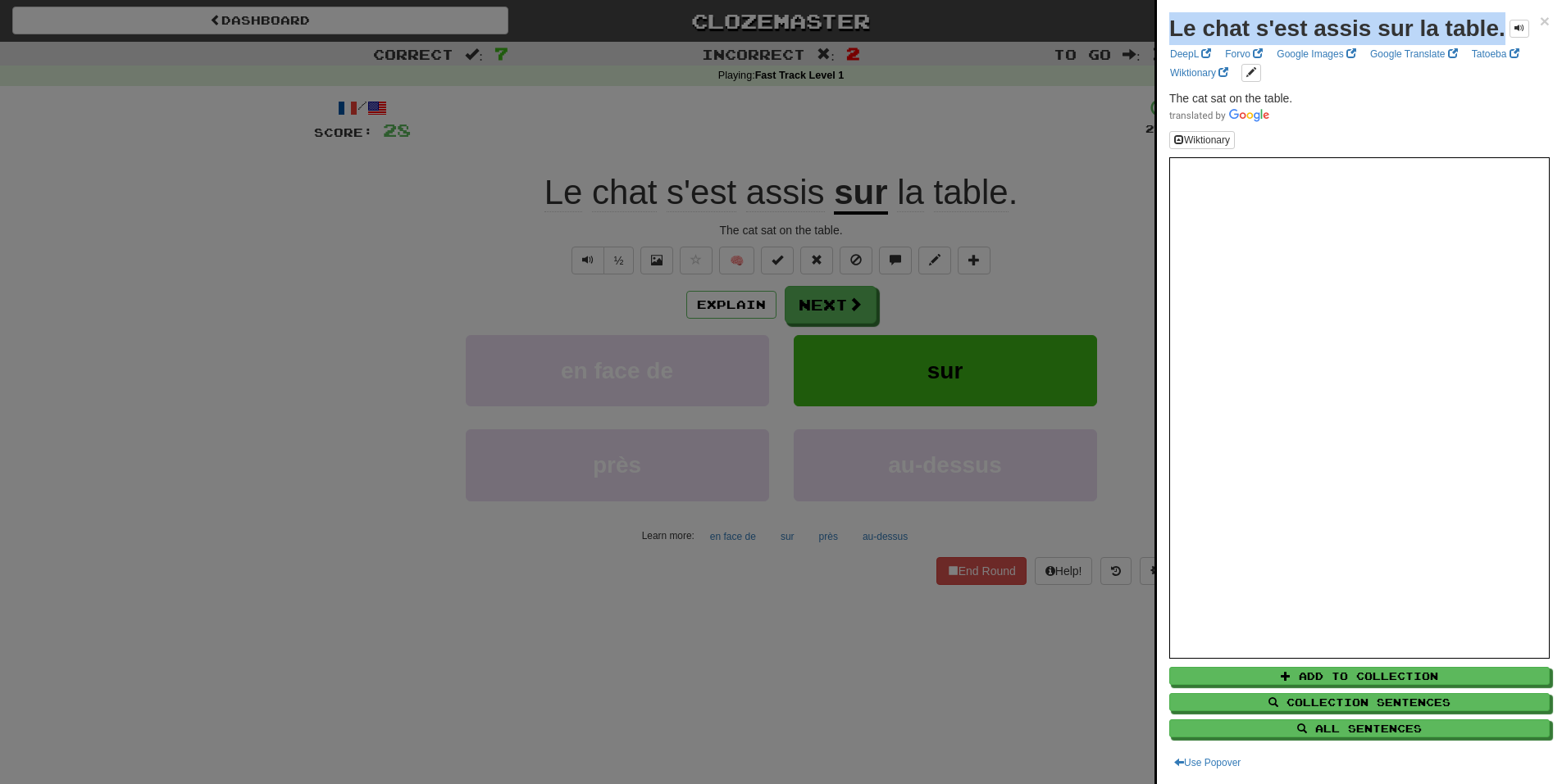
drag, startPoint x: 1169, startPoint y: 30, endPoint x: 1505, endPoint y: 39, distance: 336.1
click at [1505, 39] on div "Le chat s'est assis sur la table. × DeepL Forvo Google Images Google Translate …" at bounding box center [1359, 392] width 405 height 784
copy strong "Le chat s'est assis sur la table."
drag, startPoint x: 1092, startPoint y: 144, endPoint x: 1048, endPoint y: 152, distance: 44.7
click at [1092, 144] on div at bounding box center [781, 392] width 1562 height 784
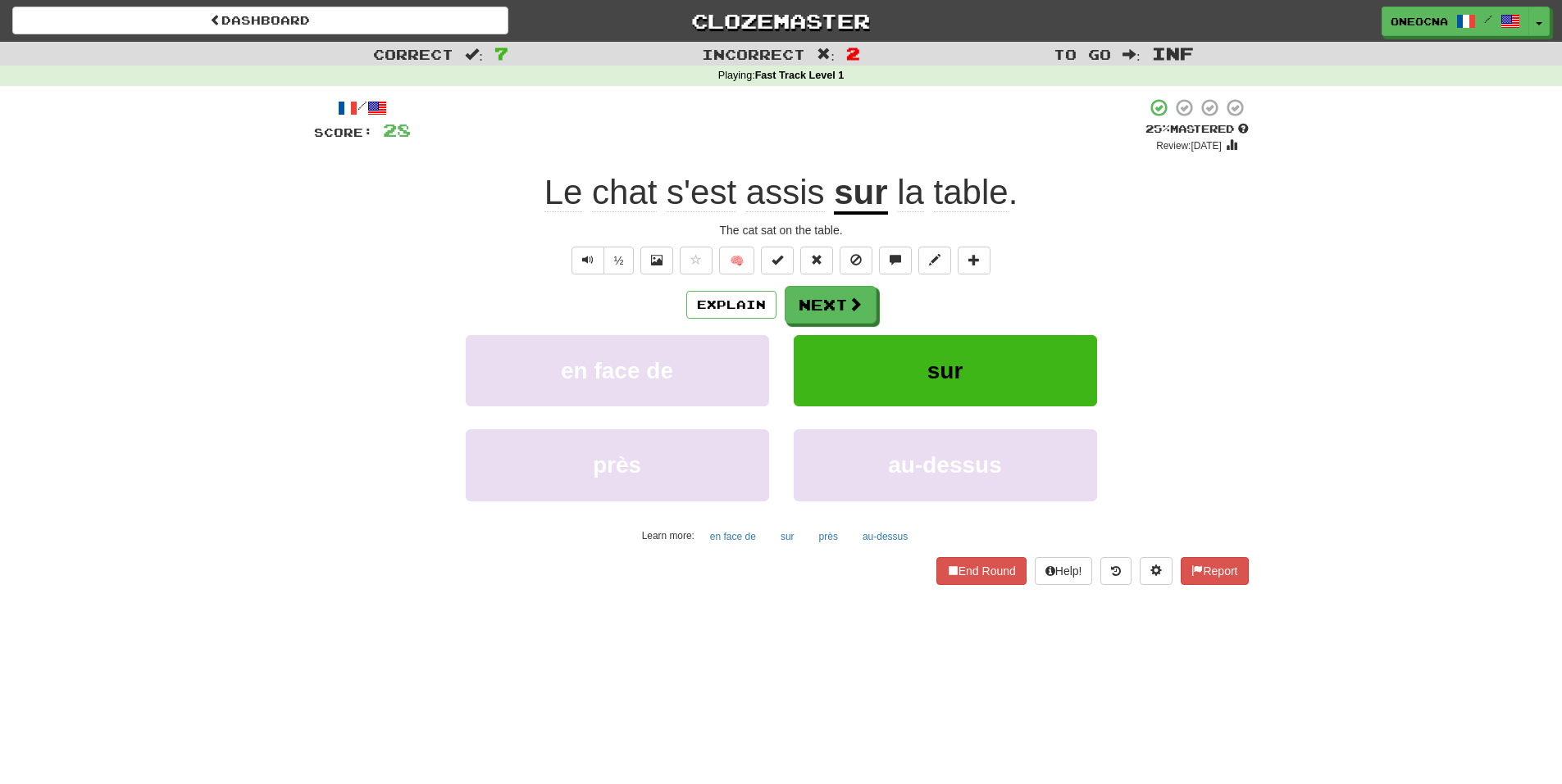
click at [857, 200] on u "sur" at bounding box center [860, 194] width 53 height 42
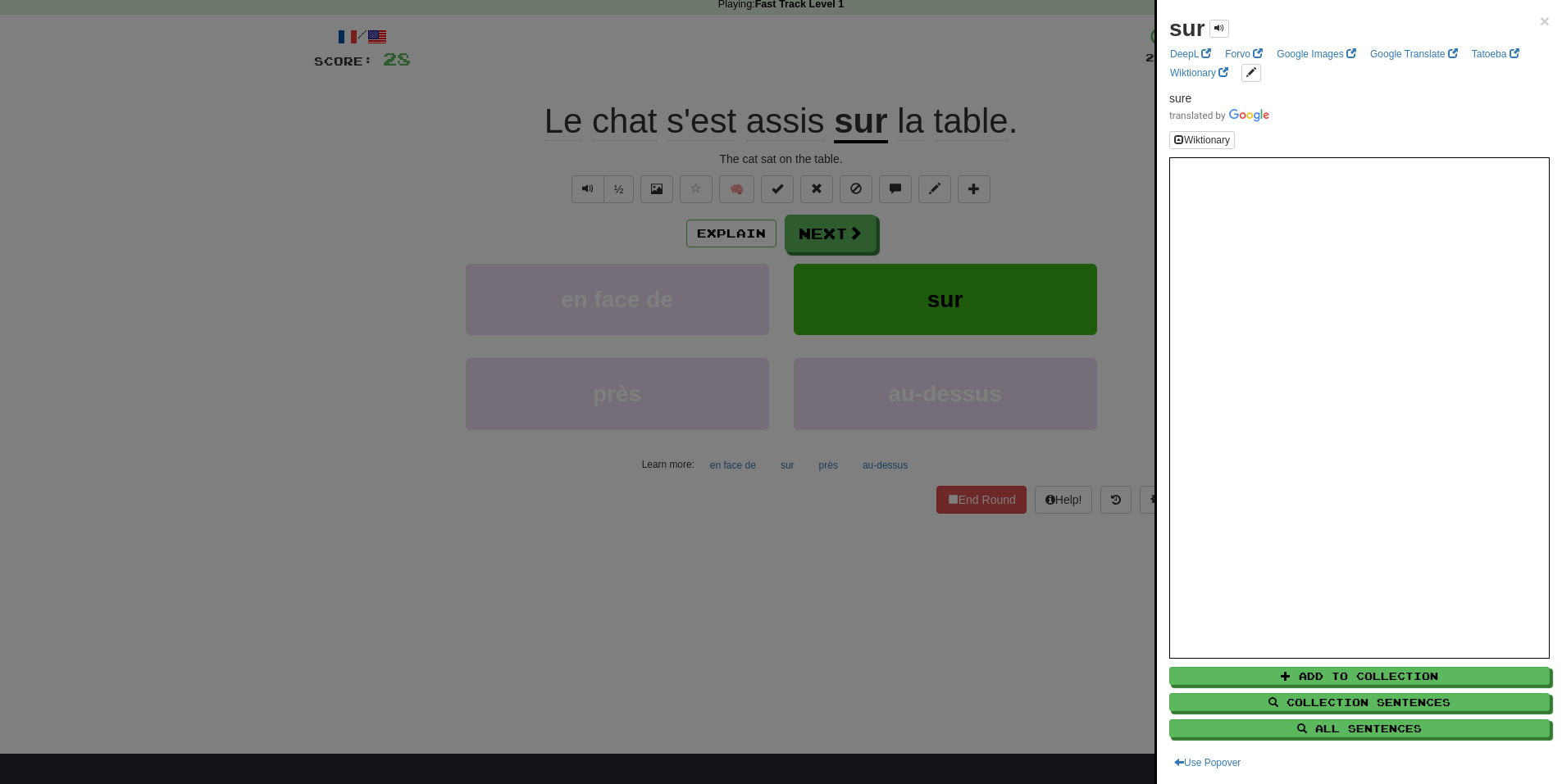
scroll to position [82, 0]
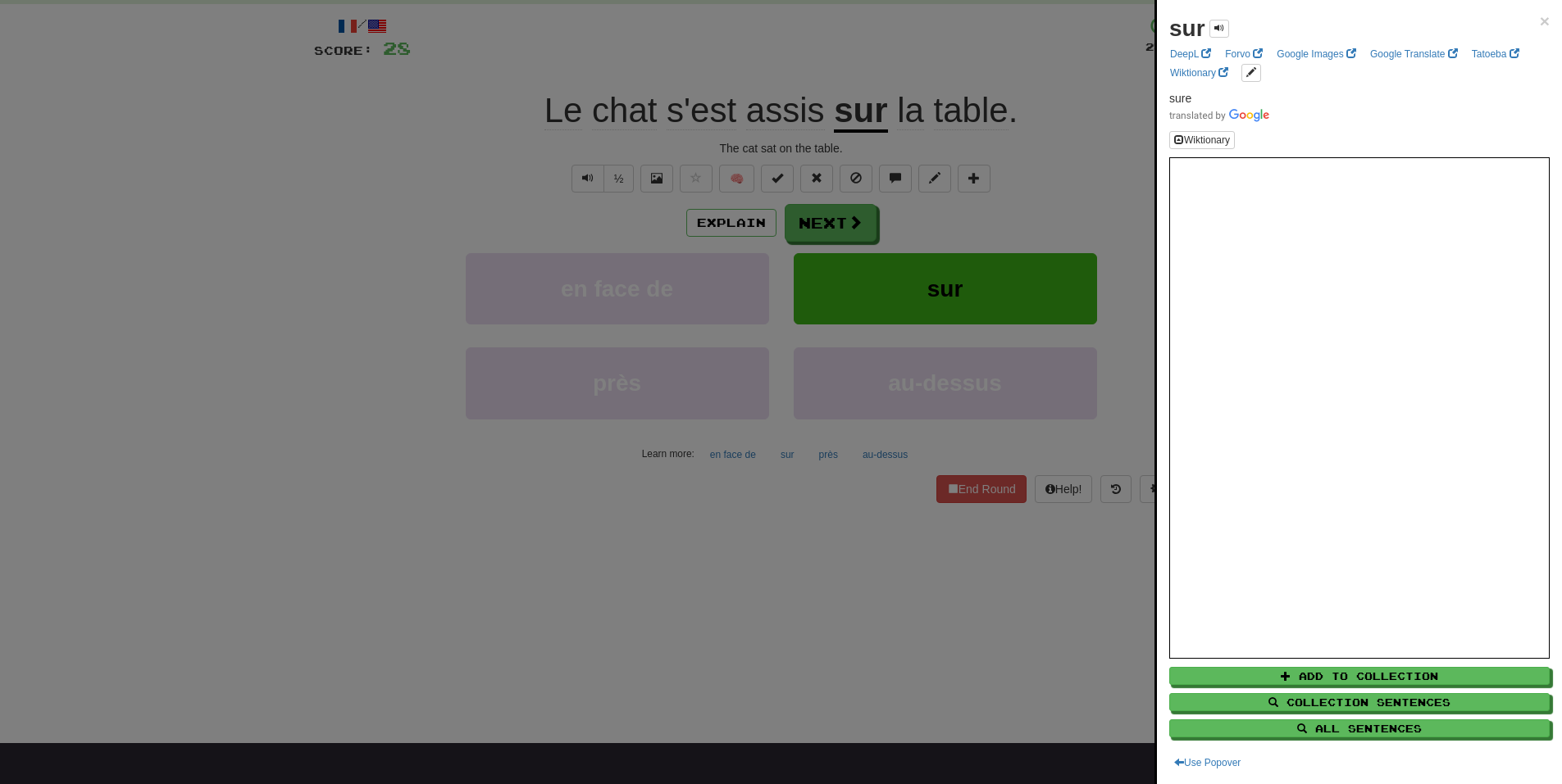
click at [1086, 116] on div at bounding box center [781, 392] width 1562 height 784
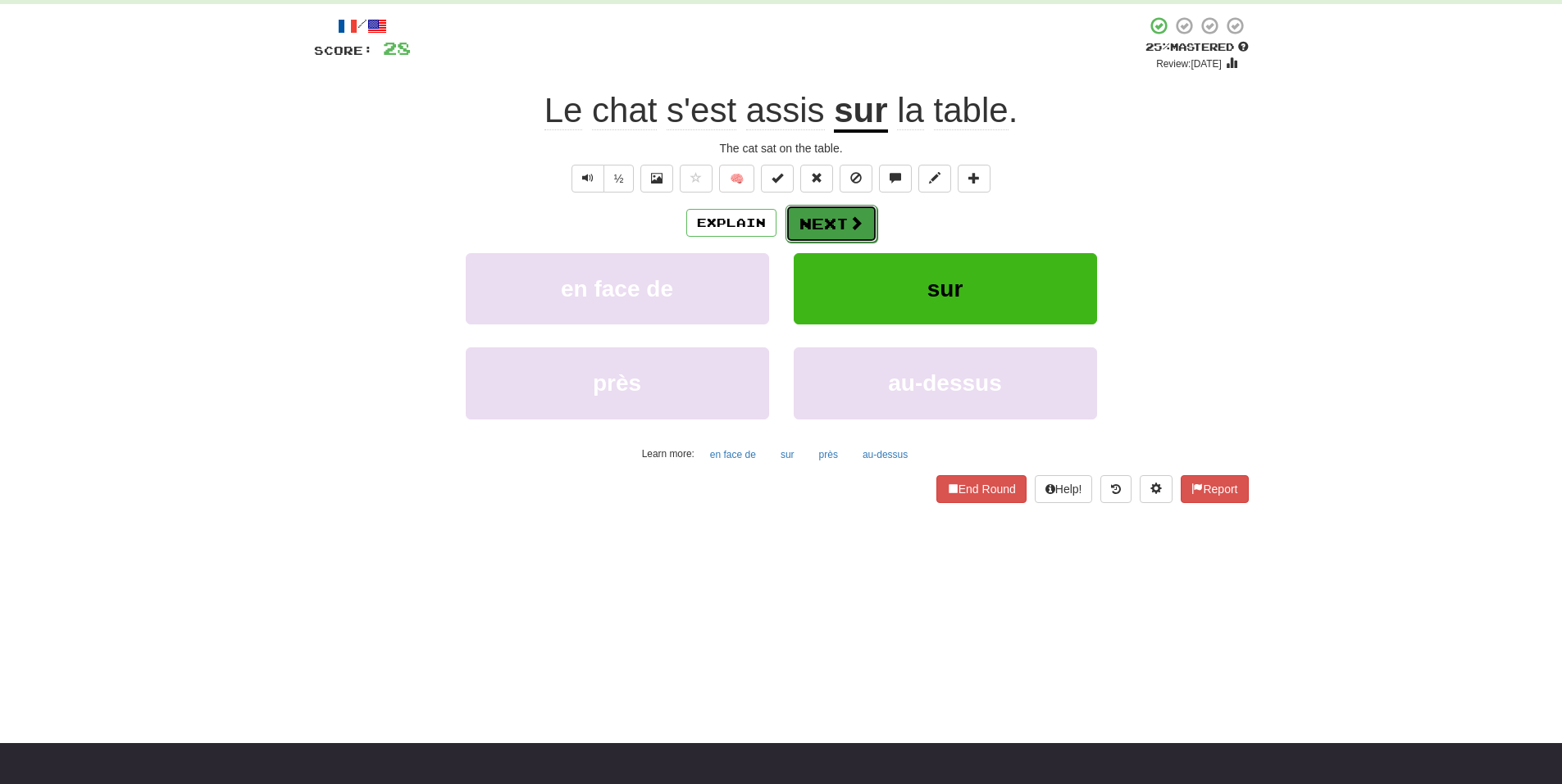
click at [831, 220] on button "Next" at bounding box center [831, 224] width 92 height 38
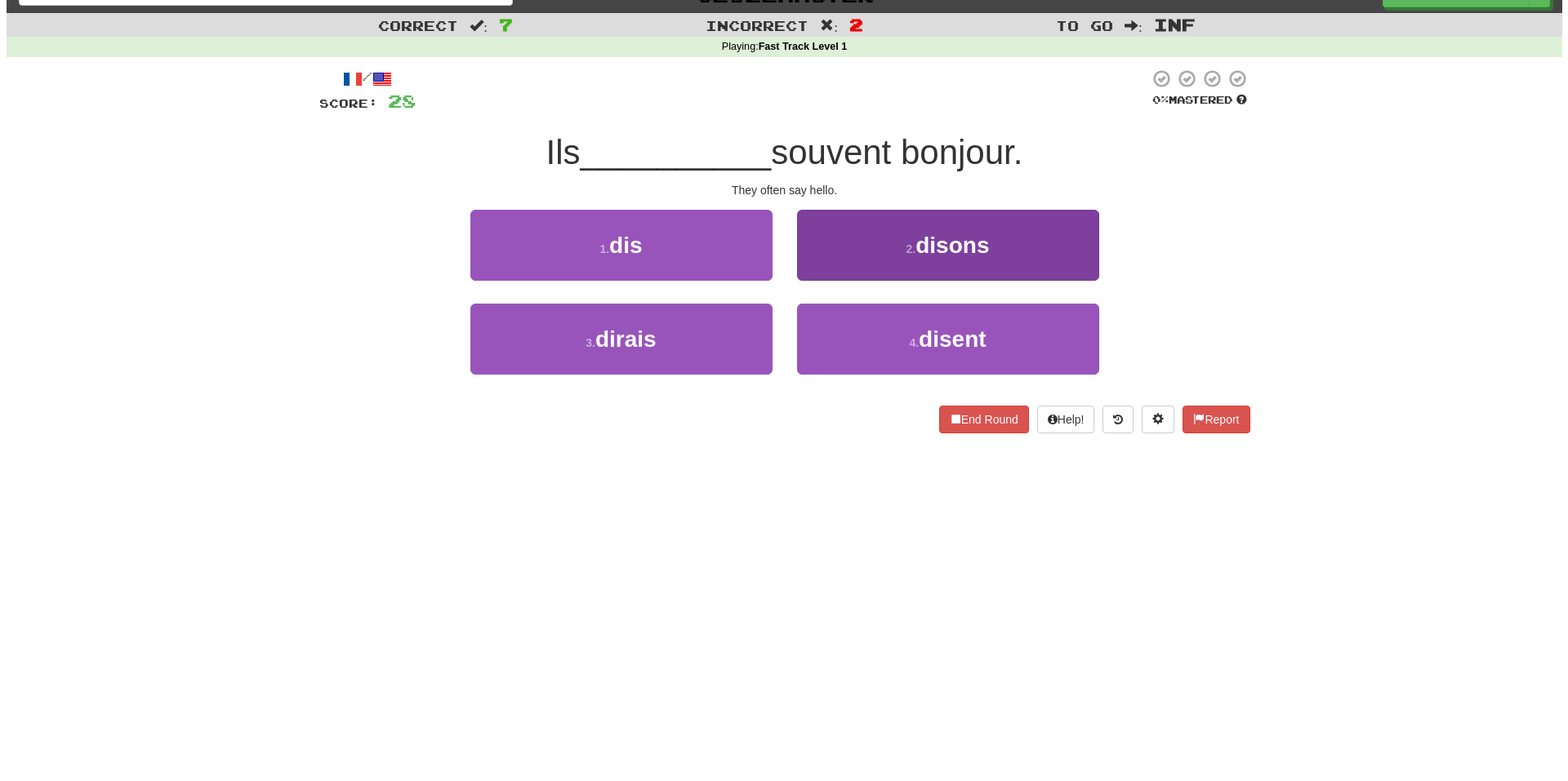
scroll to position [0, 0]
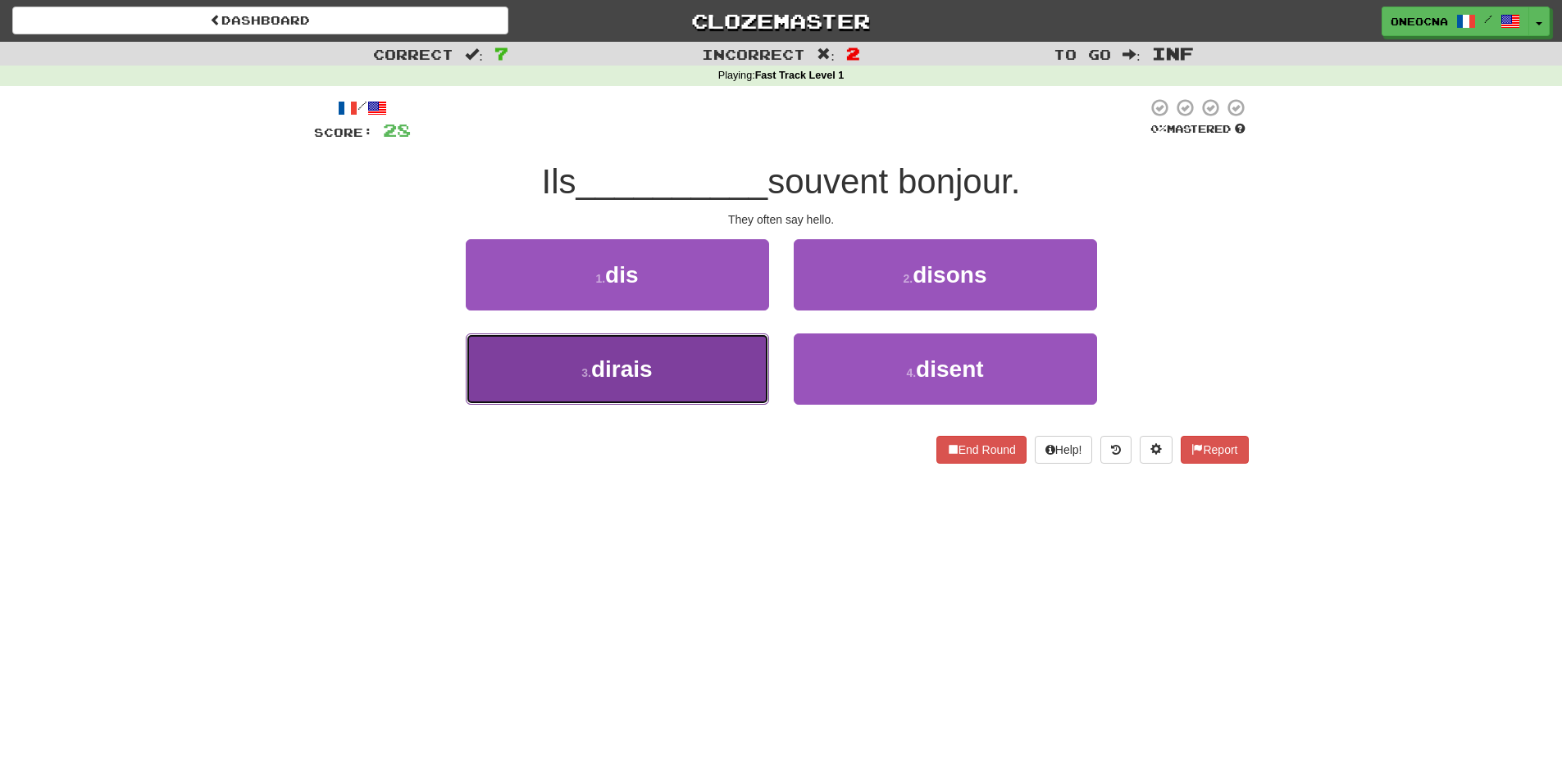
click at [708, 379] on button "3 . dirais" at bounding box center [617, 369] width 303 height 72
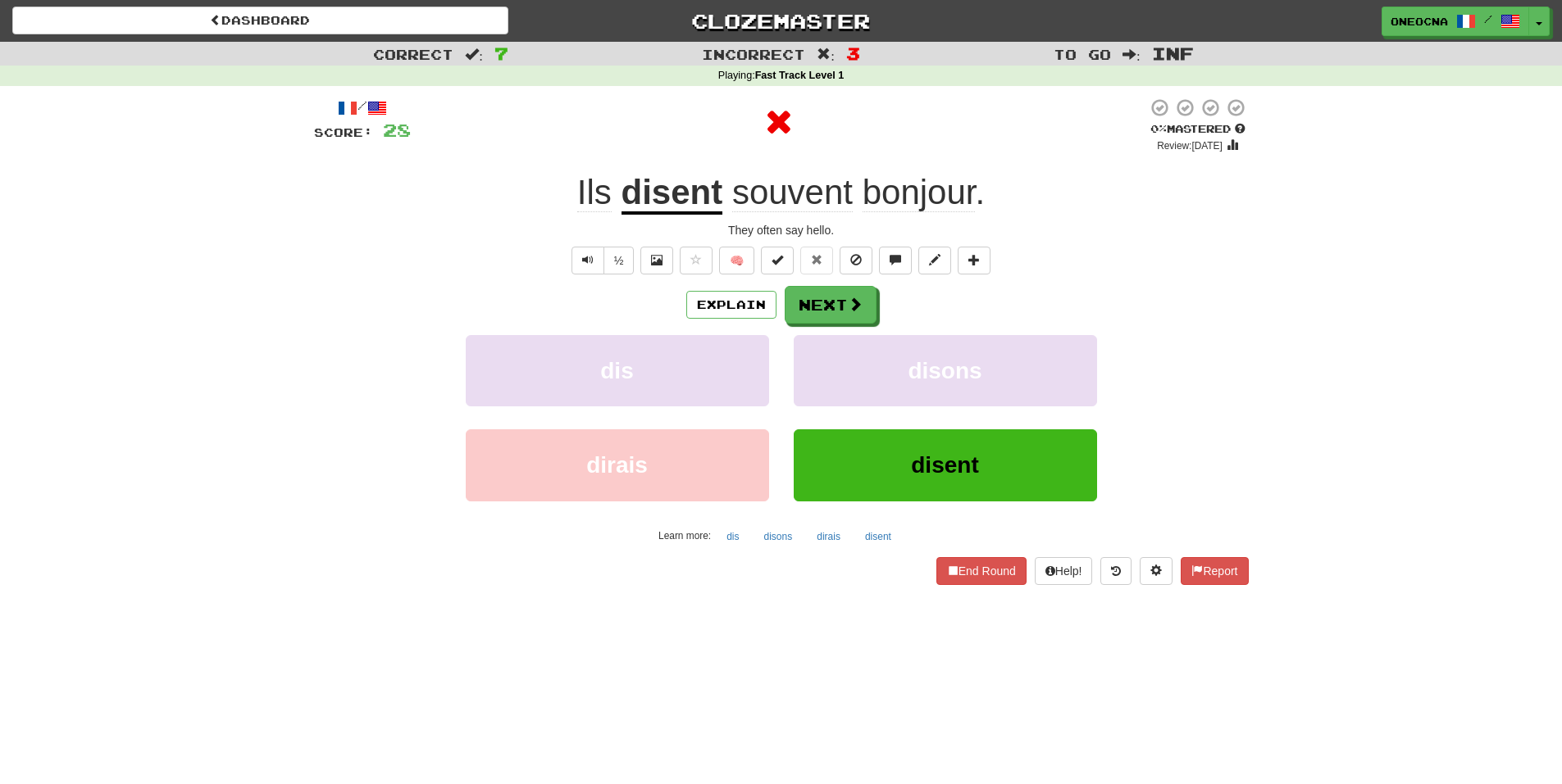
drag, startPoint x: 685, startPoint y: 191, endPoint x: 660, endPoint y: 195, distance: 25.3
click at [660, 195] on u "disent" at bounding box center [672, 194] width 102 height 42
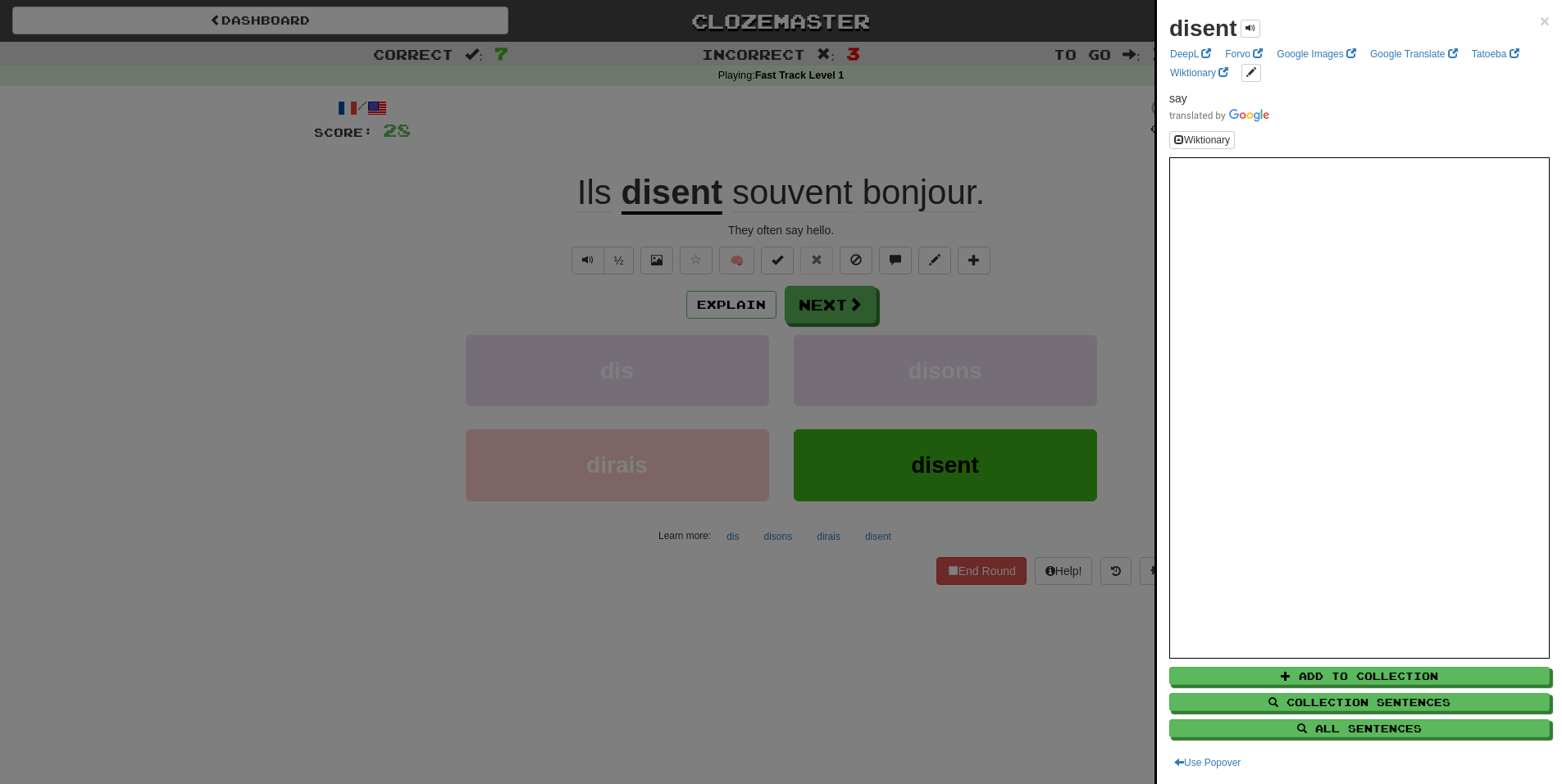
click at [985, 160] on div at bounding box center [781, 392] width 1562 height 784
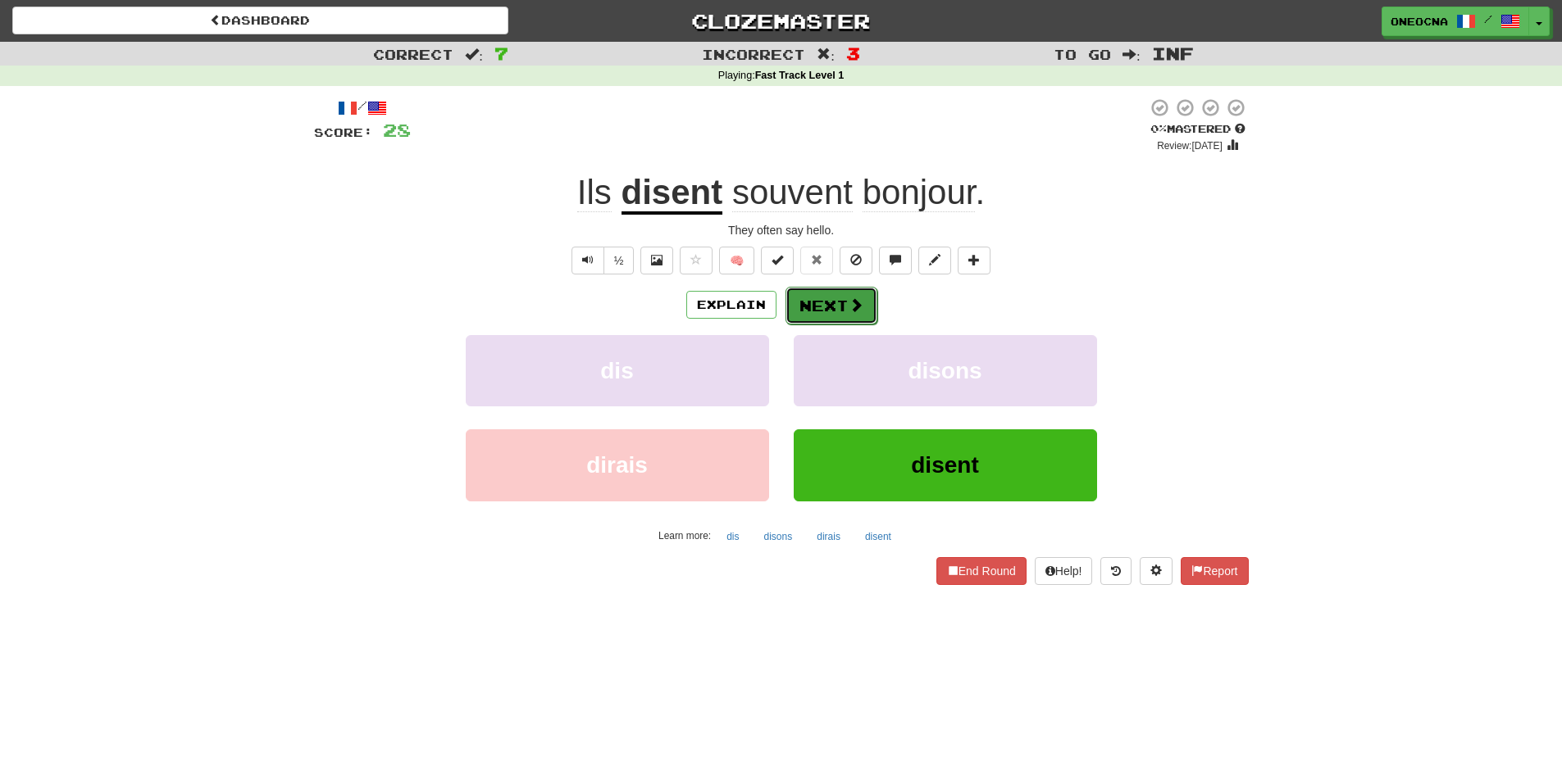
click at [861, 303] on span at bounding box center [855, 305] width 15 height 15
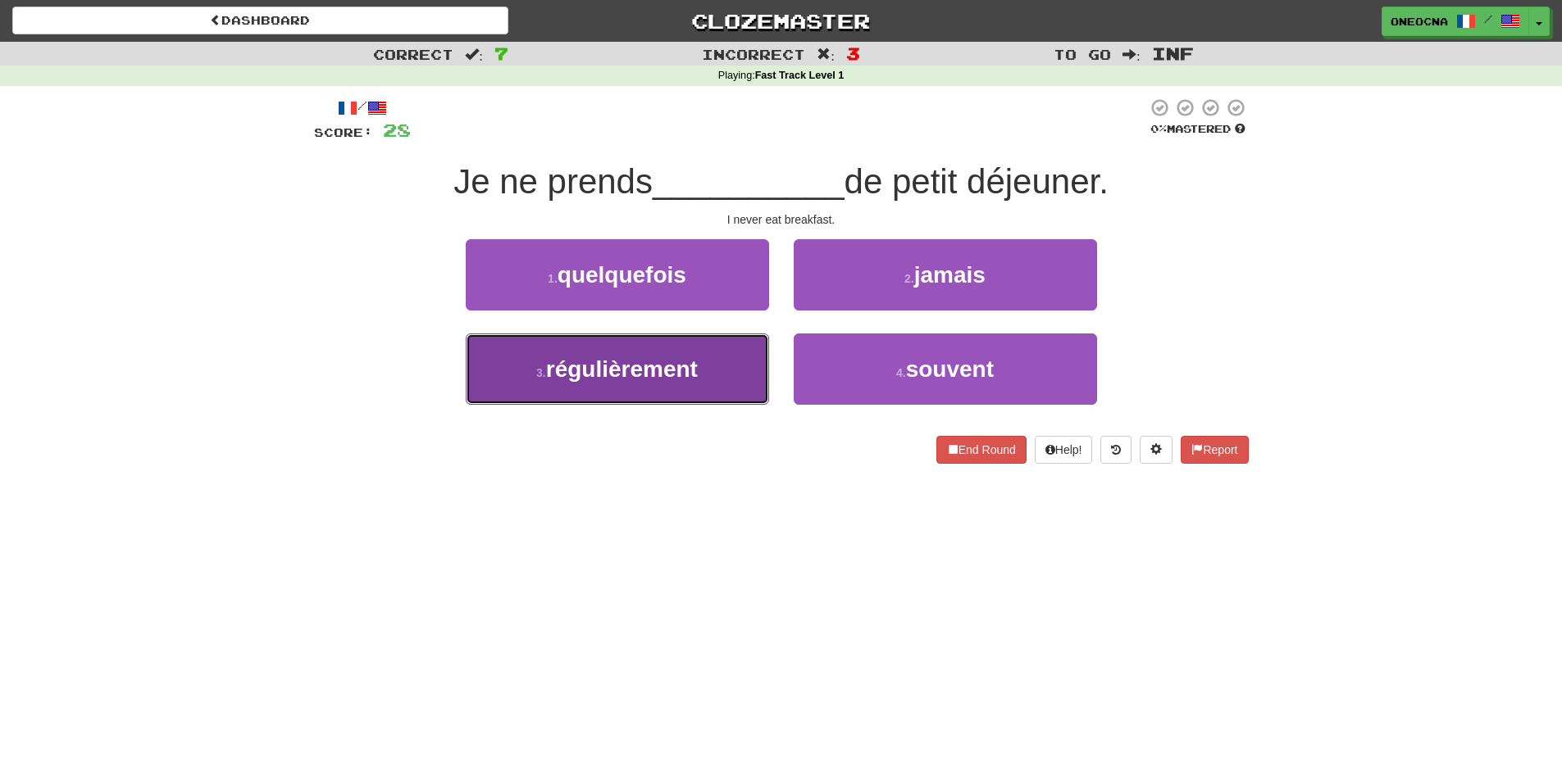
click at [685, 368] on span "régulièrement" at bounding box center [622, 369] width 152 height 26
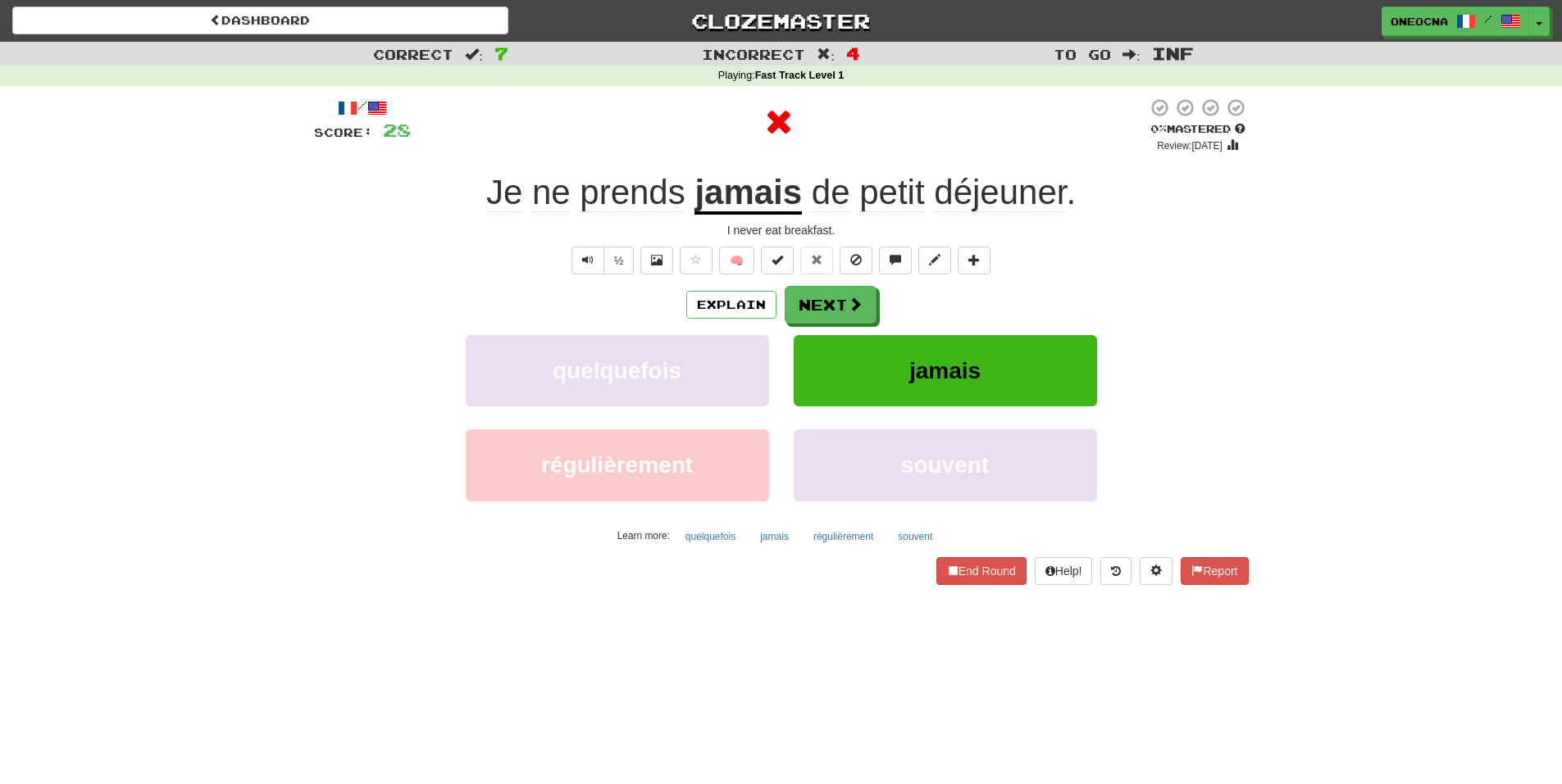
click at [774, 201] on u "jamais" at bounding box center [749, 194] width 108 height 42
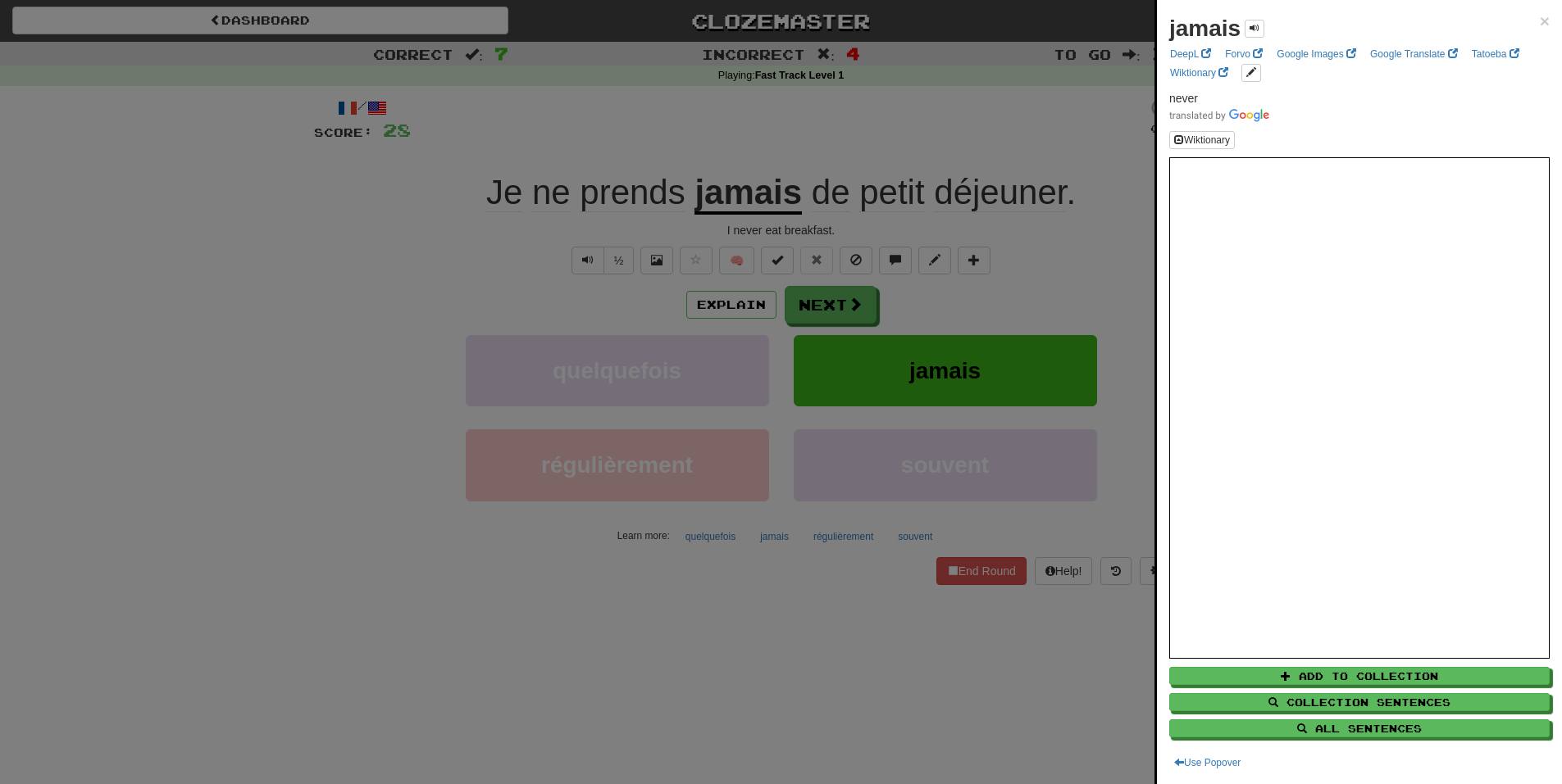
click at [984, 140] on div at bounding box center [781, 392] width 1562 height 784
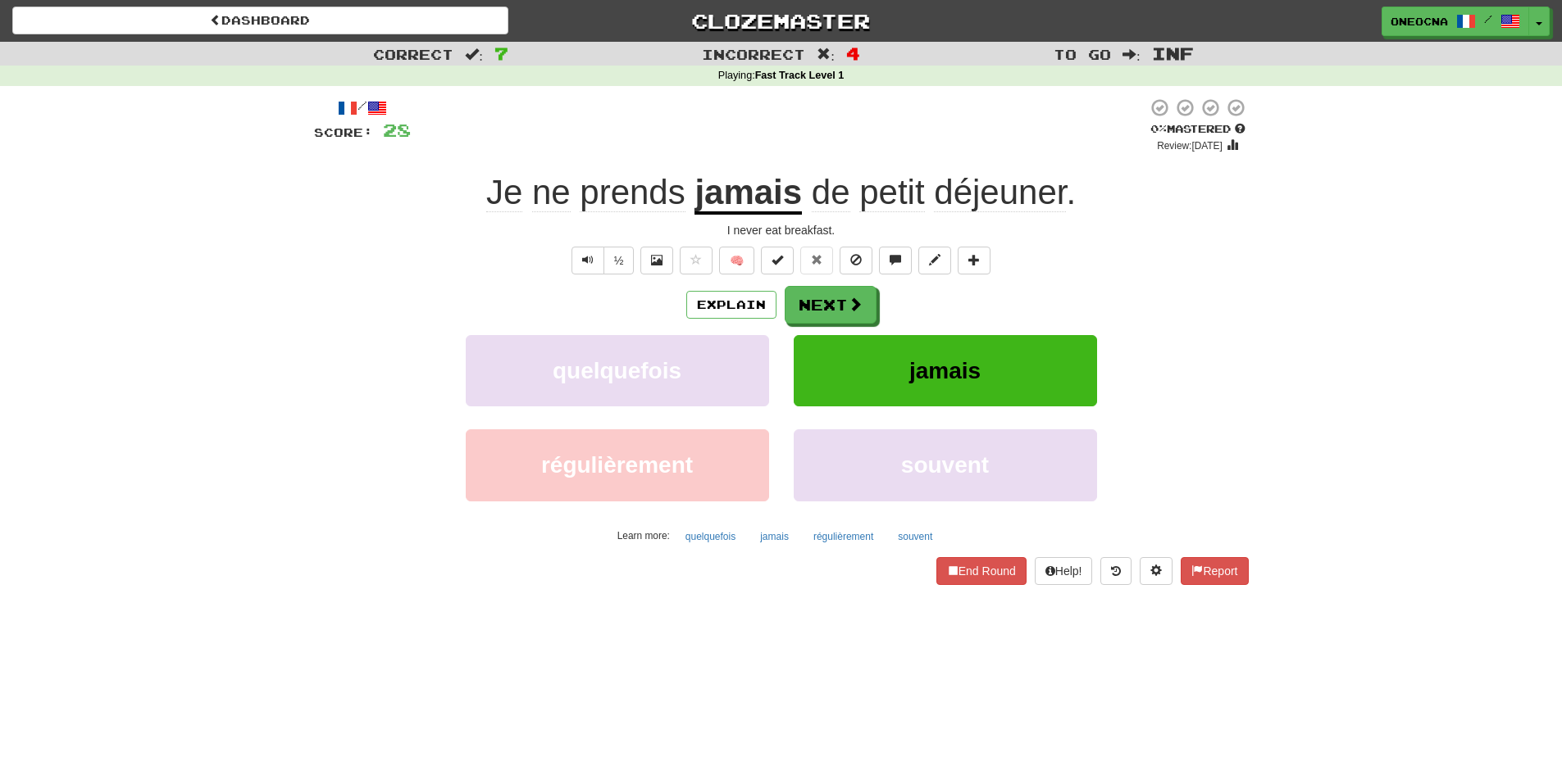
click at [548, 200] on span "ne" at bounding box center [551, 193] width 38 height 39
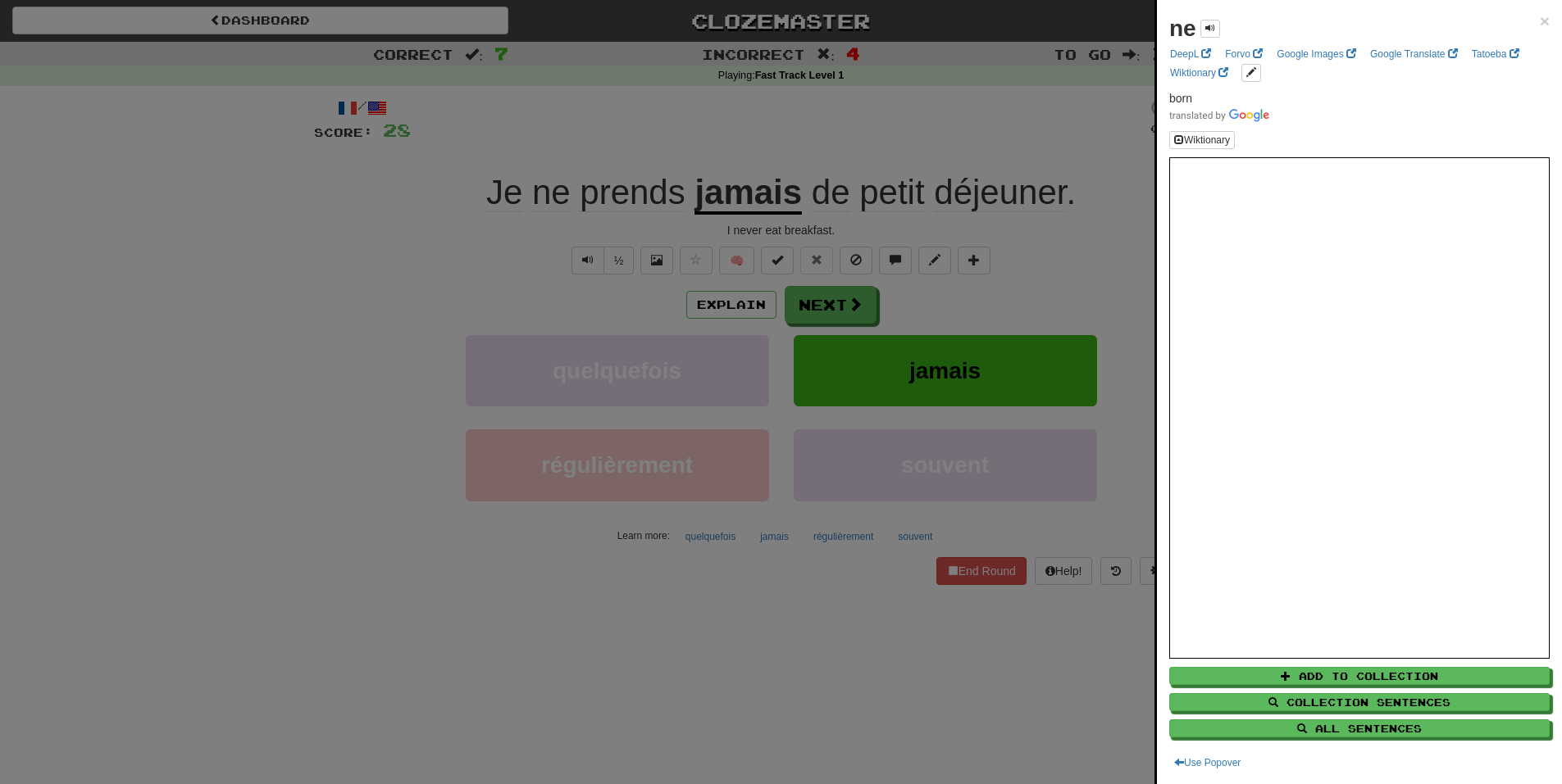
click at [613, 143] on div at bounding box center [781, 392] width 1562 height 784
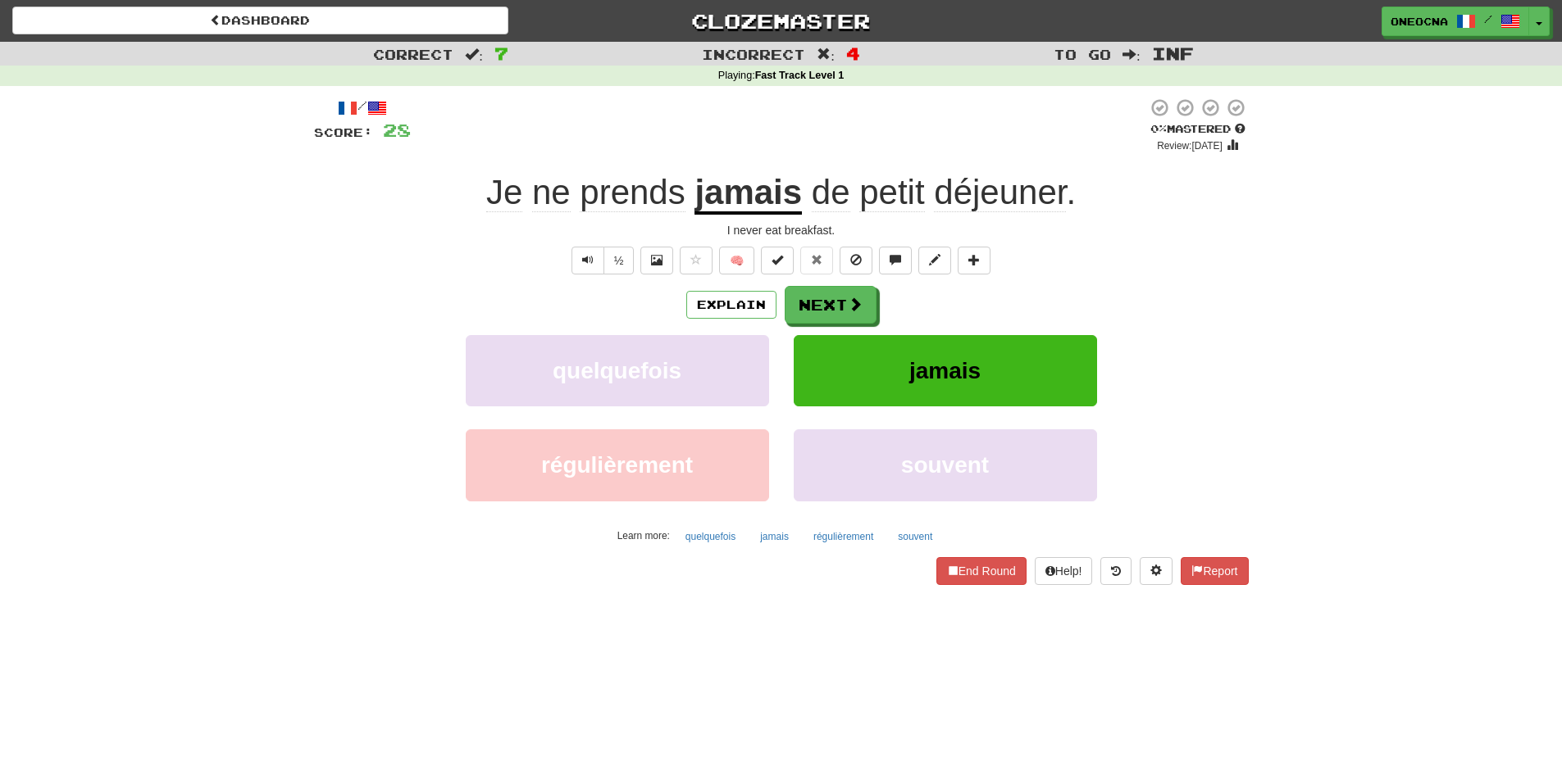
click at [638, 207] on span "prends" at bounding box center [632, 193] width 105 height 39
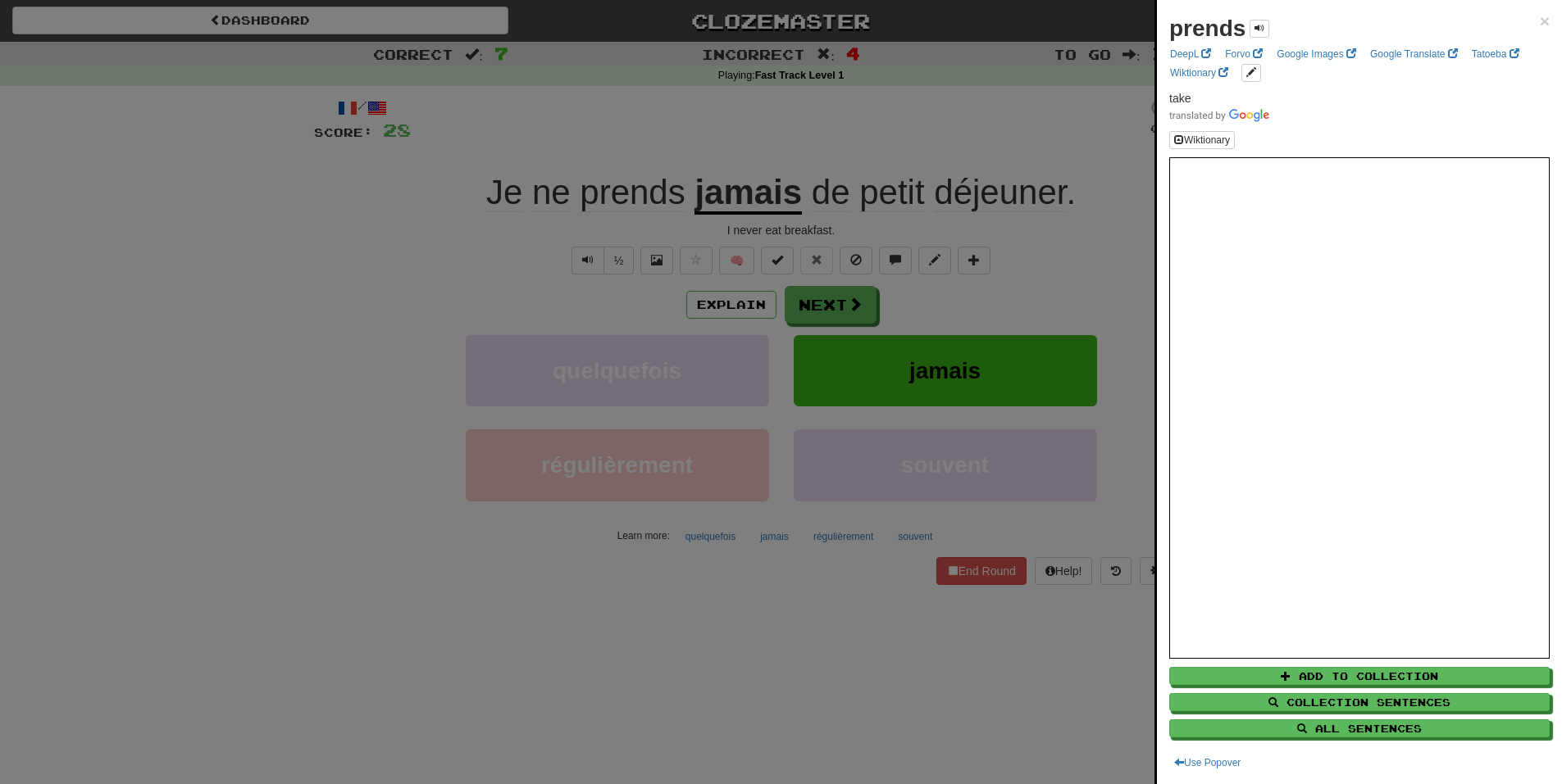
click at [705, 130] on div at bounding box center [781, 392] width 1562 height 784
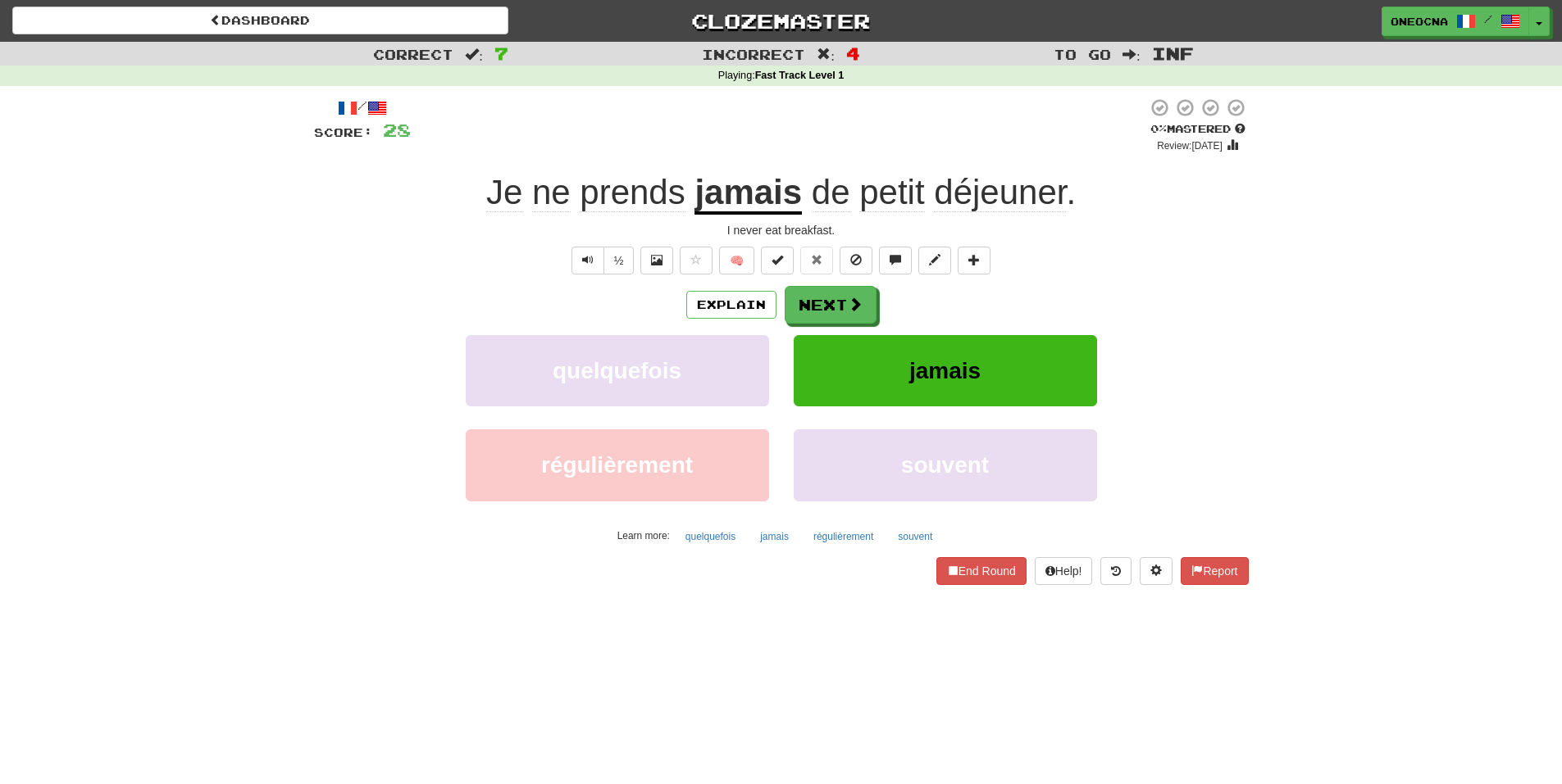
click at [883, 196] on span "petit" at bounding box center [892, 193] width 65 height 39
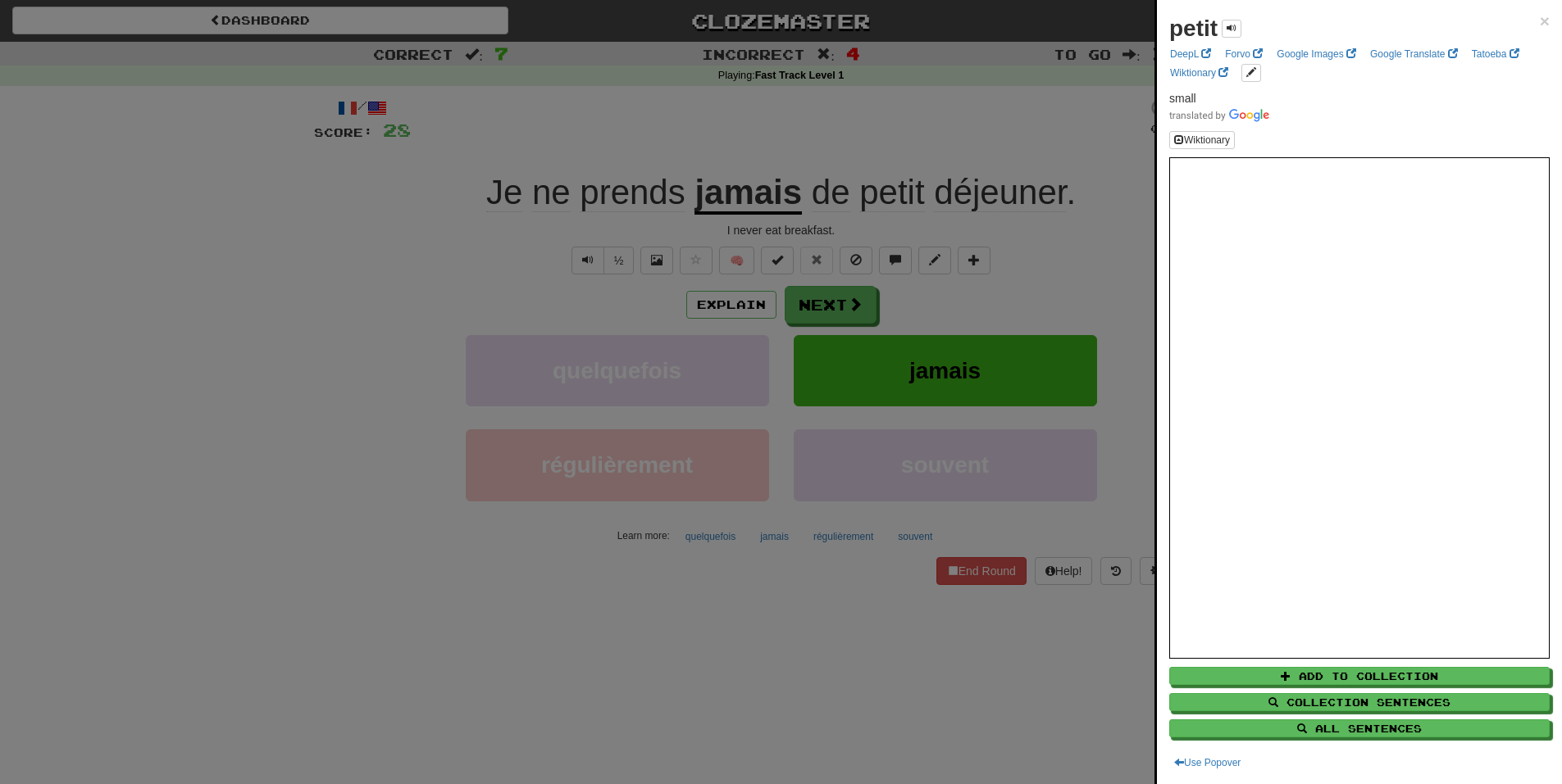
click at [919, 121] on div at bounding box center [781, 392] width 1562 height 784
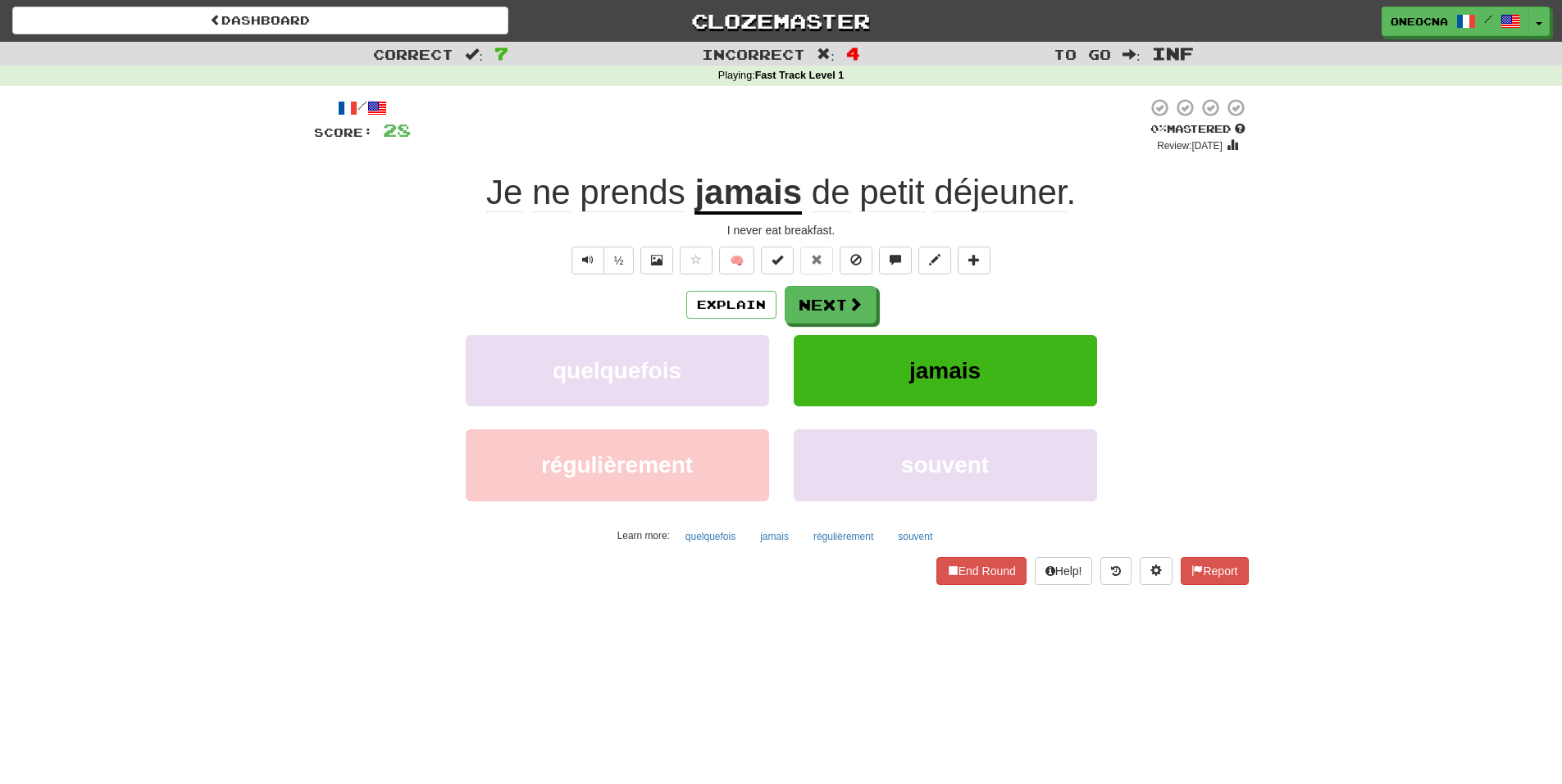
click at [833, 204] on span "de" at bounding box center [831, 193] width 38 height 39
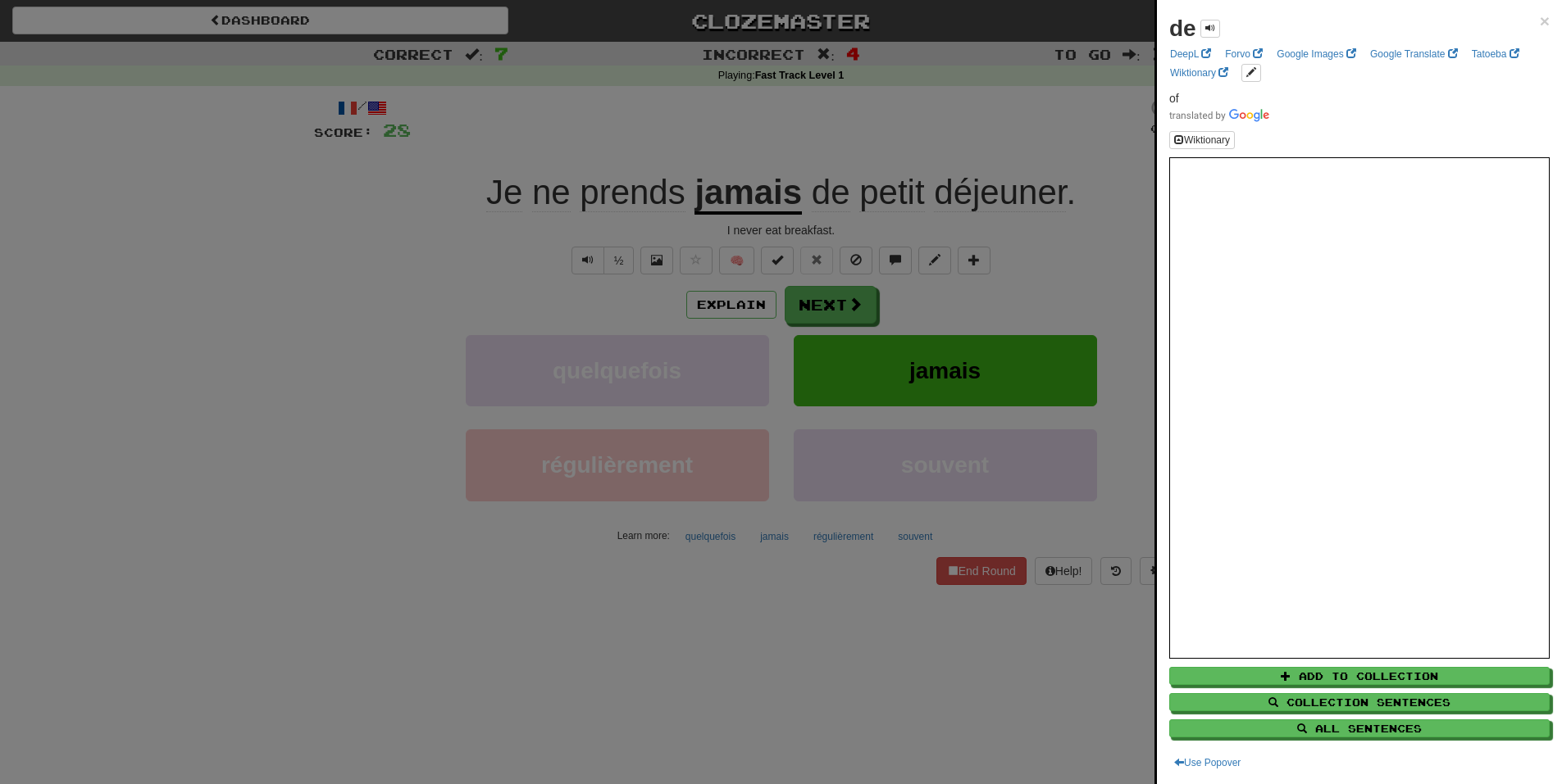
click at [924, 129] on div at bounding box center [781, 392] width 1562 height 784
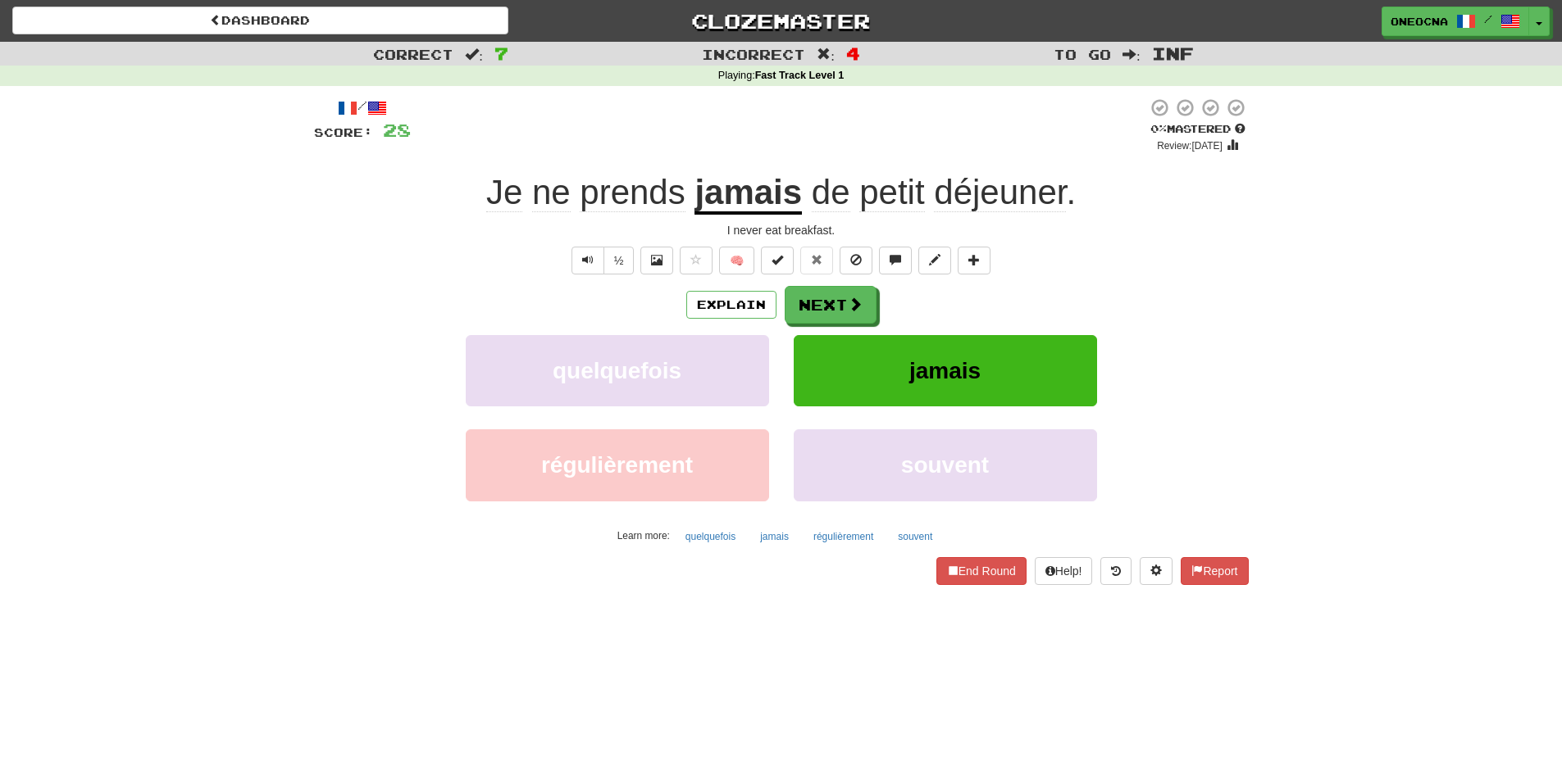
click at [979, 181] on span "déjeuner" at bounding box center [1000, 193] width 132 height 39
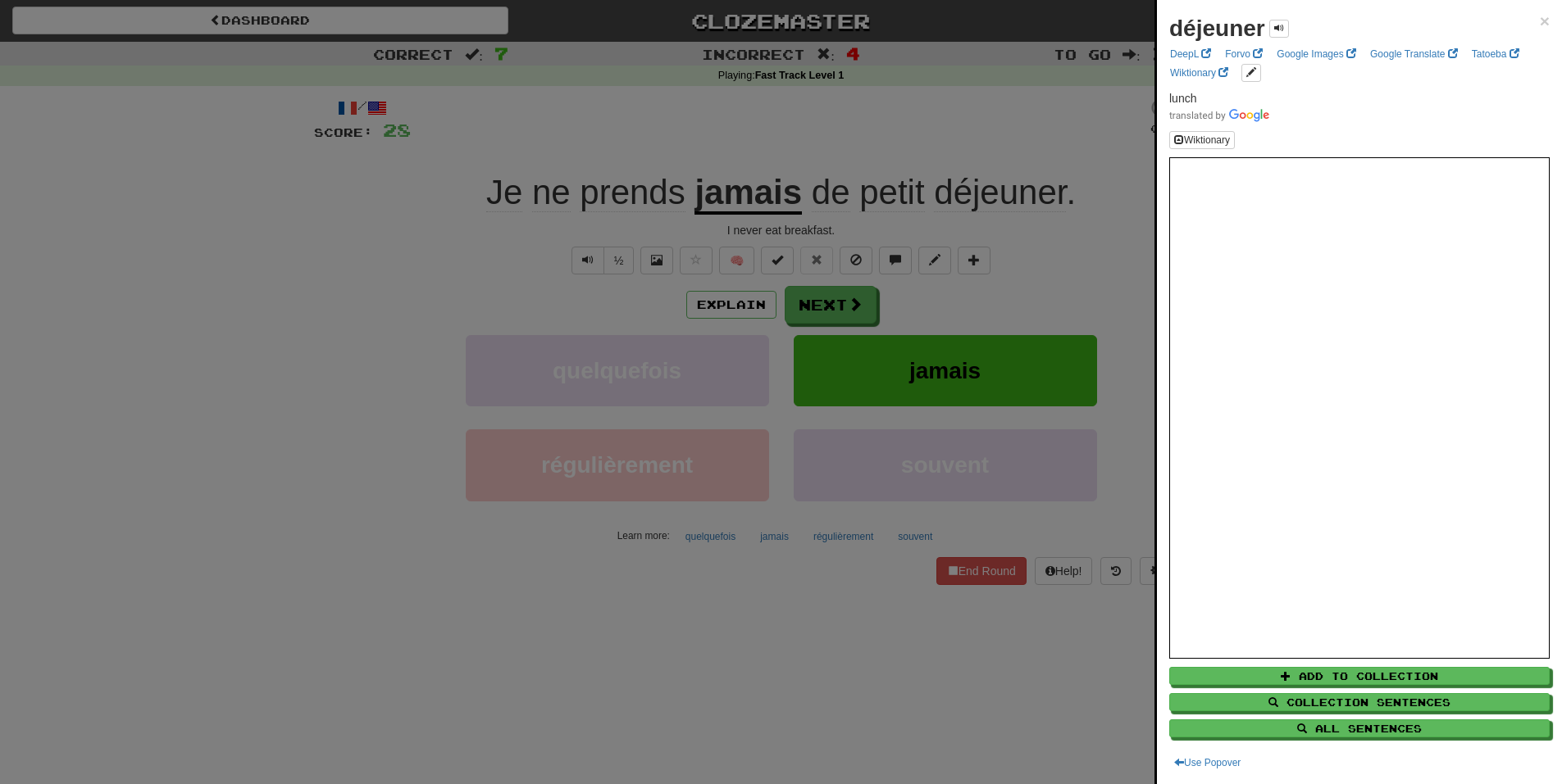
click at [945, 133] on div at bounding box center [781, 392] width 1562 height 784
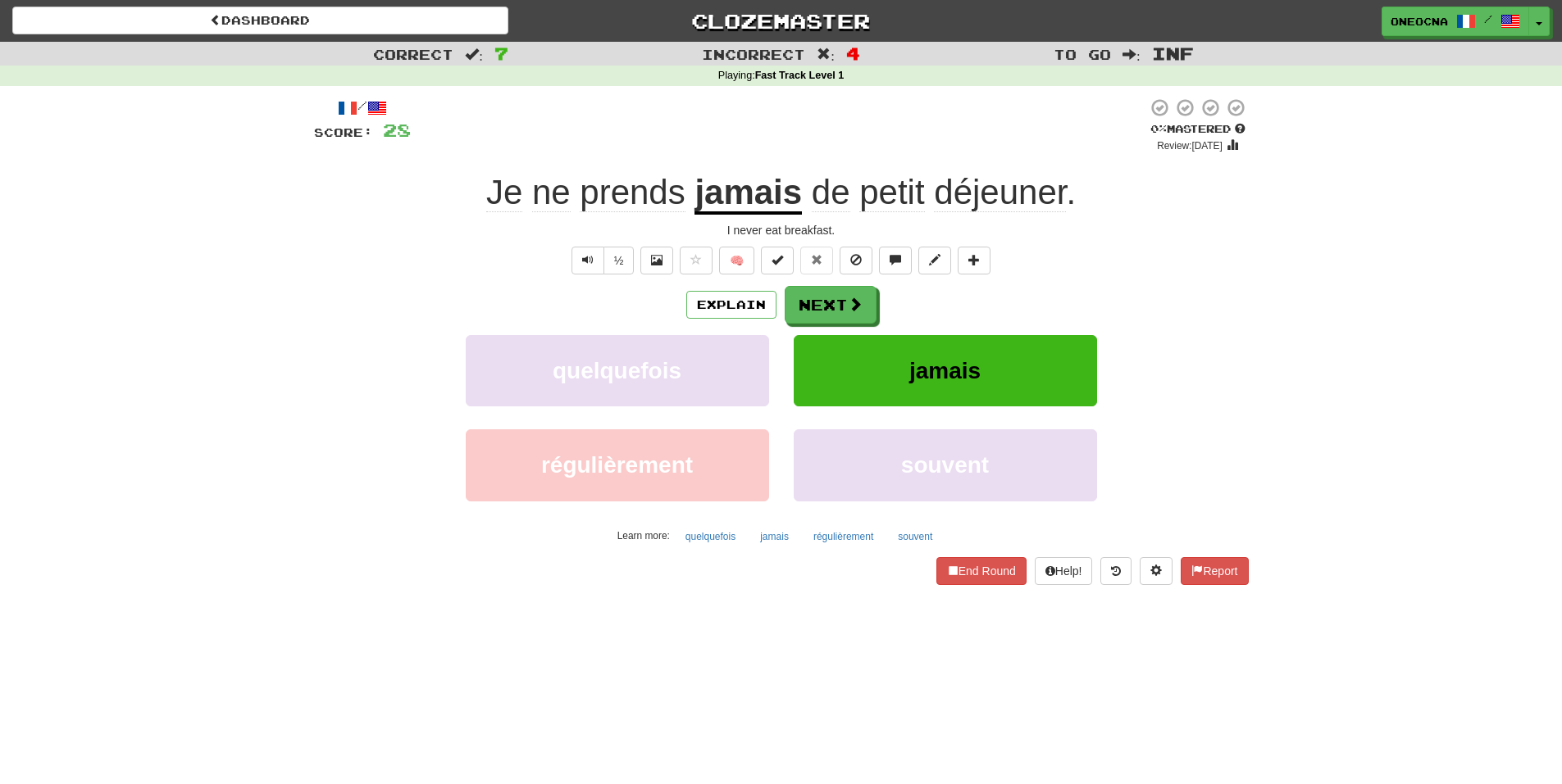
click at [962, 191] on span "déjeuner" at bounding box center [1000, 193] width 132 height 39
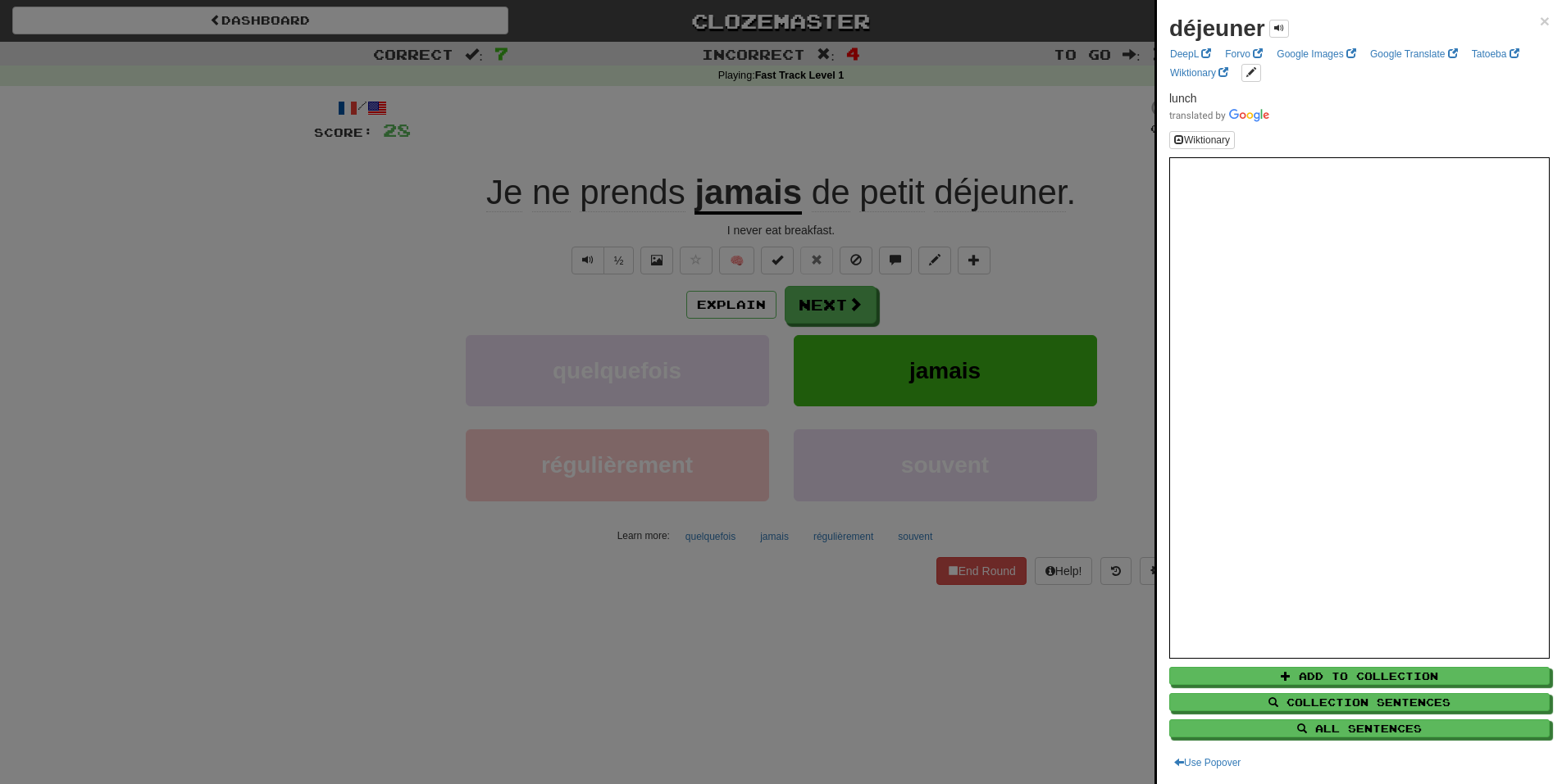
click at [955, 142] on div at bounding box center [781, 392] width 1562 height 784
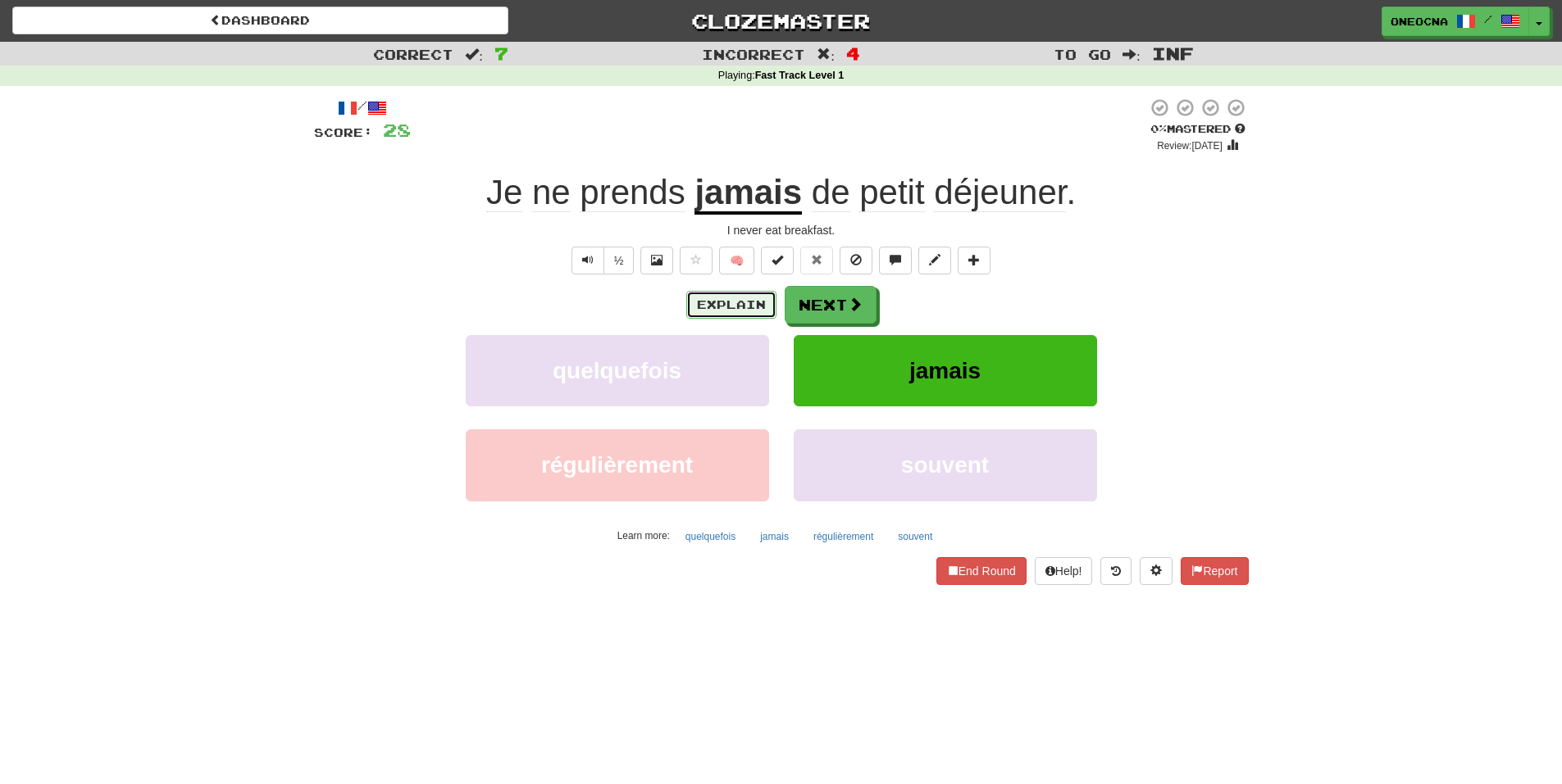
click at [714, 306] on button "Explain" at bounding box center [731, 305] width 90 height 28
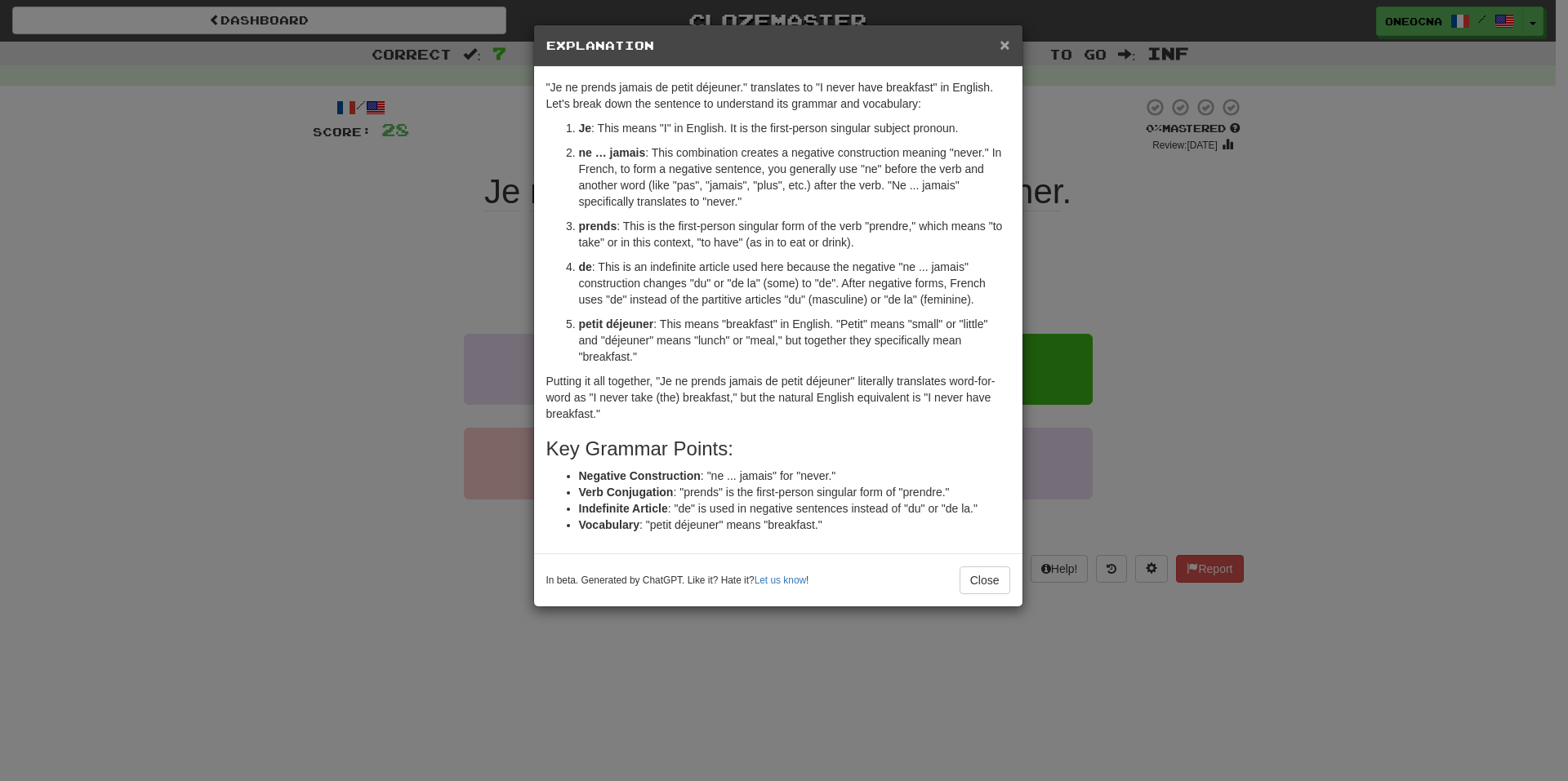
click at [1007, 42] on span "×" at bounding box center [1005, 44] width 10 height 19
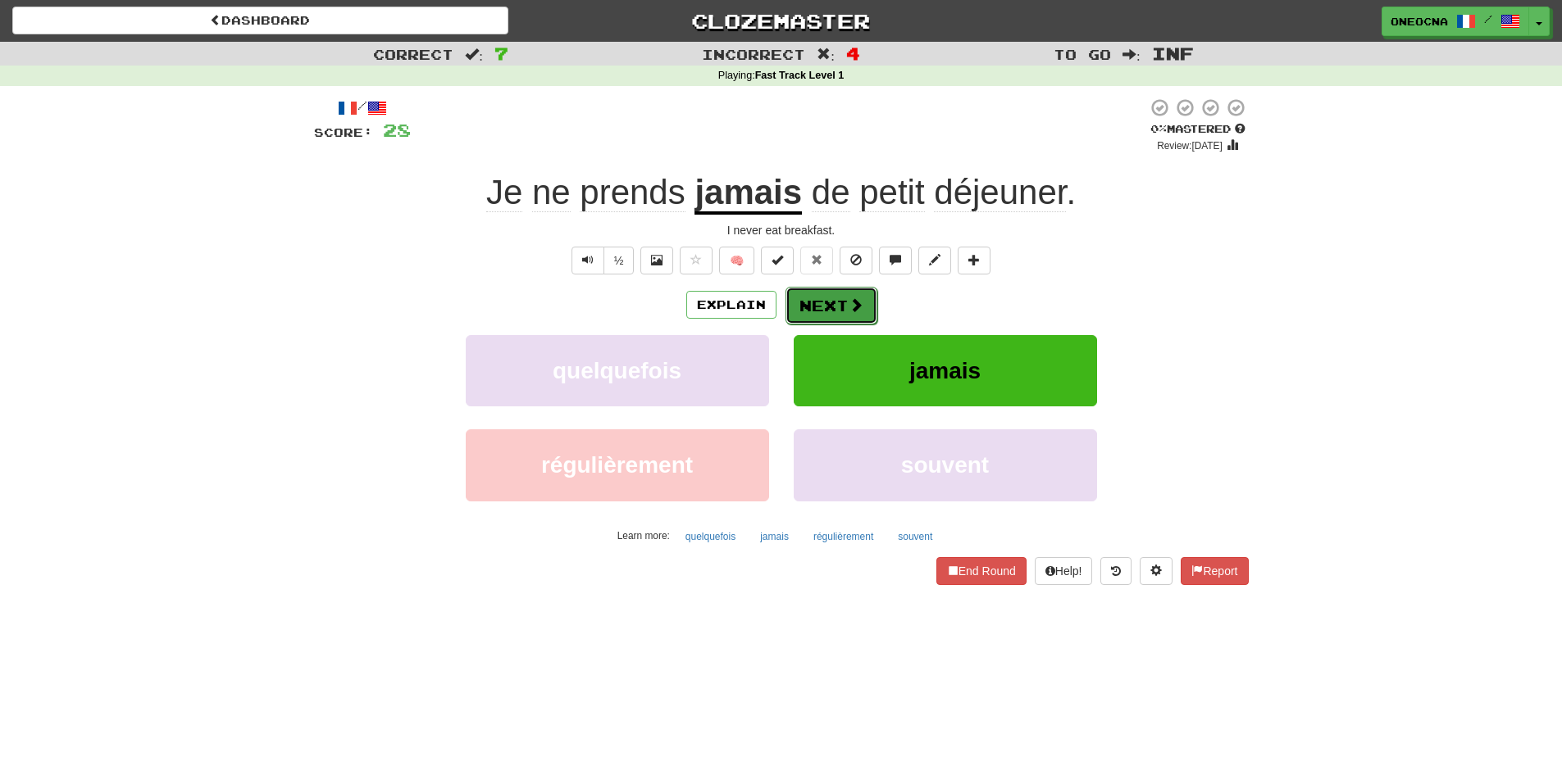
click at [845, 301] on button "Next" at bounding box center [831, 305] width 92 height 38
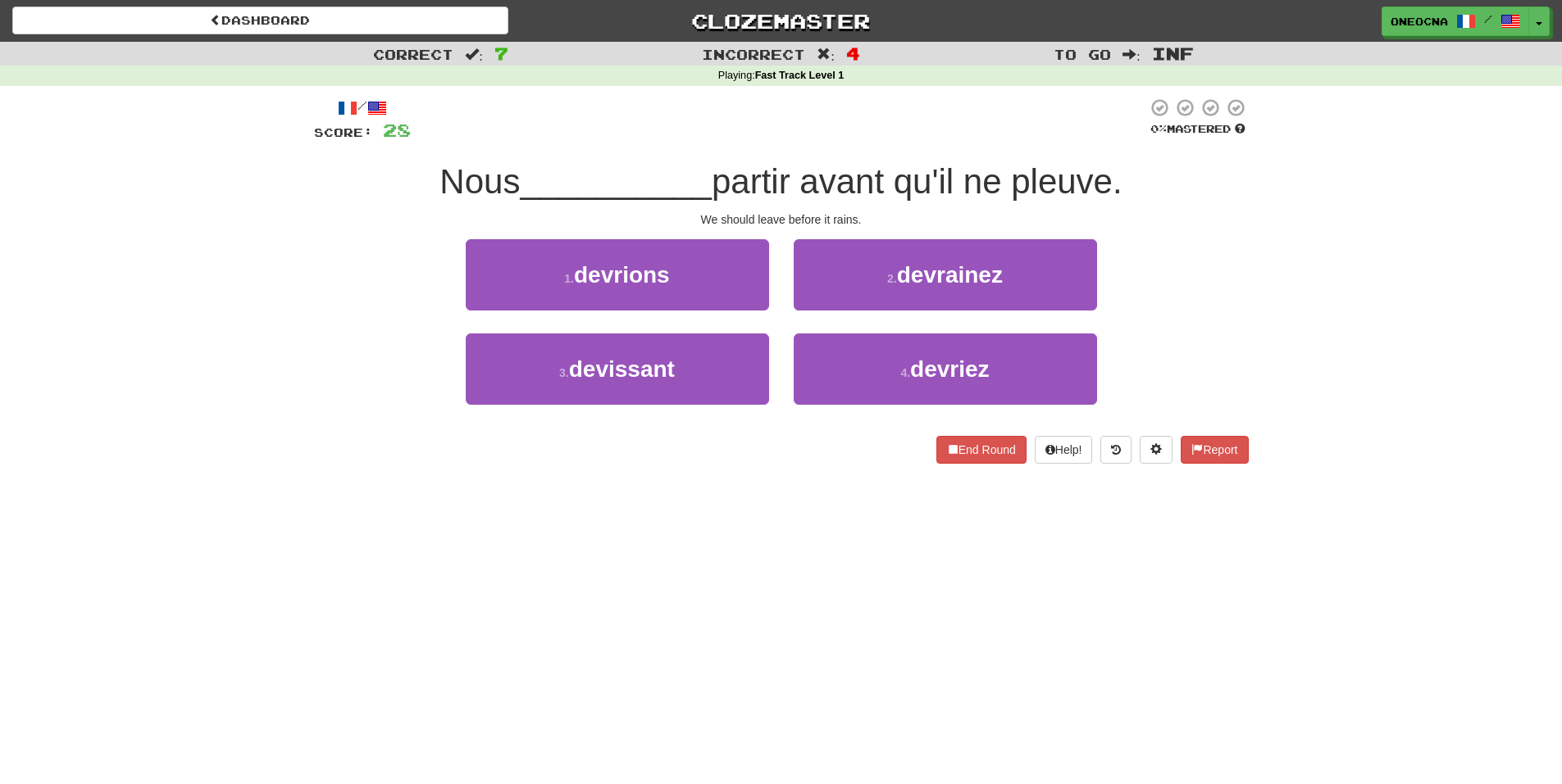
click at [1061, 187] on span "partir avant qu'il ne pleuve." at bounding box center [917, 181] width 411 height 38
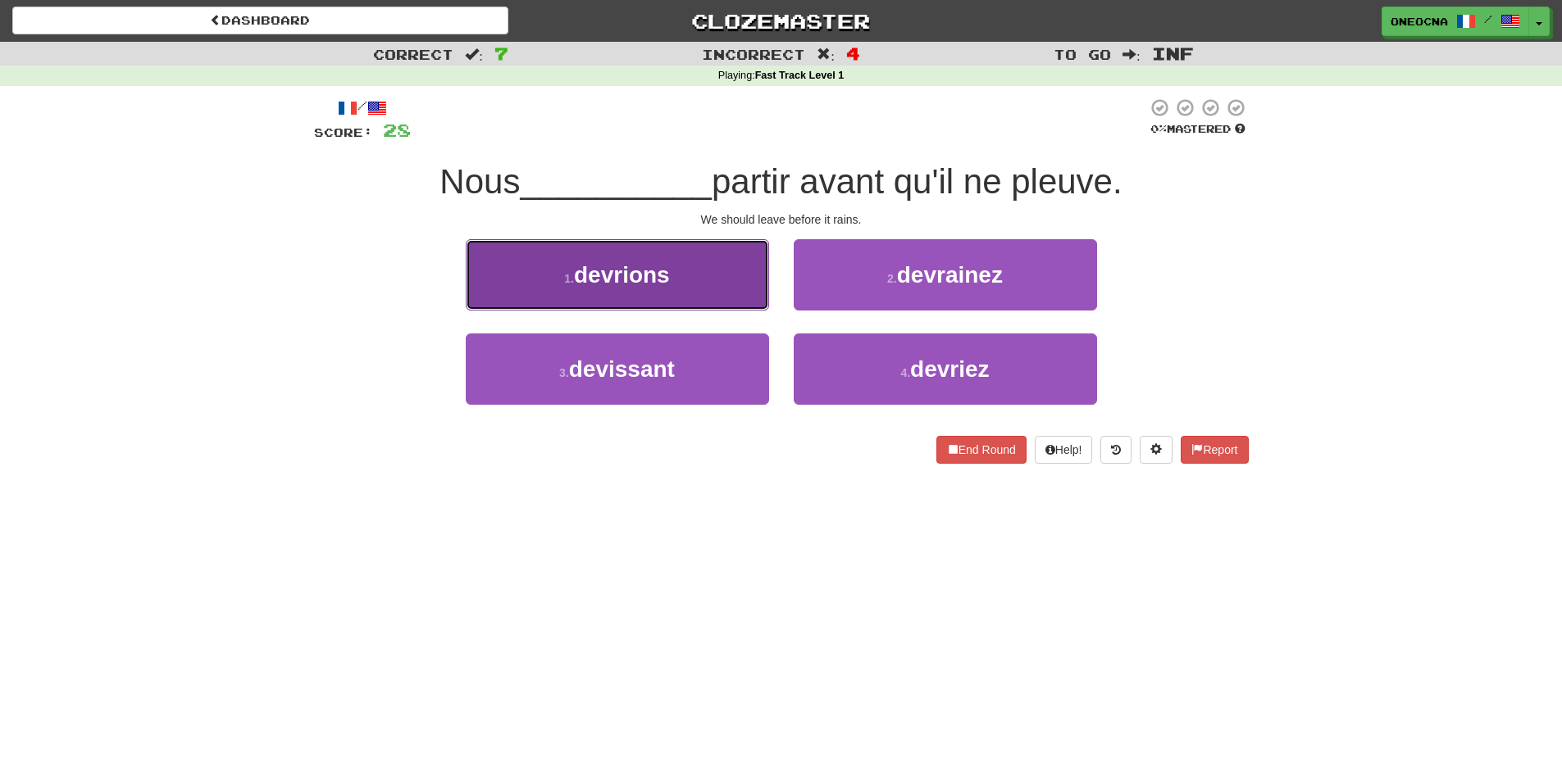
click at [681, 260] on button "1 . devrions" at bounding box center [617, 275] width 303 height 72
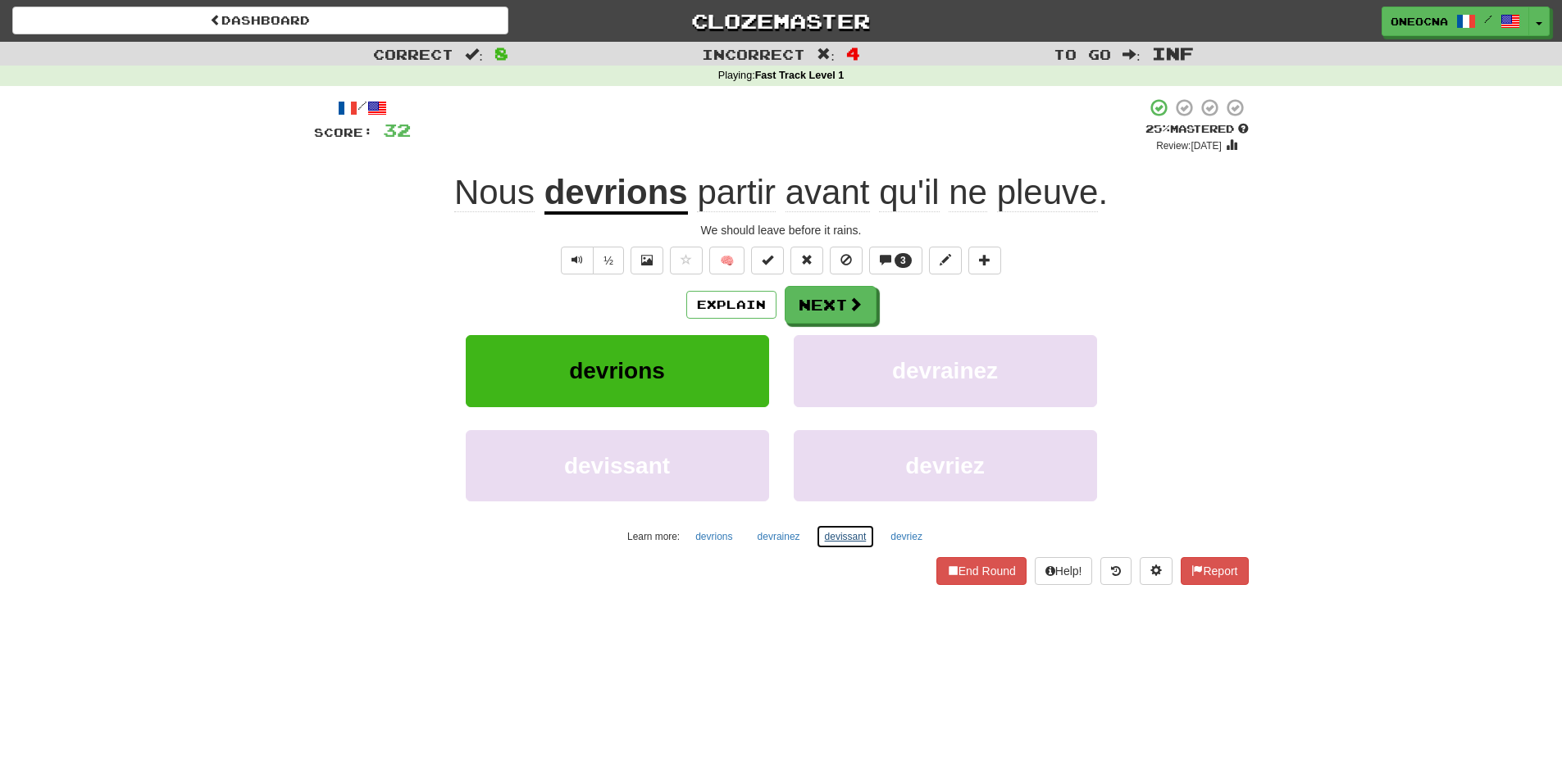
click at [853, 548] on button "devissant" at bounding box center [846, 537] width 60 height 25
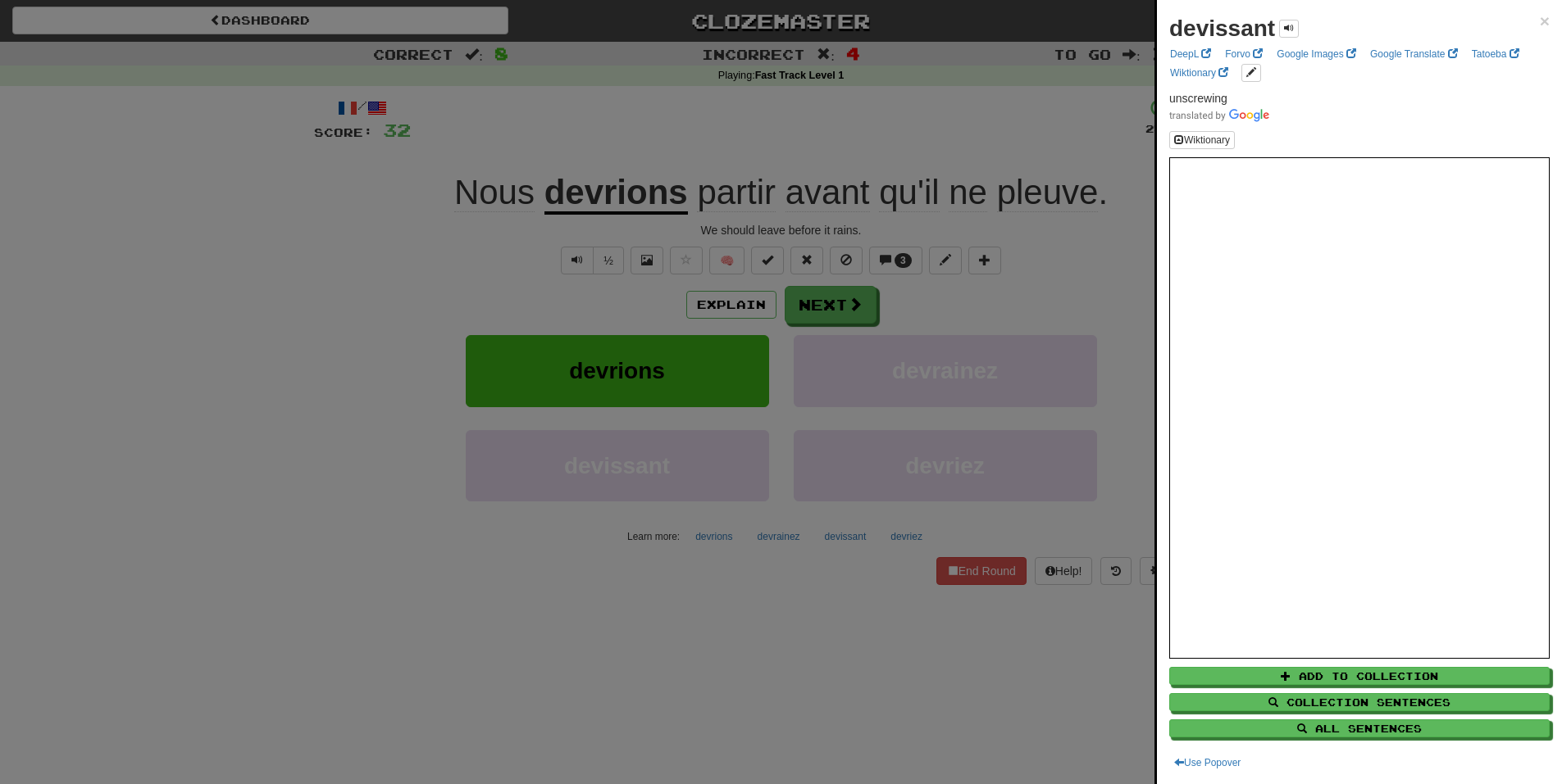
click at [778, 537] on div at bounding box center [781, 392] width 1562 height 784
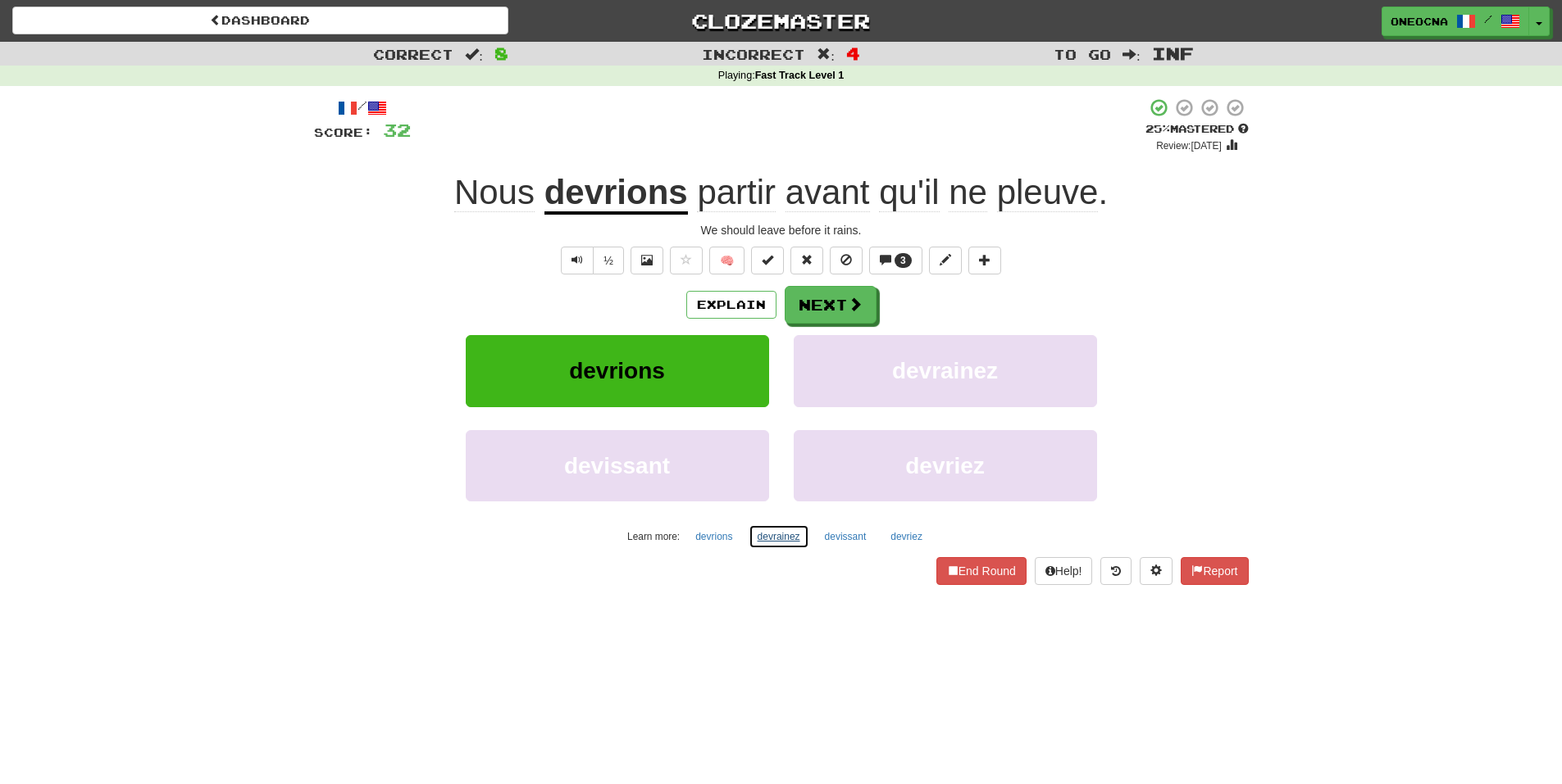
click at [778, 537] on button "devrainez" at bounding box center [778, 537] width 61 height 25
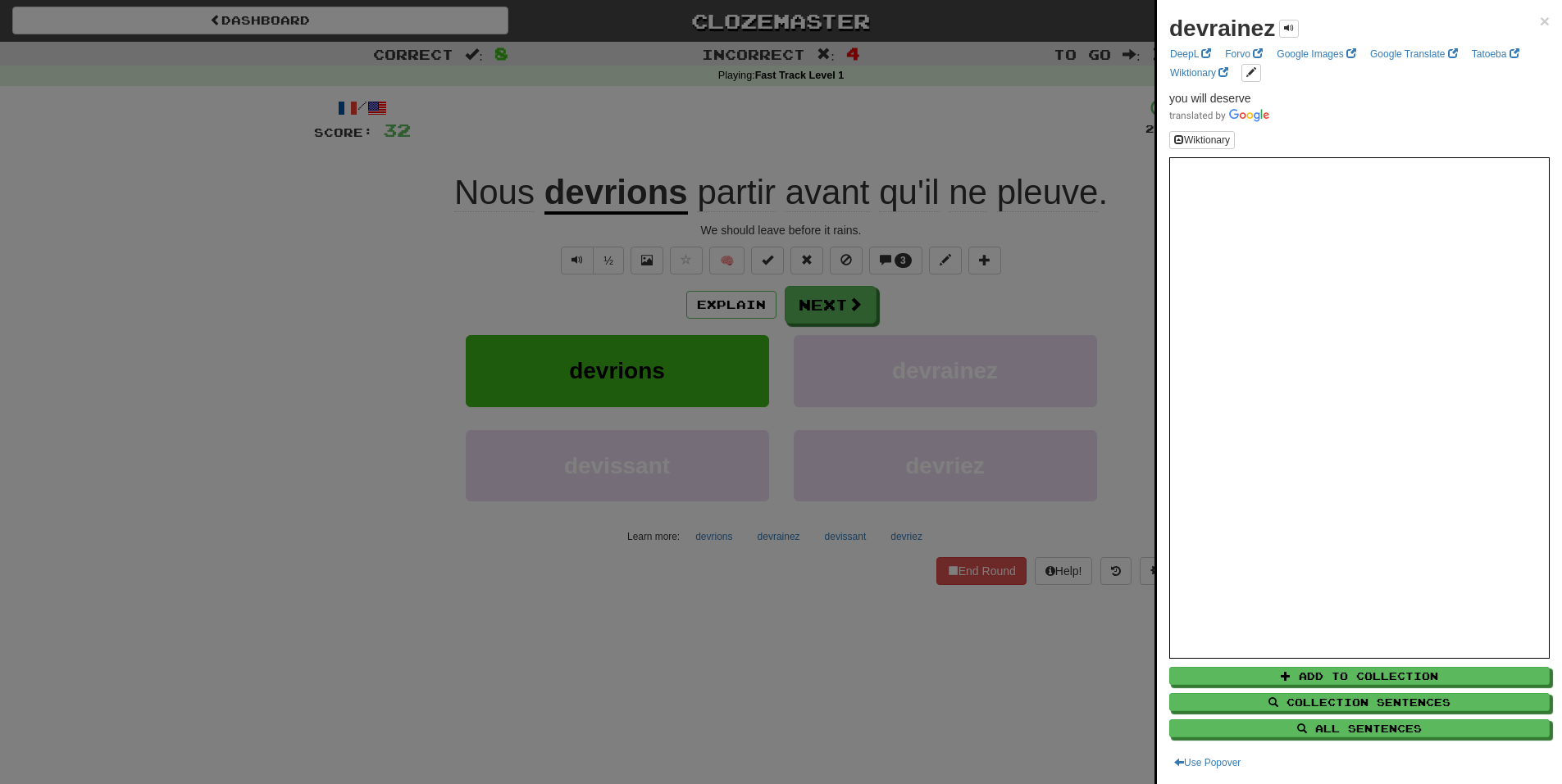
click at [708, 542] on div at bounding box center [781, 392] width 1562 height 784
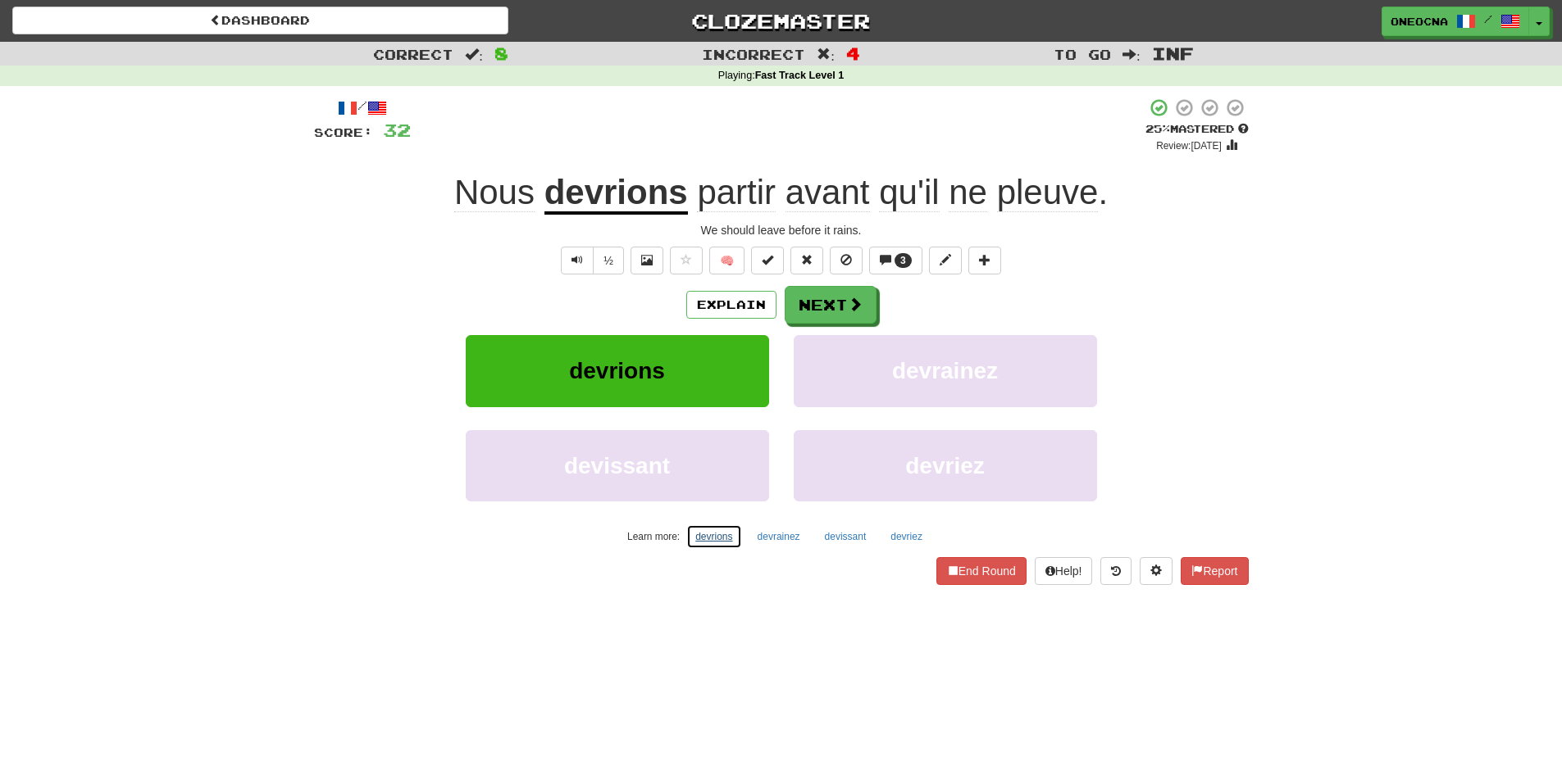
click at [708, 537] on button "devrions" at bounding box center [714, 537] width 55 height 25
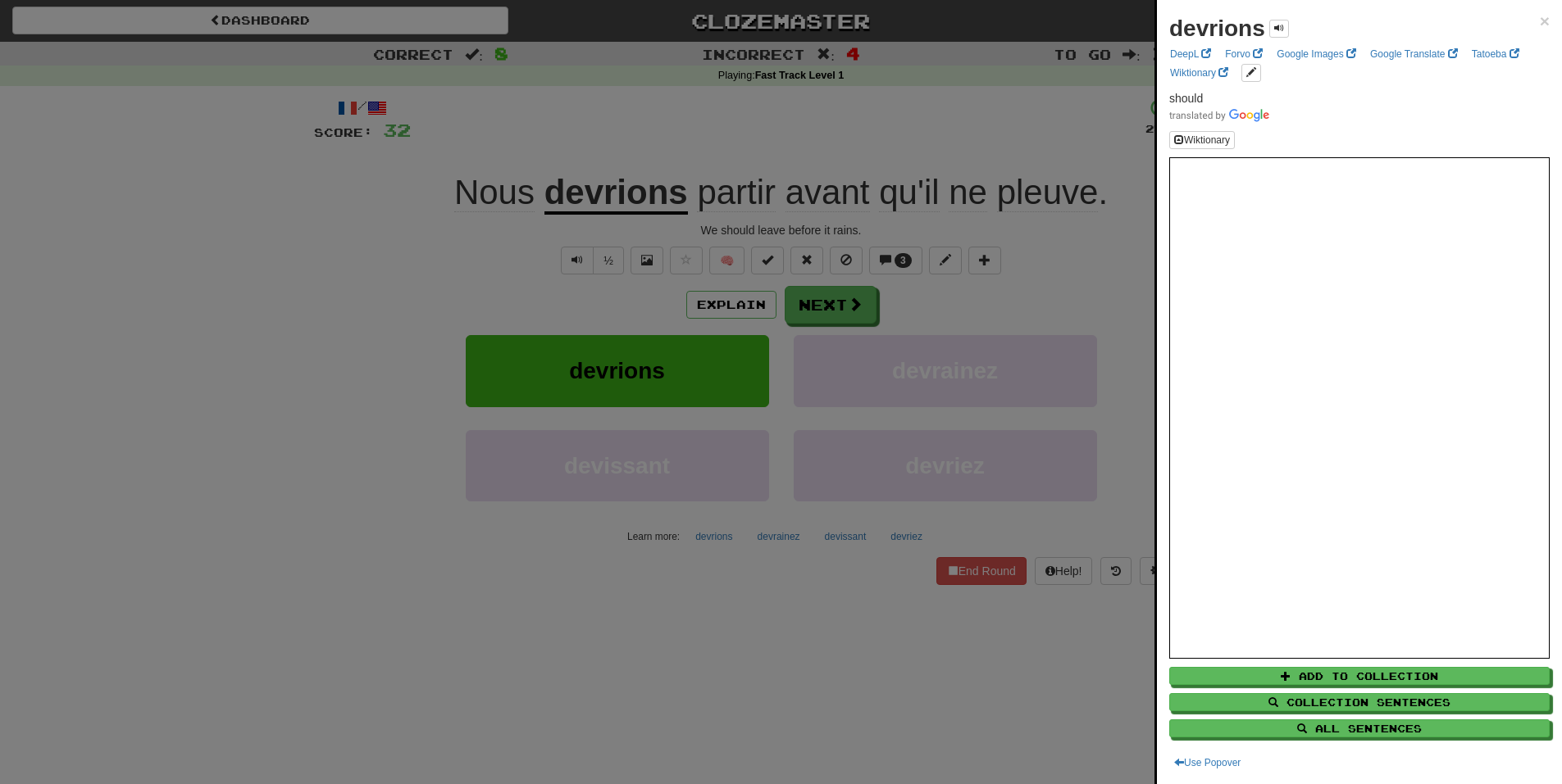
click at [891, 540] on div at bounding box center [781, 392] width 1562 height 784
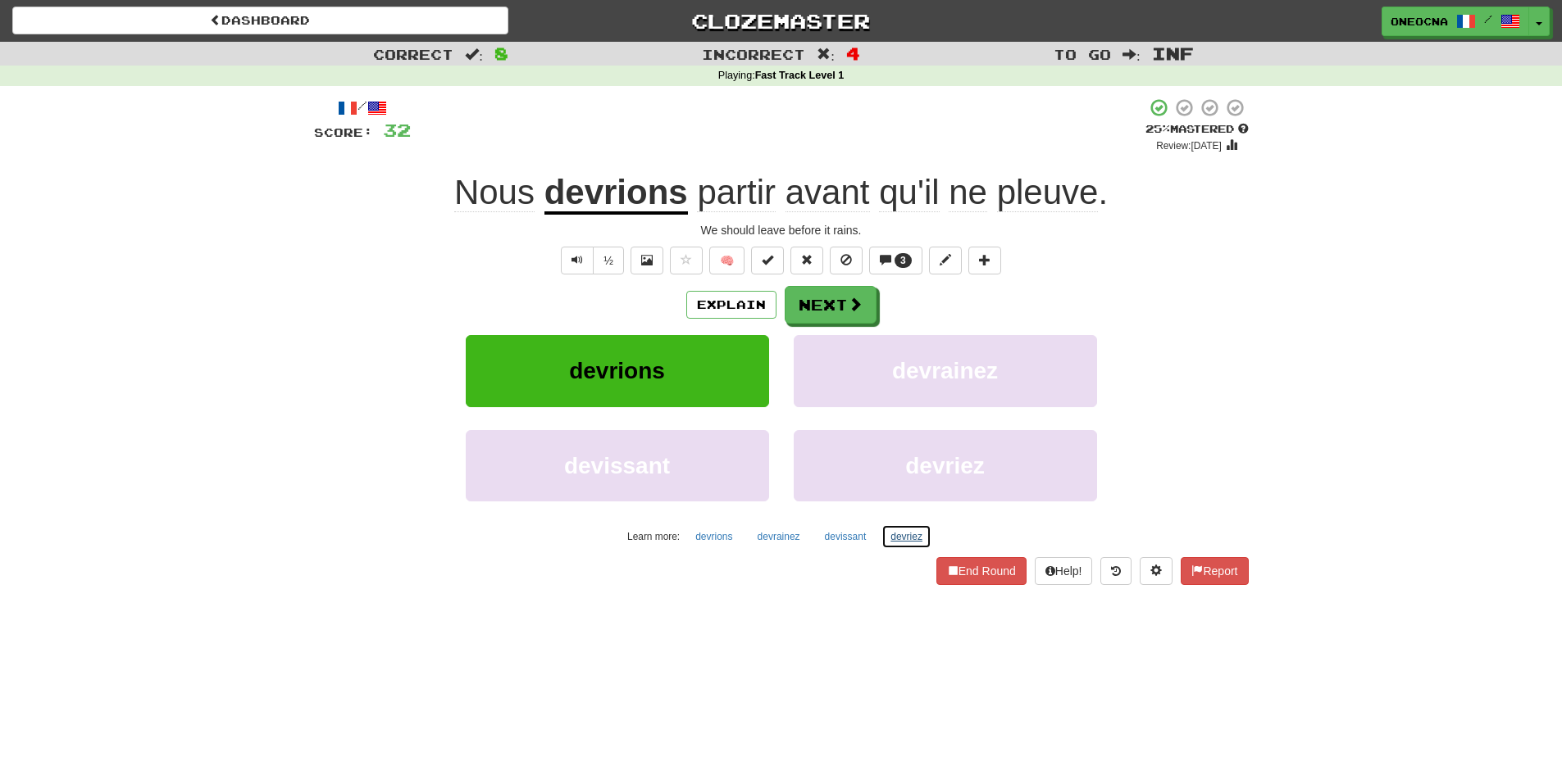
click at [910, 536] on button "devriez" at bounding box center [906, 537] width 50 height 25
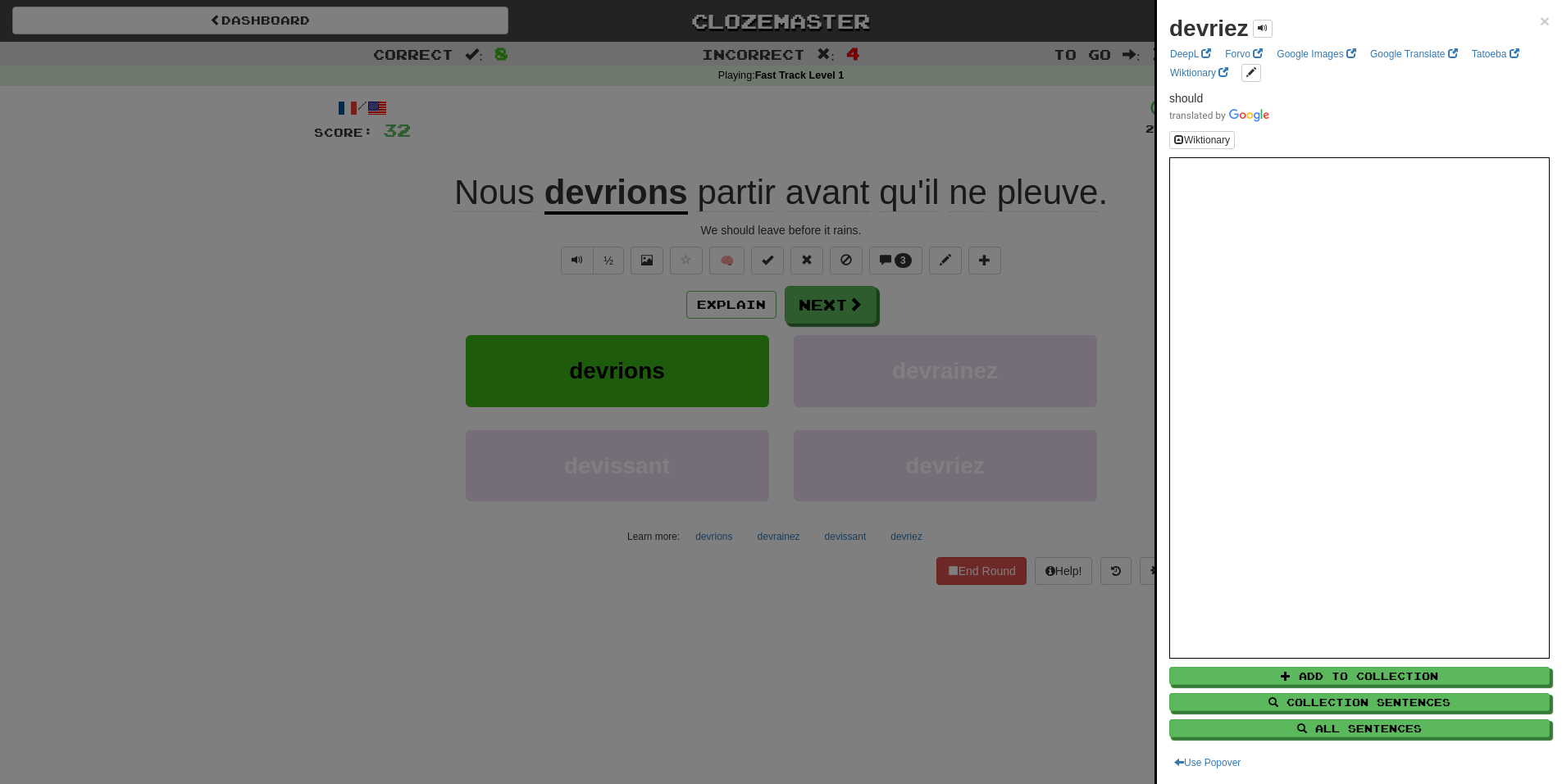
click at [1008, 524] on div at bounding box center [781, 392] width 1562 height 784
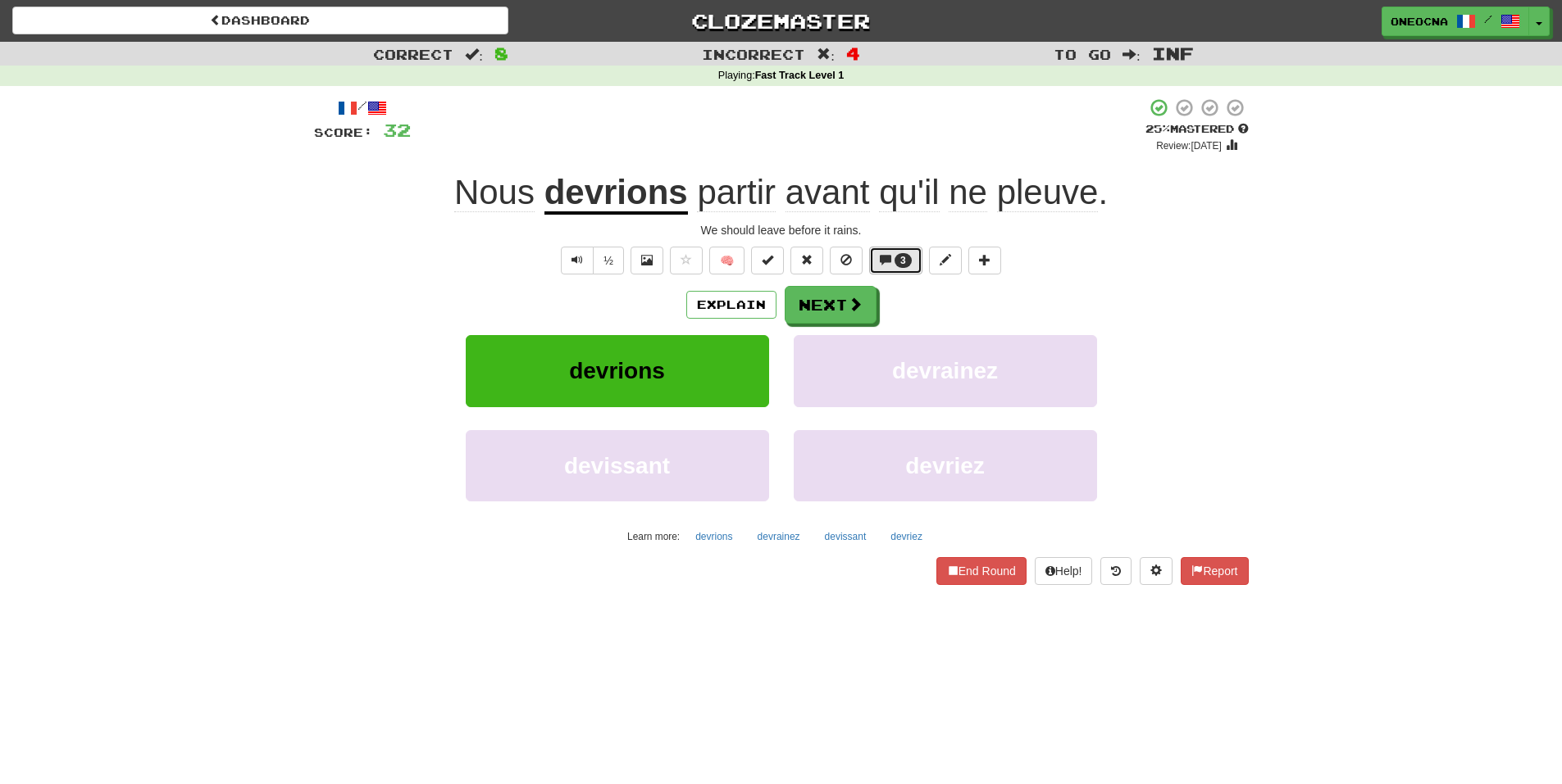
click at [896, 260] on span "3" at bounding box center [903, 260] width 17 height 15
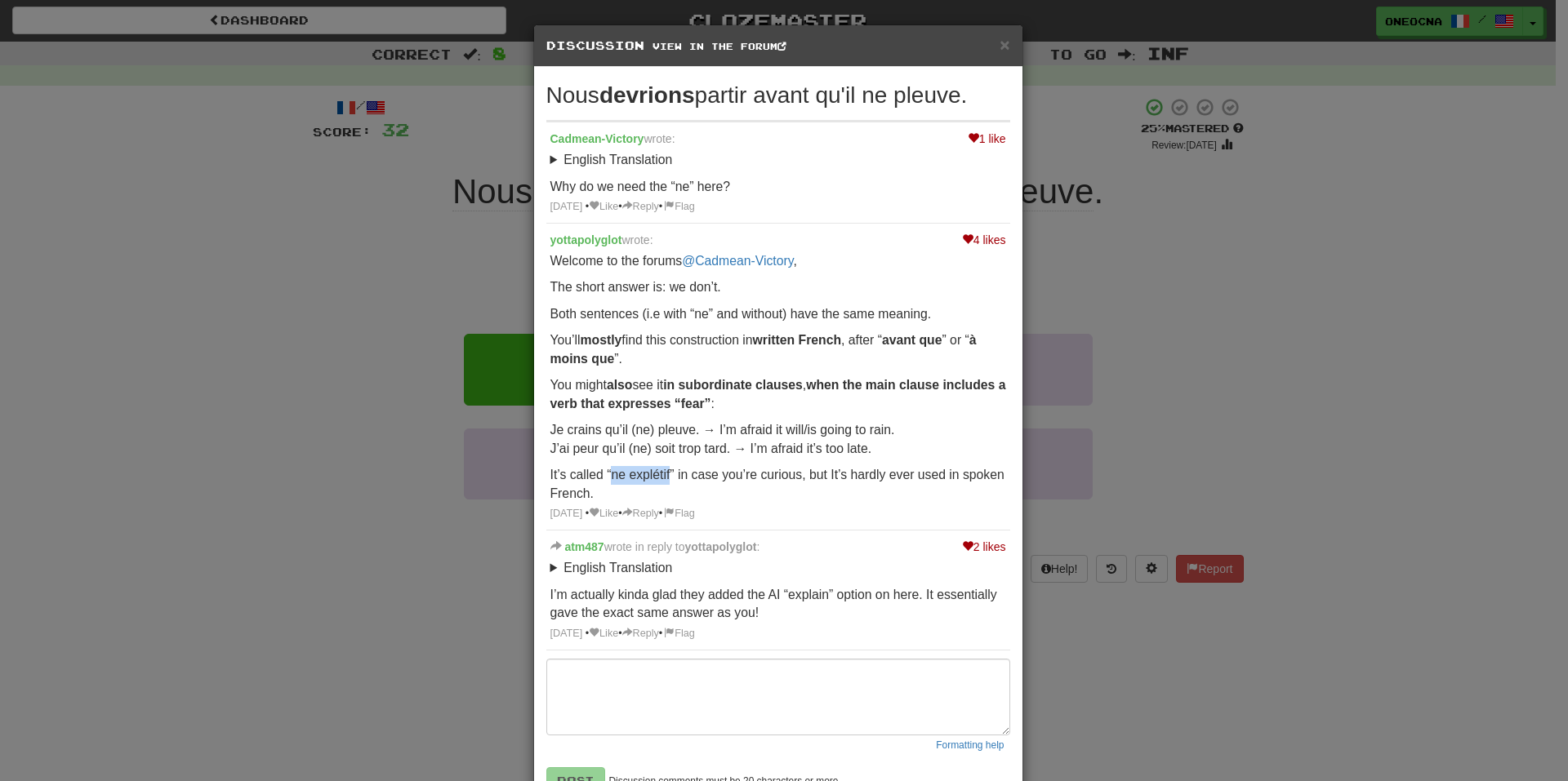
drag, startPoint x: 606, startPoint y: 475, endPoint x: 664, endPoint y: 476, distance: 58.0
click at [664, 476] on p "It’s called “ne explétif” in case you’re curious, but It’s hardly ever used in …" at bounding box center [778, 484] width 456 height 37
copy p "ne explétif"
